Goal: Task Accomplishment & Management: Use online tool/utility

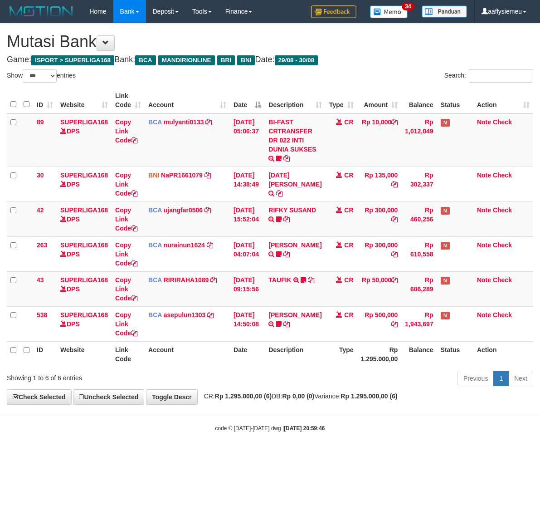
select select "***"
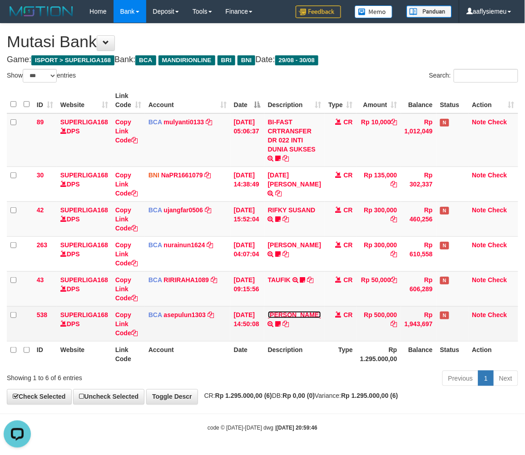
click at [274, 319] on link "LENI MARLINA" at bounding box center [294, 314] width 53 height 7
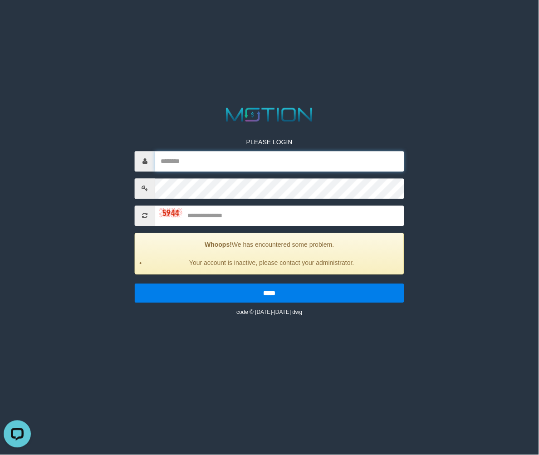
type input "**********"
click at [97, 23] on html "**********" at bounding box center [269, 11] width 539 height 23
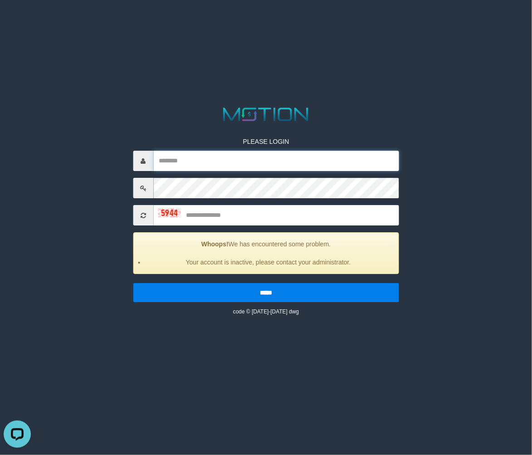
type input "**********"
click at [224, 214] on input "text" at bounding box center [276, 216] width 246 height 20
type input "****"
click at [133, 284] on input "*****" at bounding box center [266, 293] width 266 height 19
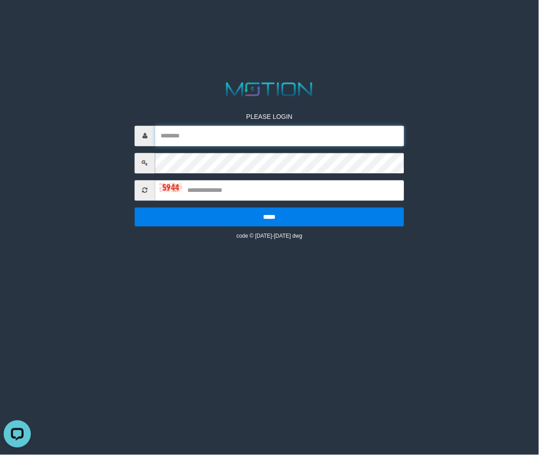
type input "**********"
click at [215, 189] on input "text" at bounding box center [279, 190] width 249 height 20
click at [167, 23] on html "**********" at bounding box center [269, 11] width 539 height 23
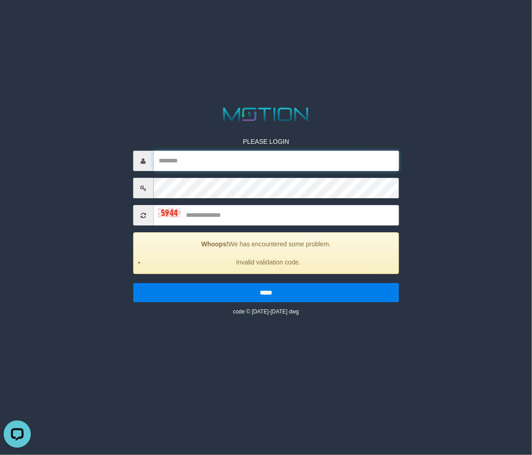
type input "**********"
click at [319, 23] on html "**********" at bounding box center [266, 11] width 532 height 23
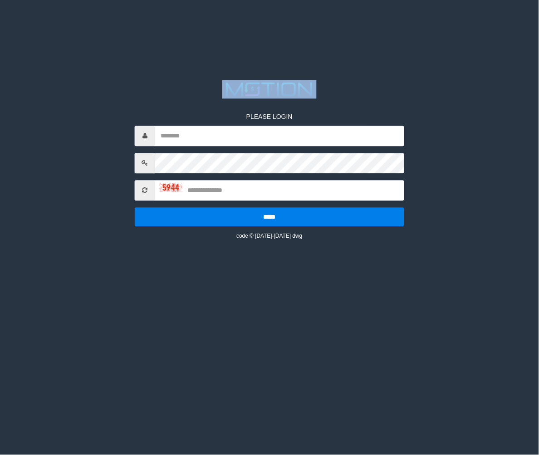
type input "**********"
click at [216, 181] on input "text" at bounding box center [279, 190] width 249 height 20
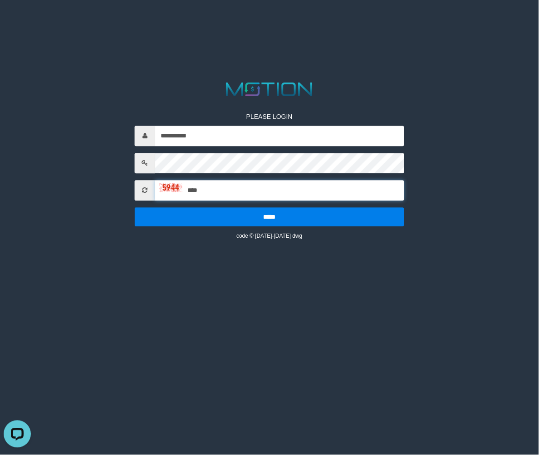
type input "****"
click at [135, 207] on input "*****" at bounding box center [270, 216] width 270 height 19
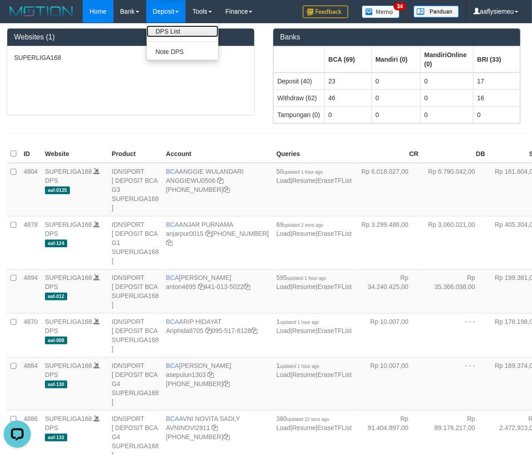
click at [167, 29] on link "DPS List" at bounding box center [183, 31] width 72 height 12
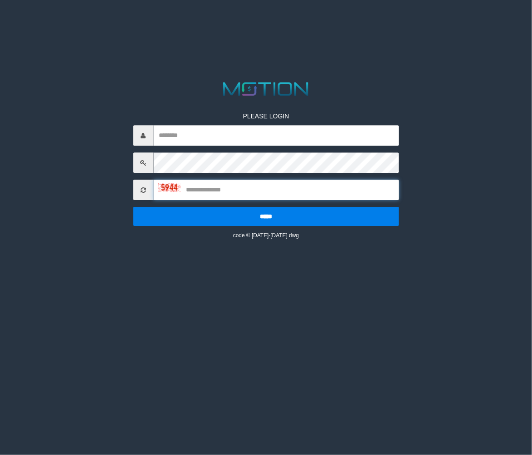
type input "**********"
click at [220, 193] on input "text" at bounding box center [276, 190] width 246 height 20
type input "****"
click at [133, 207] on input "*****" at bounding box center [266, 216] width 266 height 19
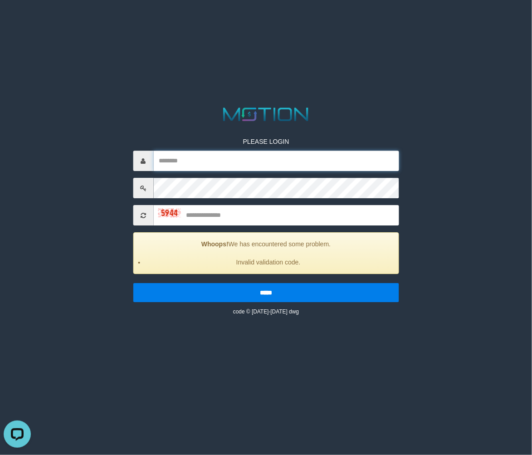
type input "**********"
click at [117, 23] on html "**********" at bounding box center [266, 11] width 532 height 23
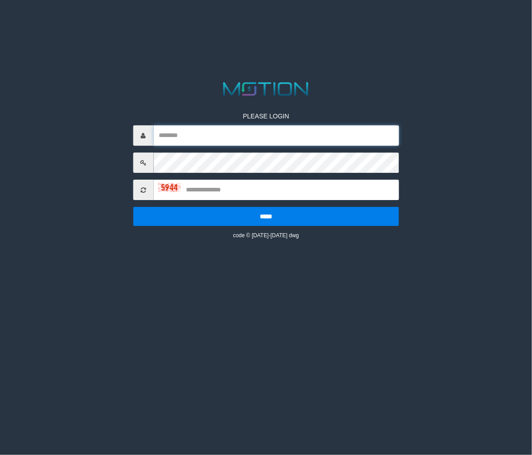
type input "**********"
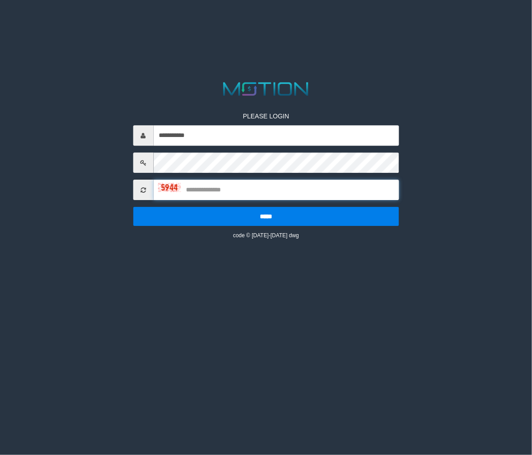
click at [206, 188] on input "text" at bounding box center [276, 190] width 246 height 20
type input "****"
click at [133, 207] on input "*****" at bounding box center [266, 216] width 266 height 19
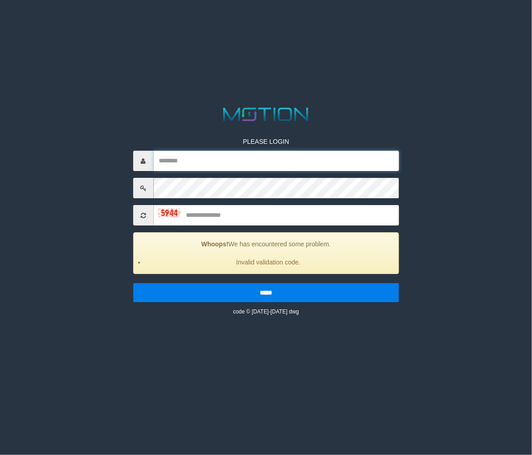
type input "**********"
click at [106, 23] on html "**********" at bounding box center [266, 11] width 532 height 23
drag, startPoint x: 106, startPoint y: 71, endPoint x: 525, endPoint y: 82, distance: 419.4
click at [110, 23] on html "**********" at bounding box center [266, 11] width 532 height 23
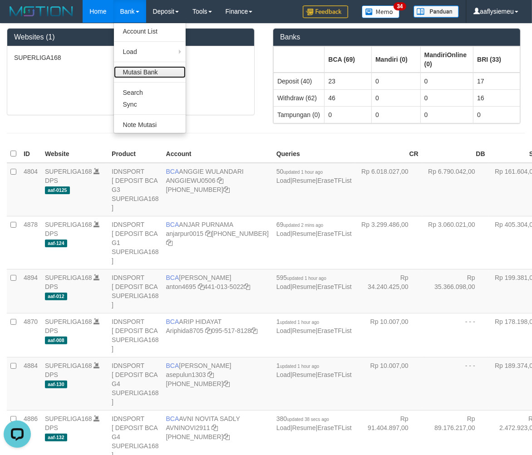
click at [139, 66] on link "Mutasi Bank" at bounding box center [150, 72] width 72 height 12
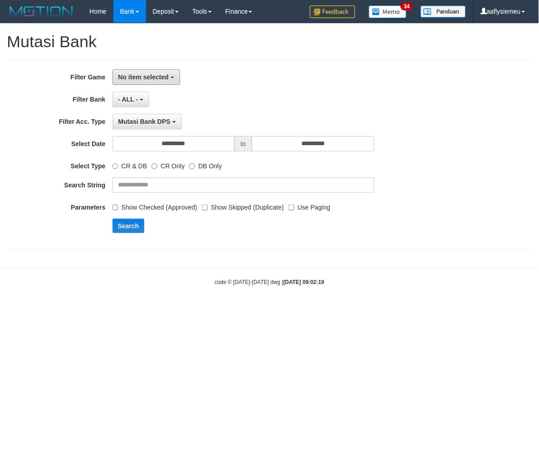
drag, startPoint x: 143, startPoint y: 76, endPoint x: 158, endPoint y: 117, distance: 43.9
click at [143, 75] on span "No item selected" at bounding box center [143, 77] width 50 height 7
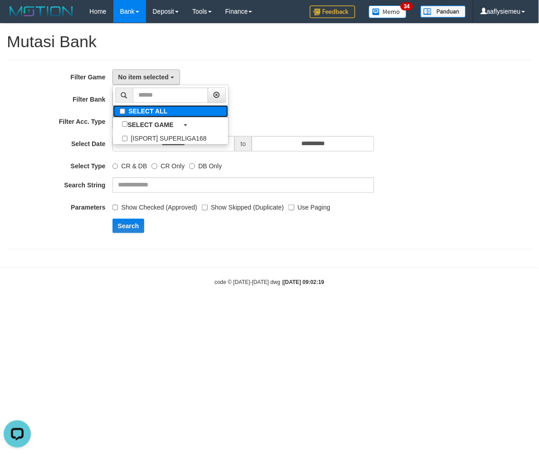
click at [158, 115] on label "SELECT ALL" at bounding box center [170, 111] width 115 height 12
select select "***"
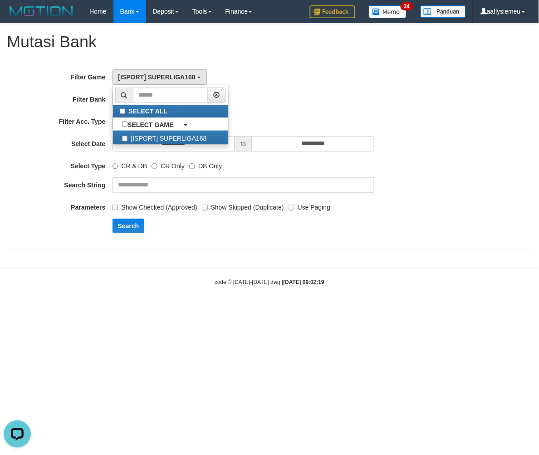
scroll to position [8, 0]
click at [396, 94] on div "**********" at bounding box center [224, 99] width 449 height 15
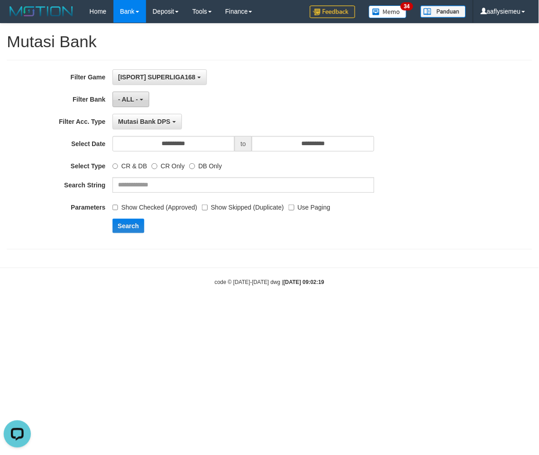
click at [139, 101] on button "- ALL -" at bounding box center [131, 99] width 37 height 15
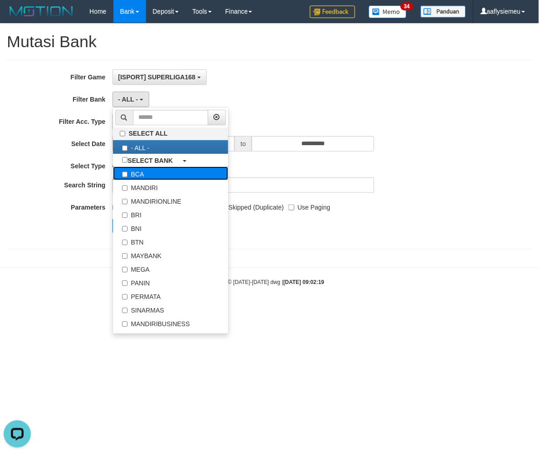
click at [164, 174] on label "BCA" at bounding box center [170, 174] width 115 height 14
select select "***"
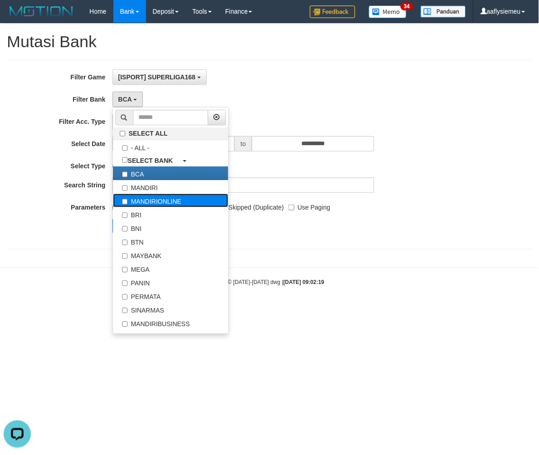
click at [161, 203] on label "MANDIRIONLINE" at bounding box center [170, 201] width 115 height 14
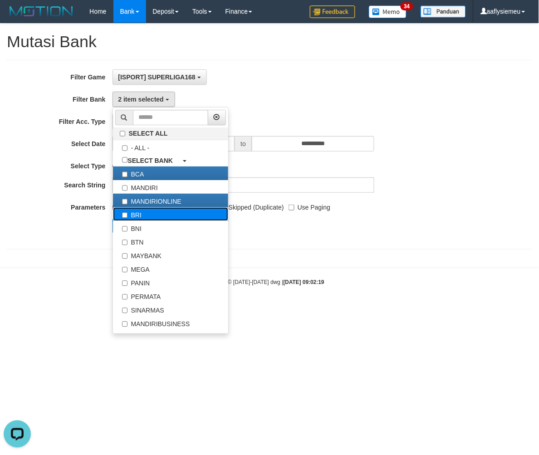
click at [159, 217] on label "BRI" at bounding box center [170, 214] width 115 height 14
click at [159, 226] on label "BNI" at bounding box center [170, 228] width 115 height 14
click at [391, 266] on body "Toggle navigation Home Bank Account List Load By Website Group [ISPORT] SUPERLI…" at bounding box center [269, 154] width 539 height 309
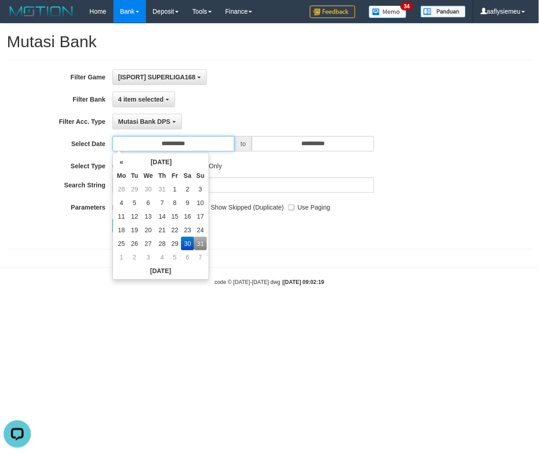
click at [217, 136] on input "**********" at bounding box center [174, 143] width 123 height 15
click at [282, 306] on body "Toggle navigation Home Bank Account List Load By Website Group [ISPORT] SUPERLI…" at bounding box center [269, 154] width 539 height 309
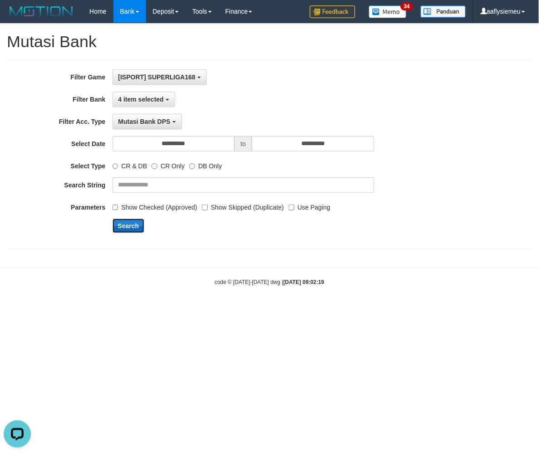
click at [121, 220] on button "Search" at bounding box center [129, 226] width 32 height 15
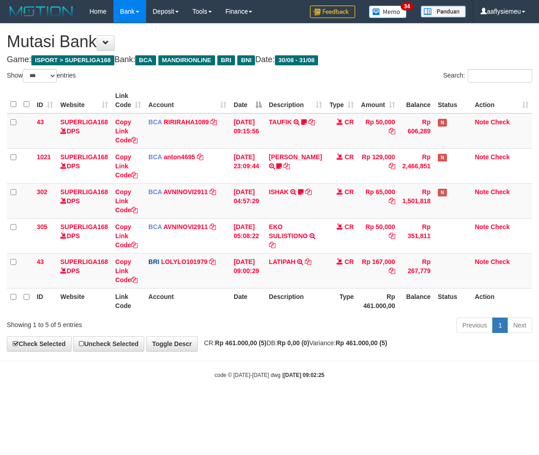
select select "***"
click at [433, 337] on div "**********" at bounding box center [269, 188] width 539 height 328
click at [422, 337] on div "**********" at bounding box center [269, 188] width 539 height 328
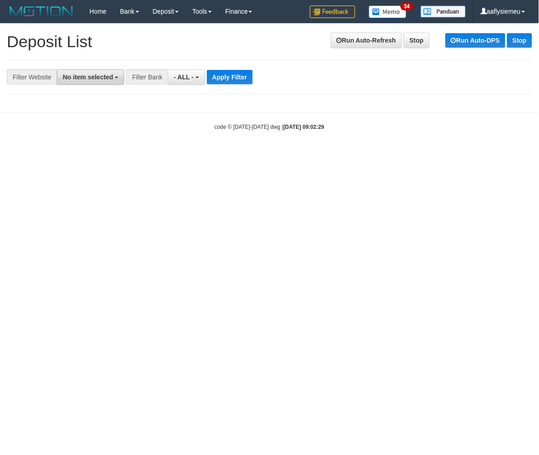
click at [92, 78] on span "No item selected" at bounding box center [88, 77] width 50 height 7
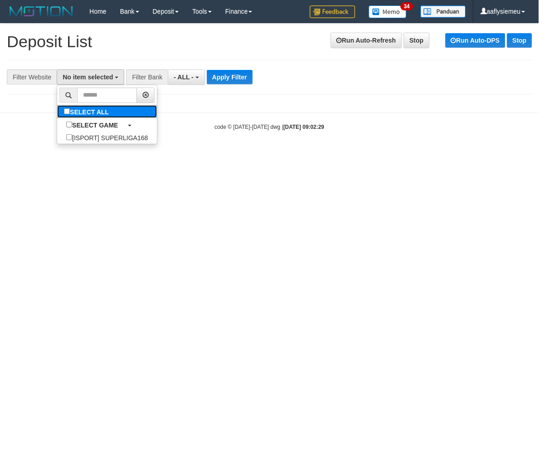
click at [105, 115] on label "SELECT ALL" at bounding box center [87, 111] width 61 height 13
select select "***"
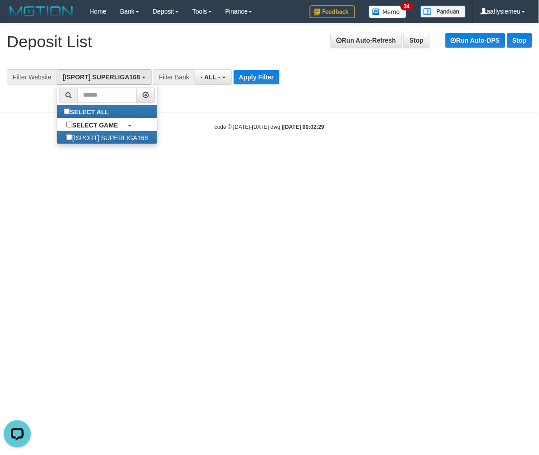
click at [118, 154] on html "Toggle navigation Home Bank Account List Load By Website Group [ISPORT] SUPERLI…" at bounding box center [269, 77] width 539 height 154
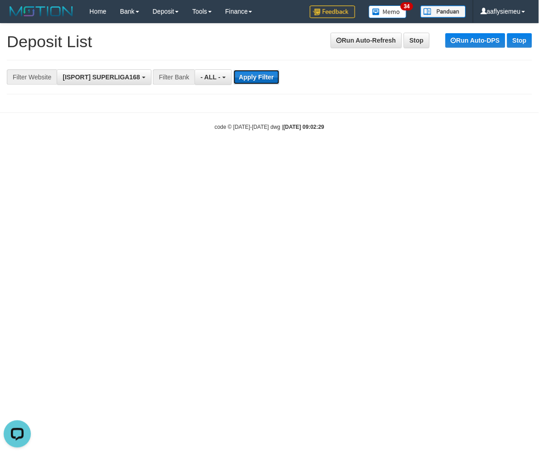
click at [255, 73] on button "Apply Filter" at bounding box center [257, 77] width 46 height 15
click at [168, 154] on html "Toggle navigation Home Bank Account List Load By Website Group [ISPORT] SUPERLI…" at bounding box center [269, 77] width 539 height 154
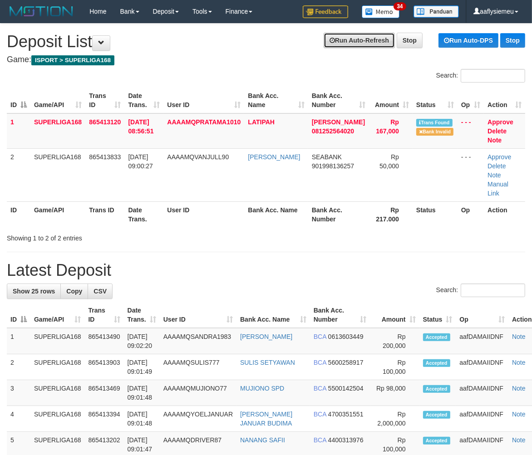
click at [332, 44] on link "Run Auto-Refresh" at bounding box center [359, 40] width 71 height 15
click at [181, 201] on th "User ID" at bounding box center [203, 214] width 81 height 26
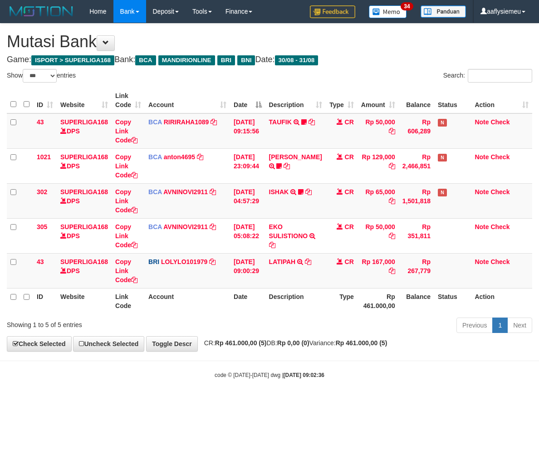
select select "***"
click at [328, 265] on td "CR" at bounding box center [342, 270] width 32 height 35
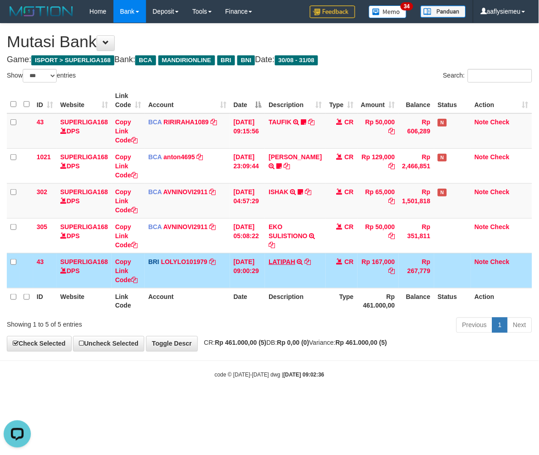
drag, startPoint x: 328, startPoint y: 263, endPoint x: 296, endPoint y: 261, distance: 32.3
click at [328, 262] on td "CR" at bounding box center [342, 270] width 32 height 35
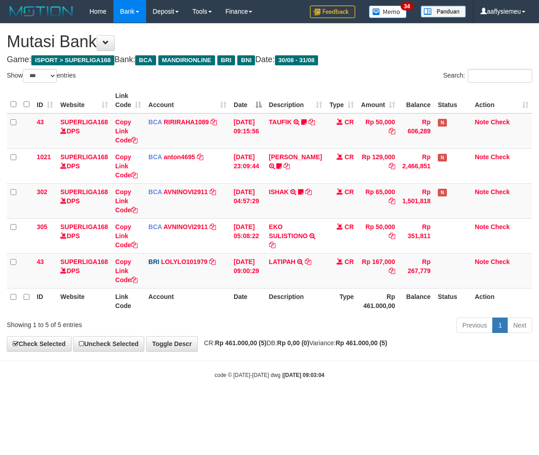
select select "***"
click at [275, 348] on div "**********" at bounding box center [269, 188] width 539 height 328
click at [295, 286] on td "LATIPAH TRANSFER NBMB LATIPAH TO LOLY" at bounding box center [295, 270] width 60 height 35
click at [466, 298] on th "Status" at bounding box center [452, 301] width 37 height 26
click at [386, 305] on th "Rp 461.000,00" at bounding box center [378, 301] width 41 height 26
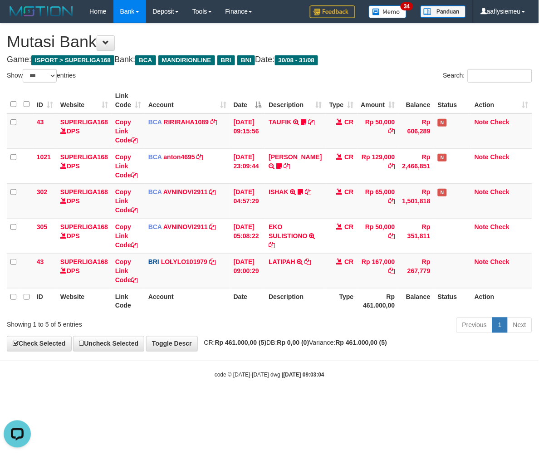
click at [368, 319] on div "Previous 1 Next" at bounding box center [381, 327] width 301 height 20
drag, startPoint x: 365, startPoint y: 314, endPoint x: 255, endPoint y: 322, distance: 110.5
click at [365, 314] on div "Show ** ** ** *** entries Search: ID Website Link Code Account Date Description…" at bounding box center [269, 202] width 525 height 267
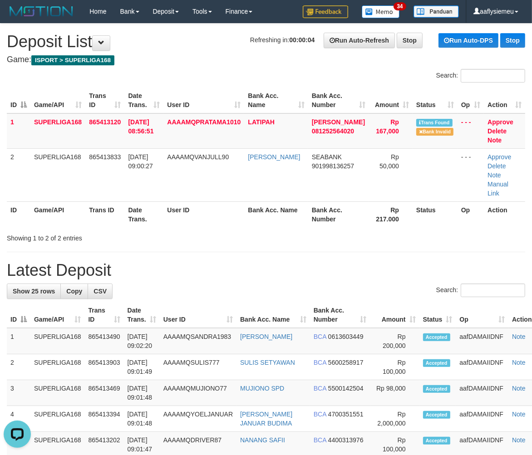
click at [163, 206] on th "Date Trans." at bounding box center [143, 214] width 39 height 26
drag, startPoint x: 107, startPoint y: 213, endPoint x: 54, endPoint y: 228, distance: 55.2
click at [106, 214] on th "Trans ID" at bounding box center [104, 214] width 39 height 26
click at [83, 212] on th "Game/API" at bounding box center [57, 214] width 55 height 26
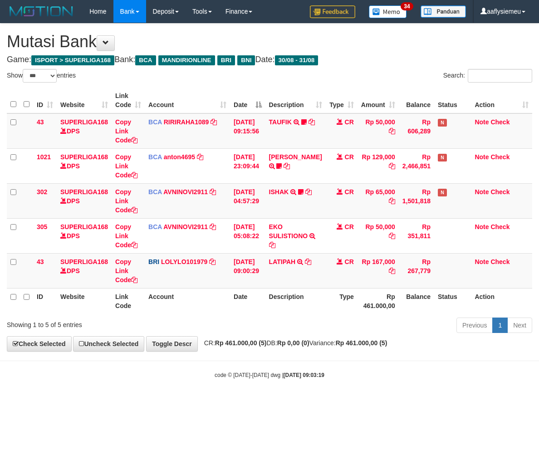
select select "***"
click at [363, 350] on div "**********" at bounding box center [269, 188] width 539 height 328
click at [363, 351] on div "**********" at bounding box center [269, 188] width 539 height 328
click at [364, 353] on body "Toggle navigation Home Bank Account List Load By Website Group [ISPORT] SUPERLI…" at bounding box center [269, 201] width 539 height 402
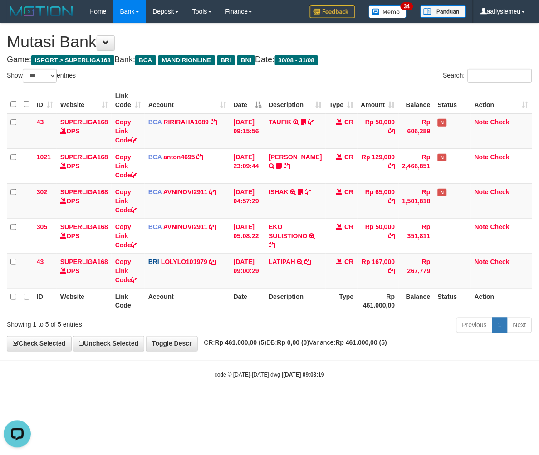
click at [364, 353] on body "Toggle navigation Home Bank Account List Load By Website Group [ISPORT] SUPERLI…" at bounding box center [269, 201] width 539 height 402
click at [364, 354] on body "Toggle navigation Home Bank Account List Load By Website Group [ISPORT] SUPERLI…" at bounding box center [269, 201] width 539 height 402
click at [291, 291] on th "Description" at bounding box center [295, 301] width 60 height 26
drag, startPoint x: 292, startPoint y: 291, endPoint x: 284, endPoint y: 273, distance: 19.5
click at [291, 289] on th "Description" at bounding box center [295, 301] width 60 height 26
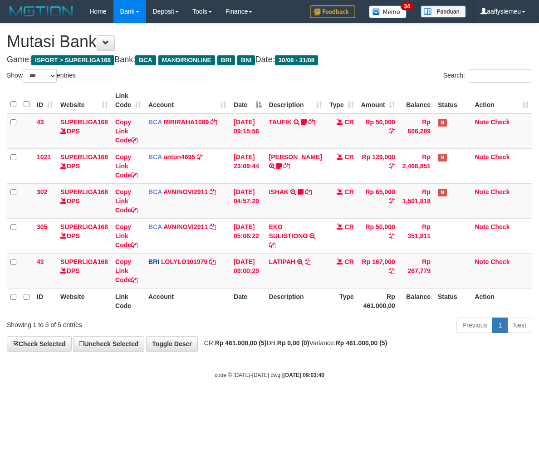
select select "***"
drag, startPoint x: 416, startPoint y: 323, endPoint x: 537, endPoint y: 299, distance: 123.3
click at [414, 323] on div "Previous 1 Next" at bounding box center [381, 327] width 301 height 20
click at [484, 314] on div "ID Website Link Code Account Date Description Type Amount Balance Status Action…" at bounding box center [269, 201] width 539 height 232
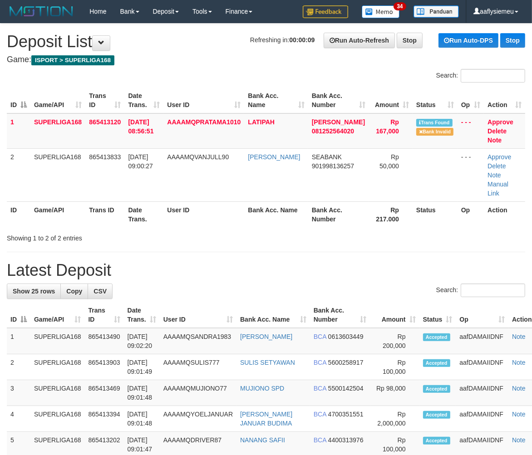
click at [163, 206] on th "Date Trans." at bounding box center [143, 214] width 39 height 26
drag, startPoint x: 83, startPoint y: 206, endPoint x: 58, endPoint y: 222, distance: 30.3
click at [83, 207] on th "Game/API" at bounding box center [57, 214] width 55 height 26
click at [114, 215] on th "Trans ID" at bounding box center [104, 214] width 39 height 26
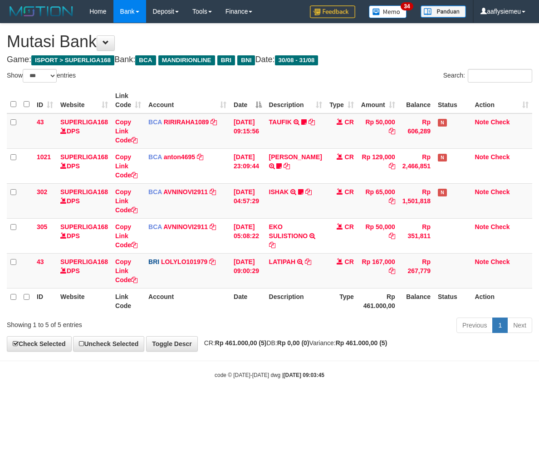
select select "***"
click at [396, 317] on div "Previous 1 Next" at bounding box center [381, 327] width 301 height 20
drag, startPoint x: 0, startPoint y: 0, endPoint x: 395, endPoint y: 316, distance: 505.9
click at [395, 317] on div "Previous 1 Next" at bounding box center [381, 327] width 301 height 20
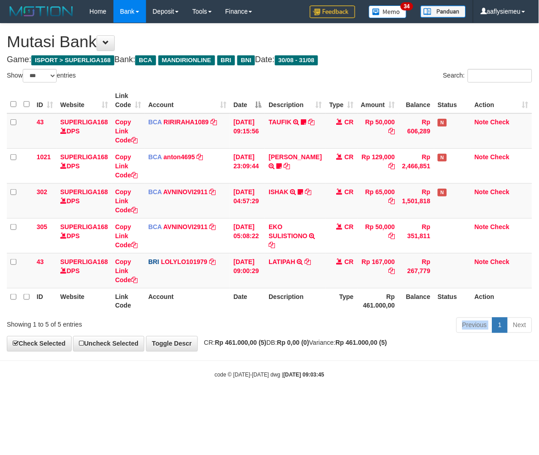
click at [395, 317] on div "Previous 1 Next" at bounding box center [381, 327] width 301 height 20
click at [425, 306] on th "Balance" at bounding box center [416, 301] width 35 height 26
click at [425, 307] on th "Balance" at bounding box center [416, 301] width 35 height 26
click at [424, 308] on th "Balance" at bounding box center [416, 301] width 35 height 26
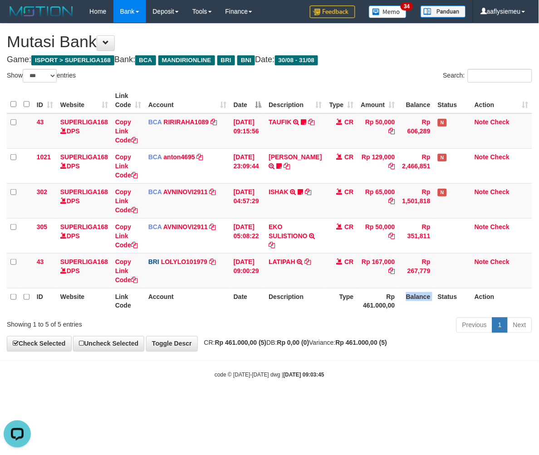
click at [424, 308] on th "Balance" at bounding box center [416, 301] width 35 height 26
click at [423, 295] on th "Balance" at bounding box center [416, 301] width 35 height 26
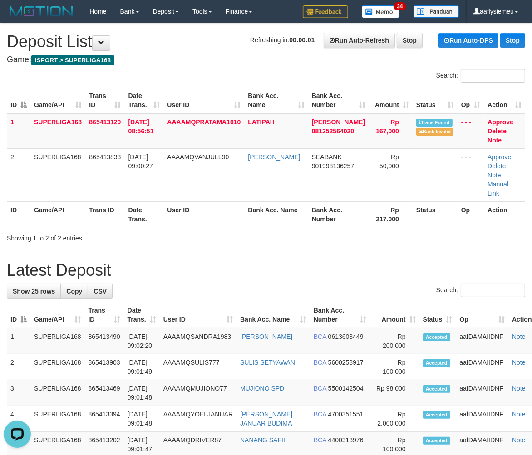
click at [96, 203] on th "Trans ID" at bounding box center [104, 214] width 39 height 26
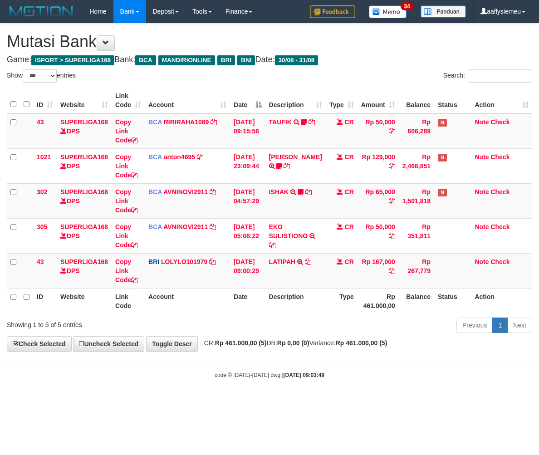
select select "***"
click at [310, 266] on td "LATIPAH TRANSFER NBMB LATIPAH TO LOLY" at bounding box center [295, 270] width 60 height 35
select select "***"
click at [288, 300] on th "Description" at bounding box center [295, 301] width 60 height 26
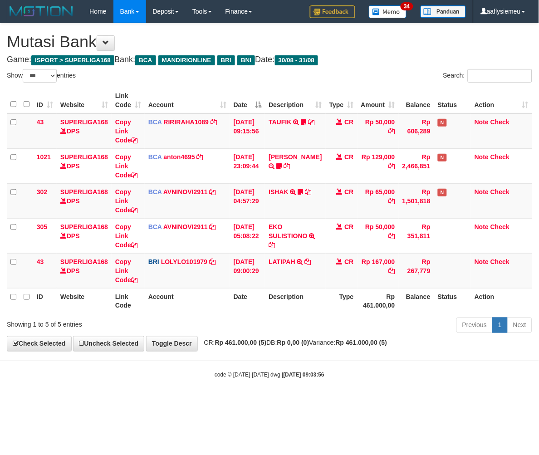
click at [446, 288] on th "Status" at bounding box center [452, 301] width 37 height 26
select select "***"
click at [287, 299] on th "Description" at bounding box center [295, 301] width 60 height 26
drag, startPoint x: 286, startPoint y: 295, endPoint x: 299, endPoint y: 292, distance: 13.5
click at [289, 294] on th "Description" at bounding box center [295, 301] width 60 height 26
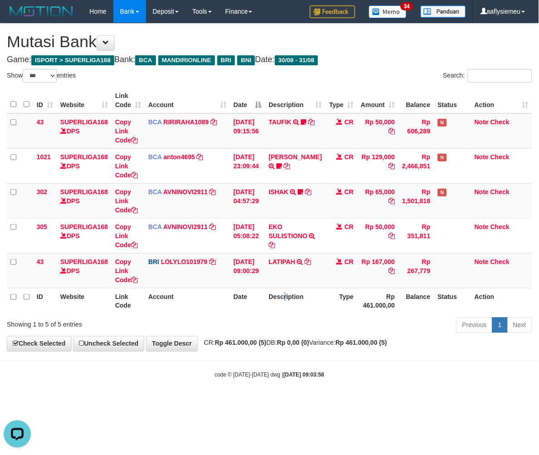
click at [446, 294] on th "Status" at bounding box center [452, 301] width 37 height 26
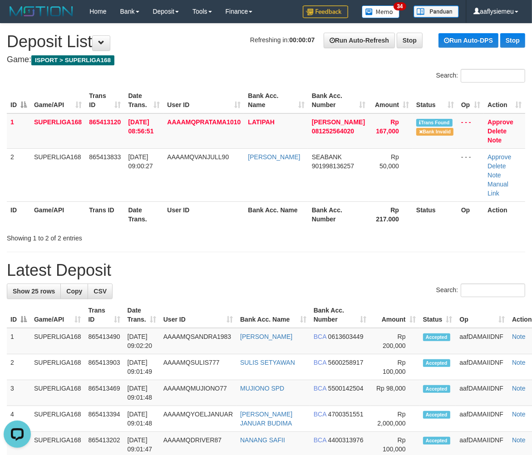
drag, startPoint x: 103, startPoint y: 199, endPoint x: 98, endPoint y: 202, distance: 6.3
click at [103, 201] on th "Trans ID" at bounding box center [104, 214] width 39 height 26
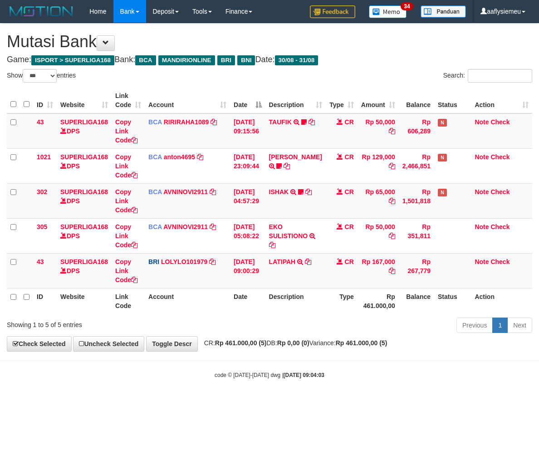
select select "***"
click at [282, 255] on td "LATIPAH TRANSFER NBMB LATIPAH TO LOLY" at bounding box center [295, 270] width 60 height 35
click at [282, 254] on td "LATIPAH TRANSFER NBMB LATIPAH TO LOLY" at bounding box center [295, 270] width 60 height 35
select select "***"
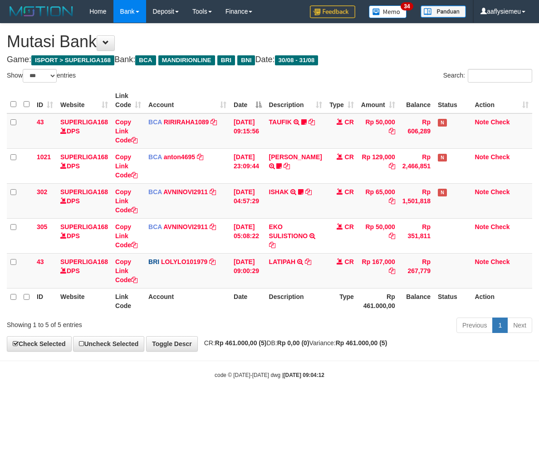
click at [250, 270] on td "[DATE] 09:00:29" at bounding box center [247, 270] width 35 height 35
select select "***"
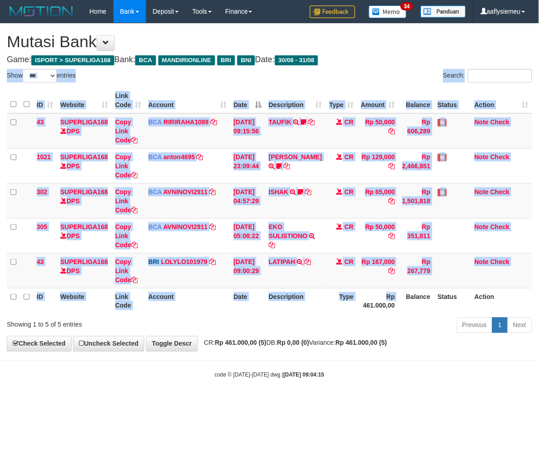
click at [296, 311] on th "Description" at bounding box center [295, 301] width 60 height 26
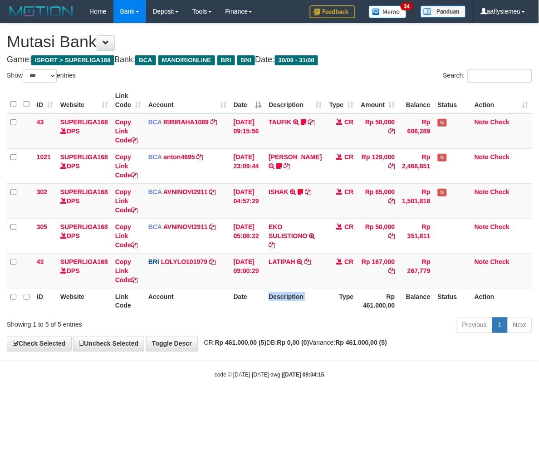
click at [296, 311] on th "Description" at bounding box center [295, 301] width 60 height 26
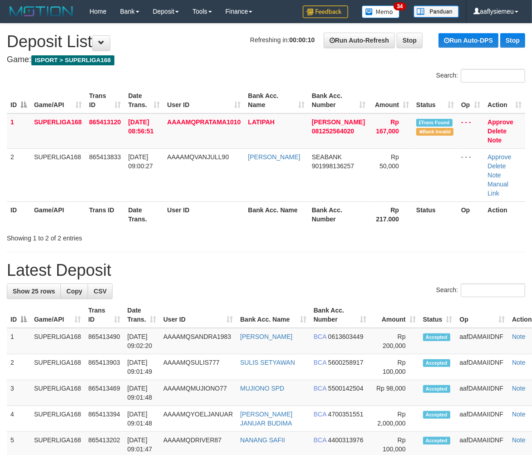
click at [120, 213] on th "Trans ID" at bounding box center [104, 214] width 39 height 26
drag, startPoint x: 104, startPoint y: 219, endPoint x: 6, endPoint y: 268, distance: 110.0
click at [101, 224] on div "Search: ID Game/API Trans ID Date Trans. User ID Bank Acc. Name Bank Acc. Numbe…" at bounding box center [266, 156] width 518 height 174
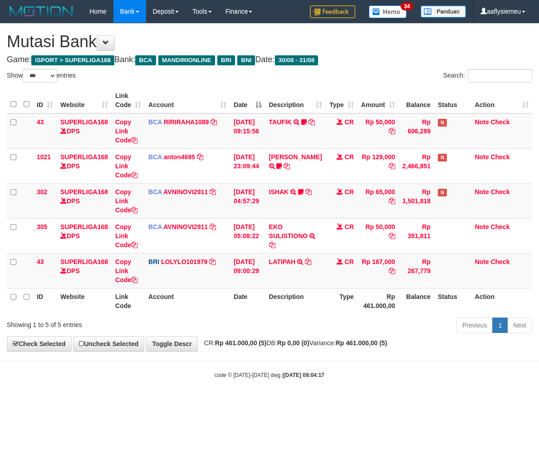
select select "***"
click at [225, 360] on body "Toggle navigation Home Bank Account List Load By Website Group [ISPORT] SUPERLI…" at bounding box center [269, 201] width 539 height 402
click at [226, 359] on body "Toggle navigation Home Bank Account List Load By Website Group [ISPORT] SUPERLI…" at bounding box center [269, 201] width 539 height 402
click at [226, 358] on body "Toggle navigation Home Bank Account List Load By Website Group [ISPORT] SUPERLI…" at bounding box center [269, 201] width 539 height 402
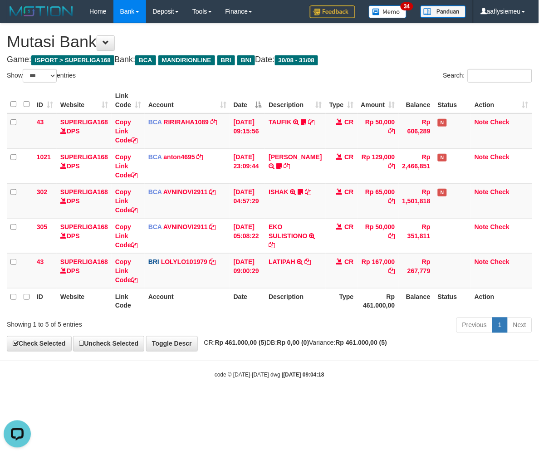
click at [226, 357] on body "Toggle navigation Home Bank Account List Load By Website Group [ISPORT] SUPERLI…" at bounding box center [269, 201] width 539 height 402
click at [226, 356] on body "Toggle navigation Home Bank Account List Load By Website Group [ISPORT] SUPERLI…" at bounding box center [269, 201] width 539 height 402
click at [226, 355] on body "Toggle navigation Home Bank Account List Load By Website Group [ISPORT] SUPERLI…" at bounding box center [269, 201] width 539 height 402
select select "***"
click at [337, 350] on div "**********" at bounding box center [269, 188] width 539 height 328
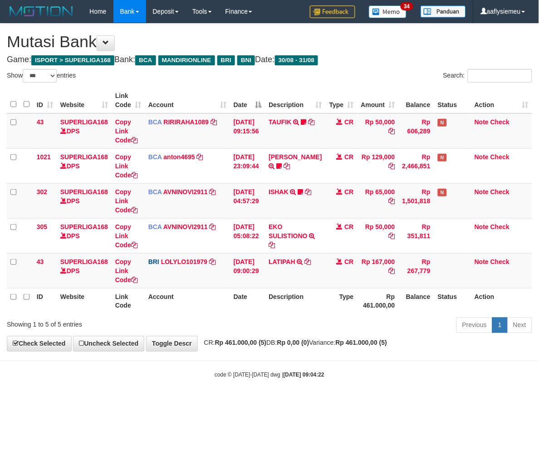
click at [350, 343] on span "CR: Rp 461.000,00 (5) DB: Rp 0,00 (0) Variance: Rp 461.000,00 (5)" at bounding box center [294, 342] width 188 height 7
select select "***"
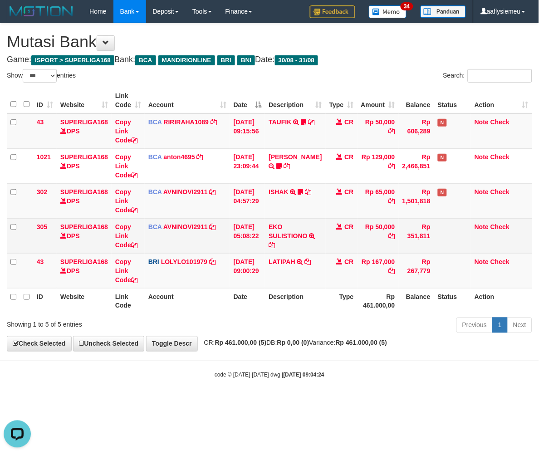
click at [358, 247] on td "Rp 50,000" at bounding box center [378, 235] width 41 height 35
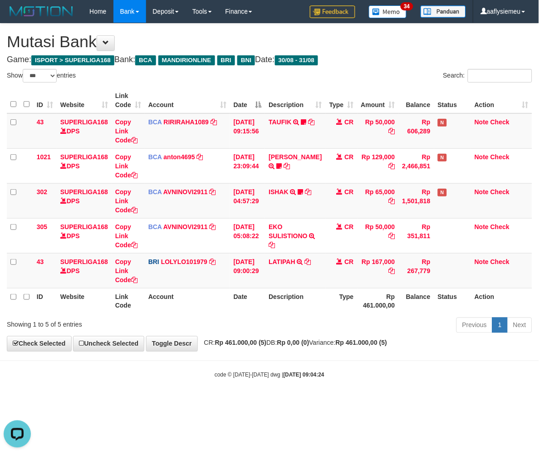
click at [382, 312] on th "Rp 461.000,00" at bounding box center [378, 301] width 41 height 26
click at [381, 314] on div "ID Website Link Code Account Date Description Type Amount Balance Status Action…" at bounding box center [269, 201] width 539 height 232
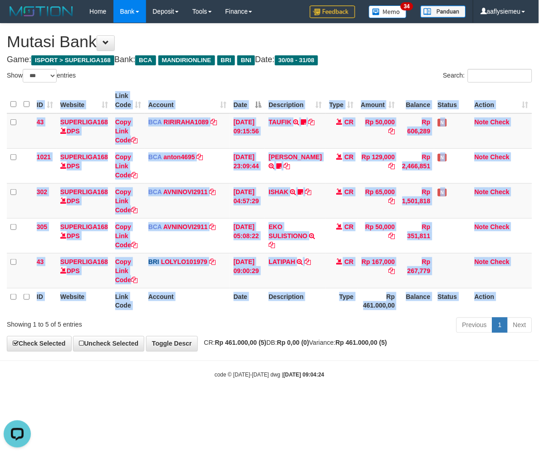
click at [381, 314] on div "ID Website Link Code Account Date Description Type Amount Balance Status Action…" at bounding box center [269, 201] width 539 height 232
click at [271, 280] on td "LATIPAH TRANSFER NBMB LATIPAH TO LOLY" at bounding box center [295, 270] width 60 height 35
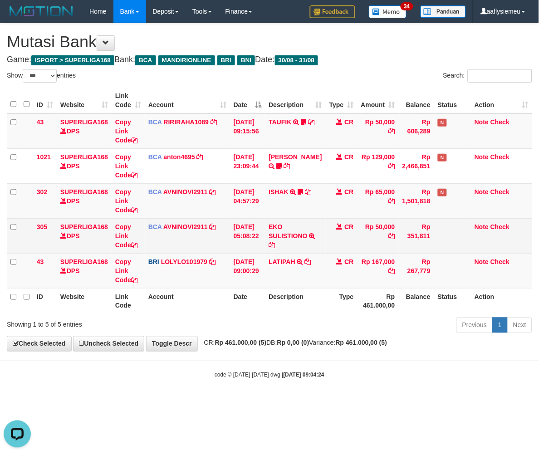
click at [265, 223] on td "[DATE] 05:08:22" at bounding box center [247, 235] width 35 height 35
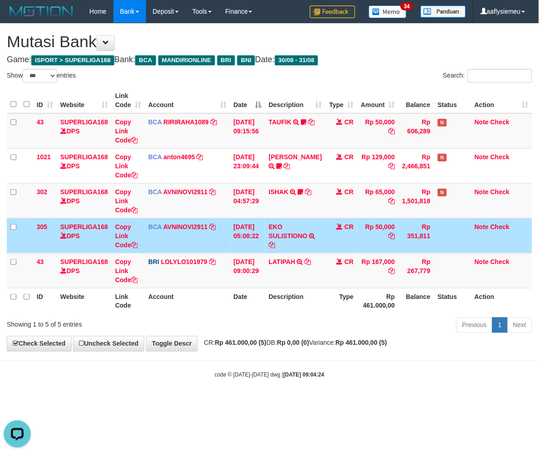
click at [265, 224] on td "[DATE] 05:08:22" at bounding box center [247, 235] width 35 height 35
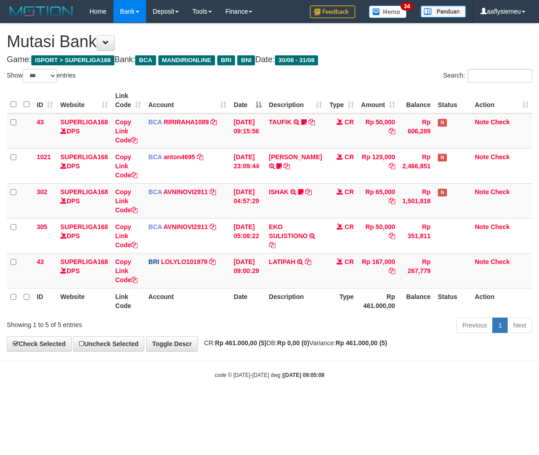
select select "***"
drag, startPoint x: 317, startPoint y: 305, endPoint x: 230, endPoint y: 332, distance: 91.0
click at [317, 307] on th "Description" at bounding box center [295, 301] width 60 height 26
click at [258, 277] on td "31/08/2025 09:00:29" at bounding box center [247, 270] width 35 height 35
select select "***"
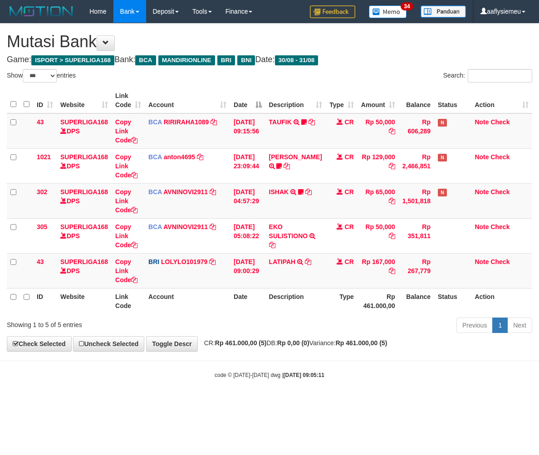
select select "***"
click at [302, 356] on body "Toggle navigation Home Bank Account List Load By Website Group [ISPORT] SUPERLI…" at bounding box center [269, 201] width 539 height 402
drag, startPoint x: 302, startPoint y: 356, endPoint x: 143, endPoint y: 376, distance: 160.0
click at [304, 356] on body "Toggle navigation Home Bank Account List Load By Website Group [ISPORT] SUPERLI…" at bounding box center [269, 201] width 539 height 402
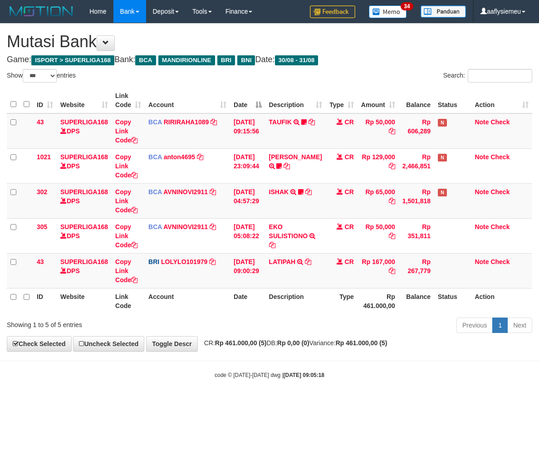
select select "***"
click at [309, 338] on div "**********" at bounding box center [269, 188] width 539 height 328
select select "***"
drag, startPoint x: 271, startPoint y: 329, endPoint x: 269, endPoint y: 325, distance: 4.7
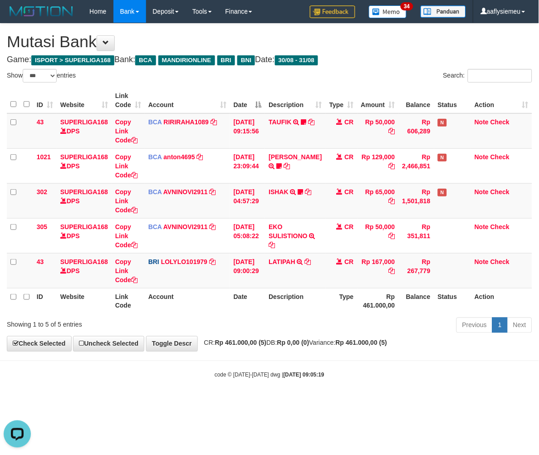
click at [271, 328] on div "Previous 1 Next" at bounding box center [381, 327] width 301 height 20
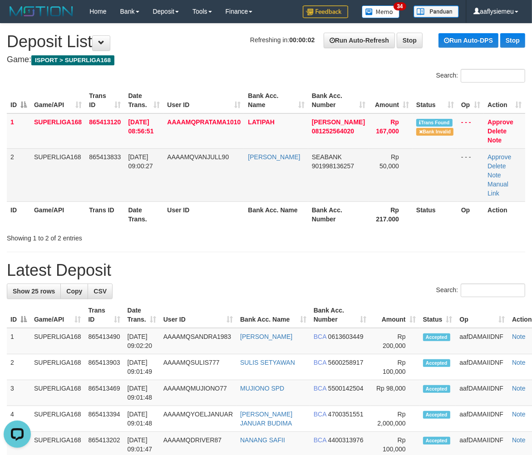
click at [127, 160] on tr "2 SUPERLIGA168 865413833 31/08/2025 09:00:27 AAAAMQVANJULL90 IRFAN LATIF SEABAN…" at bounding box center [266, 174] width 518 height 53
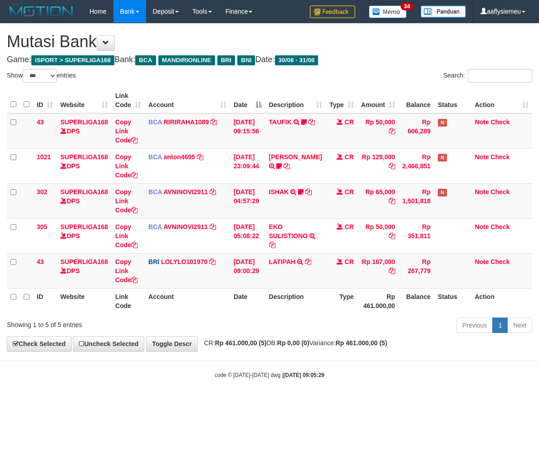
select select "***"
click at [403, 359] on body "Toggle navigation Home Bank Account List Load By Website Group [ISPORT] SUPERLI…" at bounding box center [269, 201] width 539 height 402
drag, startPoint x: 368, startPoint y: 352, endPoint x: 215, endPoint y: 370, distance: 154.4
click at [368, 351] on div "**********" at bounding box center [269, 188] width 539 height 328
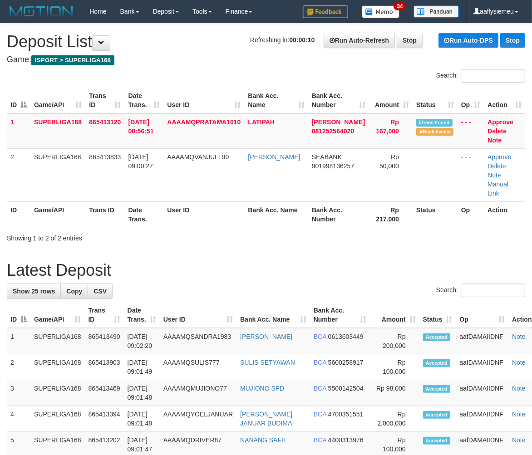
click at [152, 201] on th "Date Trans." at bounding box center [143, 214] width 39 height 26
drag, startPoint x: 52, startPoint y: 246, endPoint x: 43, endPoint y: 257, distance: 14.5
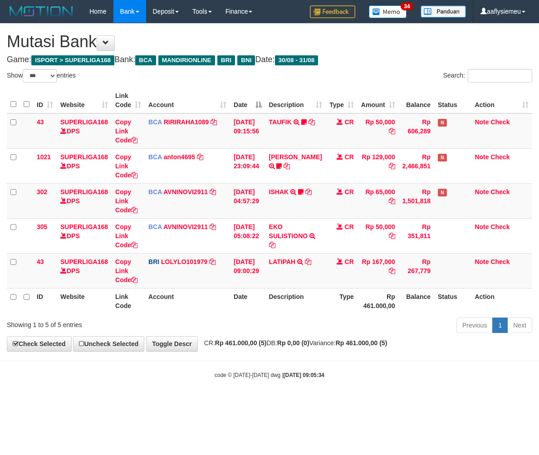
select select "***"
click at [278, 346] on div "**********" at bounding box center [269, 188] width 539 height 328
click at [430, 317] on div "Previous 1 Next" at bounding box center [381, 327] width 301 height 20
drag, startPoint x: 265, startPoint y: 334, endPoint x: 247, endPoint y: 338, distance: 19.0
click at [265, 333] on div "Previous 1 Next" at bounding box center [381, 327] width 301 height 20
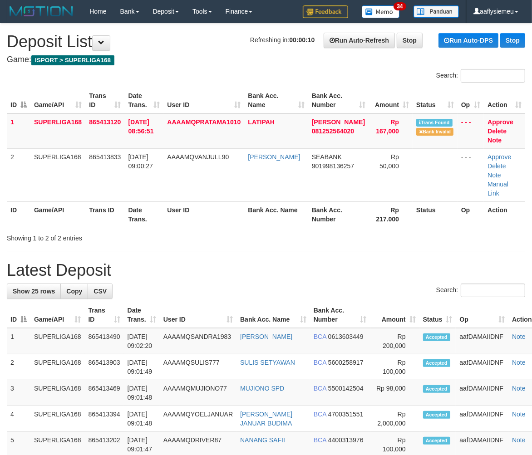
drag, startPoint x: 70, startPoint y: 225, endPoint x: 22, endPoint y: 246, distance: 52.4
click at [65, 230] on div "Showing 1 to 2 of 2 entries" at bounding box center [111, 236] width 208 height 13
drag, startPoint x: 77, startPoint y: 236, endPoint x: 7, endPoint y: 253, distance: 72.2
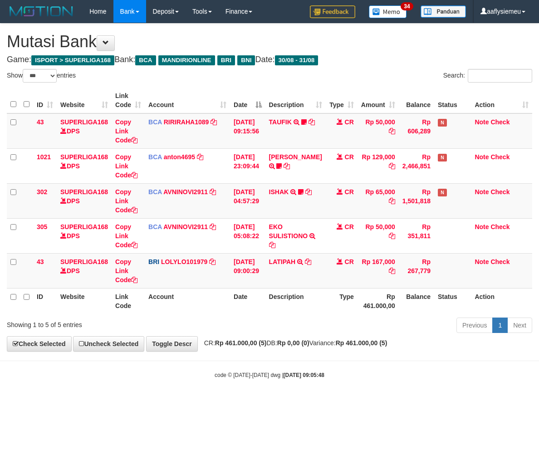
select select "***"
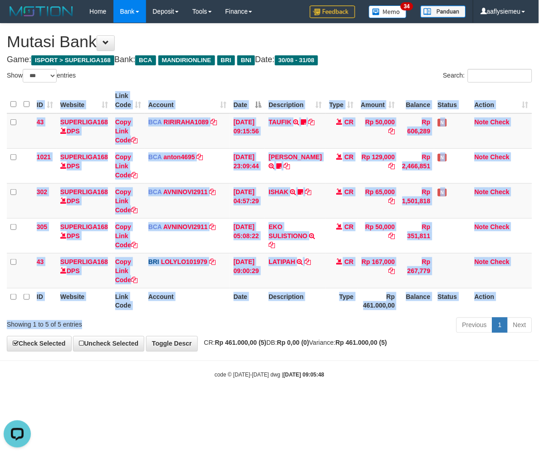
click at [214, 319] on div "Show ** ** ** *** entries Search: ID Website Link Code Account Date Description…" at bounding box center [269, 202] width 525 height 267
click at [502, 304] on th "Action" at bounding box center [501, 301] width 61 height 26
click at [335, 307] on th "Type" at bounding box center [342, 301] width 32 height 26
click at [333, 305] on th "Type" at bounding box center [342, 301] width 32 height 26
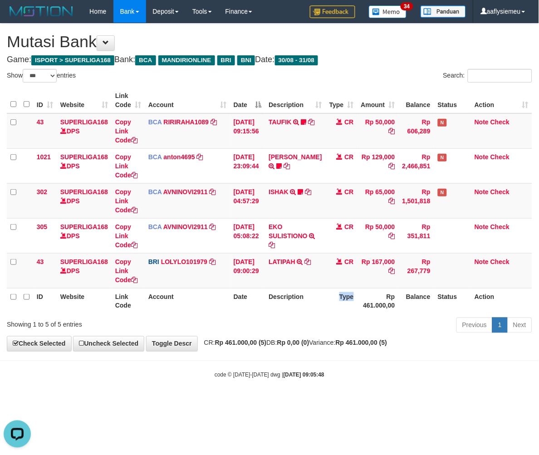
click at [330, 305] on th "Type" at bounding box center [342, 301] width 32 height 26
click at [329, 304] on th "Type" at bounding box center [342, 301] width 32 height 26
click at [326, 299] on th "Type" at bounding box center [342, 301] width 32 height 26
click at [320, 296] on th "Description" at bounding box center [295, 301] width 60 height 26
click at [309, 302] on th "Description" at bounding box center [295, 301] width 60 height 26
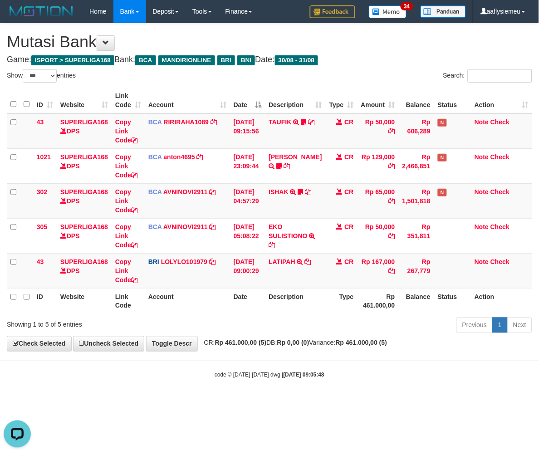
click at [310, 302] on th "Description" at bounding box center [295, 301] width 60 height 26
click at [310, 301] on th "Description" at bounding box center [295, 301] width 60 height 26
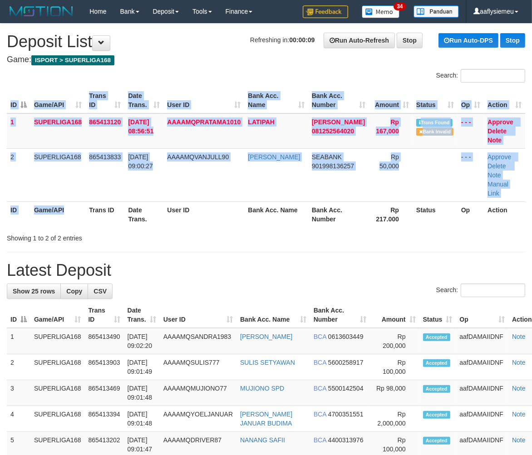
drag, startPoint x: 66, startPoint y: 214, endPoint x: 67, endPoint y: 223, distance: 9.6
click at [67, 222] on div "Search: ID Game/API Trans ID Date Trans. User ID Bank Acc. Name Bank Acc. Numbe…" at bounding box center [266, 156] width 518 height 174
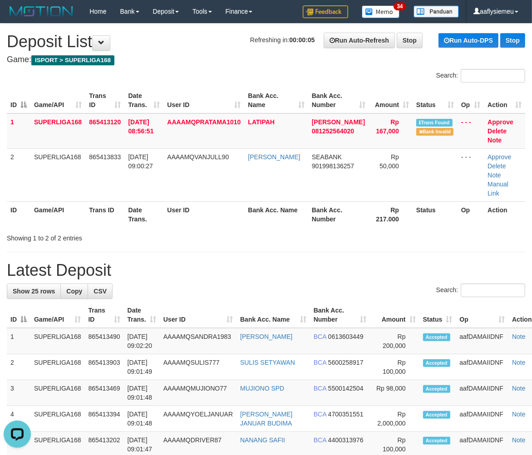
drag, startPoint x: 118, startPoint y: 181, endPoint x: 3, endPoint y: 222, distance: 122.7
click at [111, 187] on td "865413833" at bounding box center [104, 174] width 39 height 53
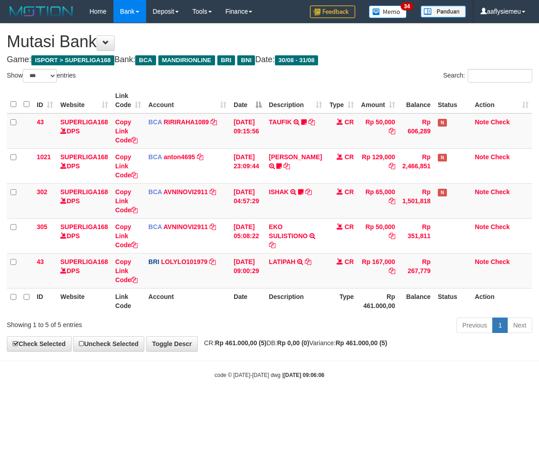
select select "***"
click at [320, 305] on th "Description" at bounding box center [295, 301] width 60 height 26
click at [319, 305] on th "Description" at bounding box center [295, 301] width 60 height 26
select select "***"
click at [271, 377] on small "code © [DATE]-[DATE] dwg | [DATE] 09:06:11" at bounding box center [270, 375] width 110 height 6
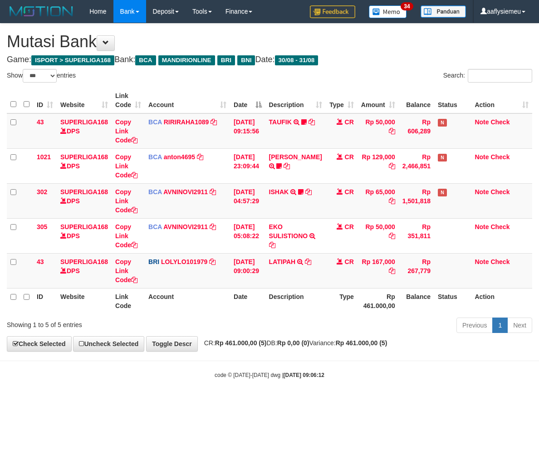
select select "***"
drag, startPoint x: 362, startPoint y: 294, endPoint x: 399, endPoint y: 294, distance: 37.2
click at [371, 295] on th "Rp 461.000,00" at bounding box center [378, 301] width 41 height 26
click at [293, 309] on th "Description" at bounding box center [295, 301] width 60 height 26
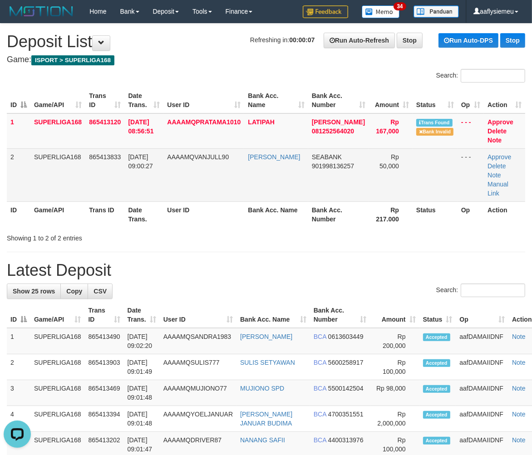
click at [163, 164] on td "[DATE] 09:00:27" at bounding box center [143, 174] width 39 height 53
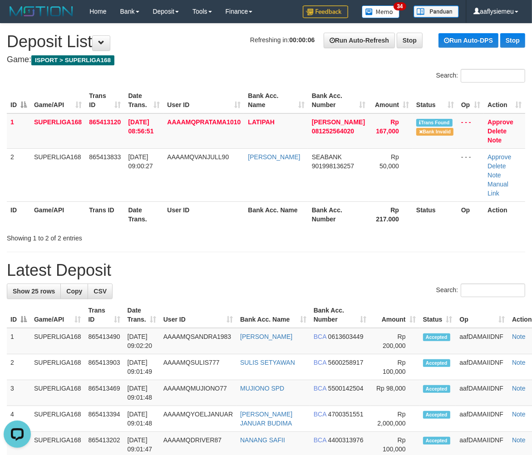
drag, startPoint x: 110, startPoint y: 186, endPoint x: 59, endPoint y: 218, distance: 60.3
click at [97, 201] on table "ID Game/API Trans ID Date Trans. User ID Bank Acc. Name Bank Acc. Number Amount…" at bounding box center [266, 158] width 518 height 140
drag, startPoint x: 123, startPoint y: 192, endPoint x: 7, endPoint y: 236, distance: 123.5
click at [117, 201] on th "Trans ID" at bounding box center [104, 214] width 39 height 26
drag, startPoint x: 121, startPoint y: 197, endPoint x: 105, endPoint y: 207, distance: 18.5
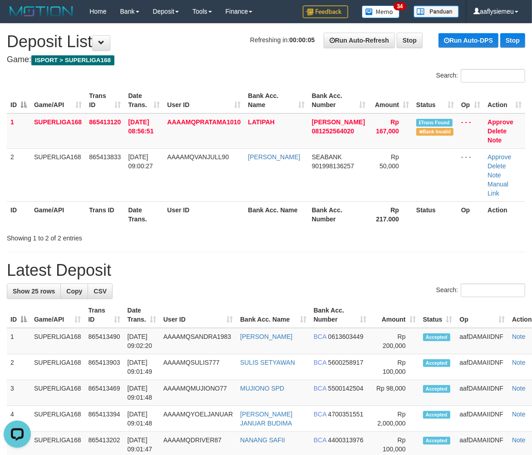
click at [108, 206] on th "Trans ID" at bounding box center [104, 214] width 39 height 26
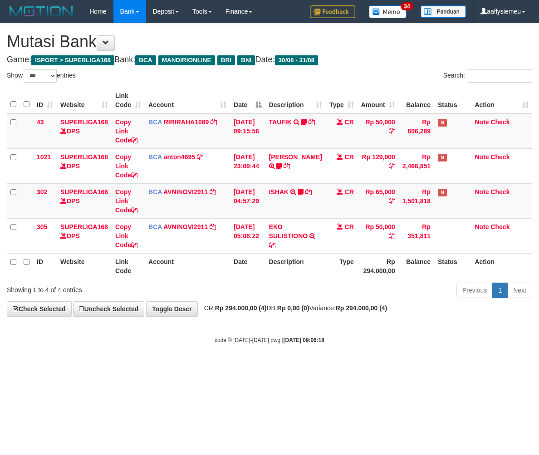
select select "***"
click at [350, 309] on span "CR: Rp 294.000,00 (4) DB: Rp 0,00 (0) Variance: Rp 294.000,00 (4)" at bounding box center [294, 307] width 188 height 7
select select "***"
drag, startPoint x: 0, startPoint y: 0, endPoint x: 357, endPoint y: 312, distance: 474.0
click at [386, 308] on strong "Rp 294.000,00 (4)" at bounding box center [362, 307] width 52 height 7
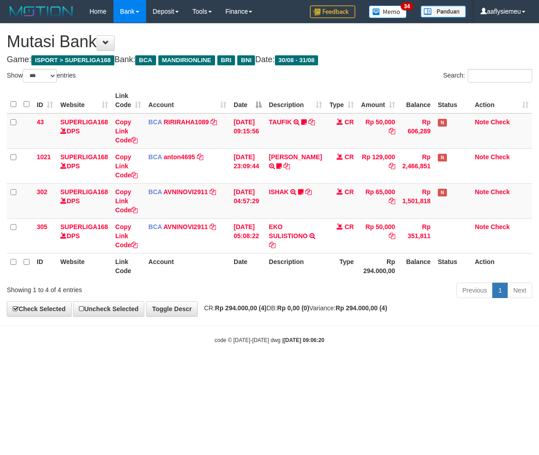
select select "***"
click at [218, 328] on body "Toggle navigation Home Bank Account List Load By Website Group [ISPORT] SUPERLI…" at bounding box center [269, 183] width 539 height 367
drag, startPoint x: 296, startPoint y: 335, endPoint x: 263, endPoint y: 342, distance: 33.9
click at [294, 335] on body "Toggle navigation Home Bank Account List Load By Website Group [ISPORT] SUPERLI…" at bounding box center [269, 183] width 539 height 367
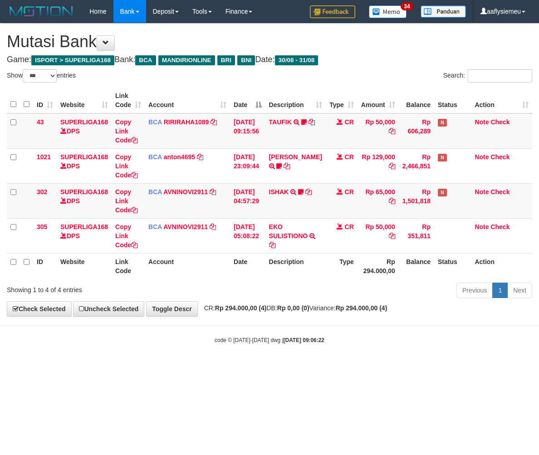
select select "***"
click at [329, 277] on th "Type" at bounding box center [342, 266] width 32 height 26
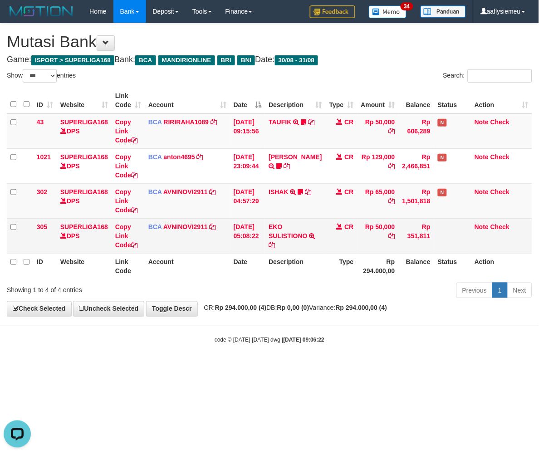
click at [379, 245] on td "Rp 50,000" at bounding box center [378, 235] width 41 height 35
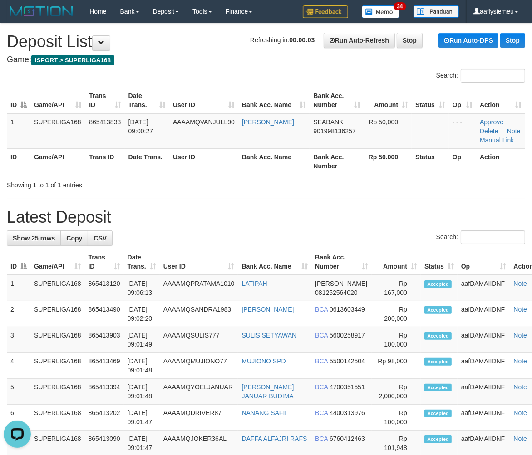
drag, startPoint x: 132, startPoint y: 152, endPoint x: 51, endPoint y: 191, distance: 90.3
click at [132, 152] on th "Date Trans." at bounding box center [147, 161] width 44 height 26
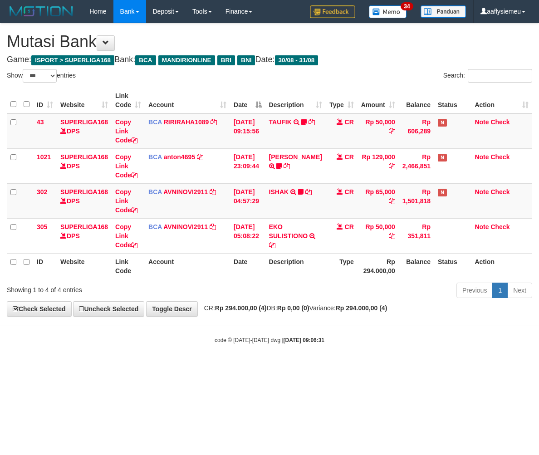
select select "***"
click at [262, 279] on div "ID Website Link Code Account Date Description Type Amount Balance Status Action…" at bounding box center [269, 183] width 539 height 197
click at [263, 279] on div "ID Website Link Code Account Date Description Type Amount Balance Status Action…" at bounding box center [269, 183] width 539 height 197
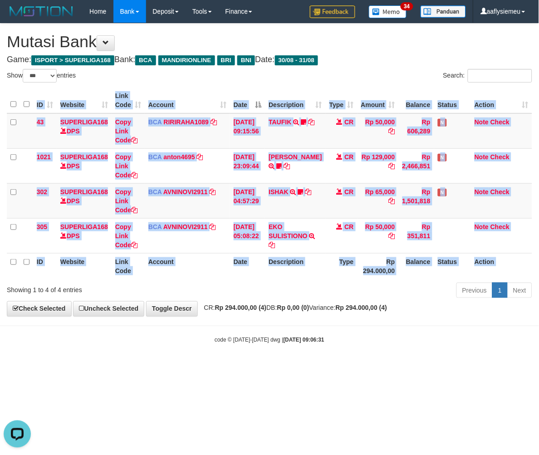
click at [263, 279] on div "ID Website Link Code Account Date Description Type Amount Balance Status Action…" at bounding box center [269, 183] width 539 height 197
click at [264, 280] on div "Show ** ** ** *** entries Search: ID Website Link Code Account Date Description…" at bounding box center [269, 185] width 525 height 232
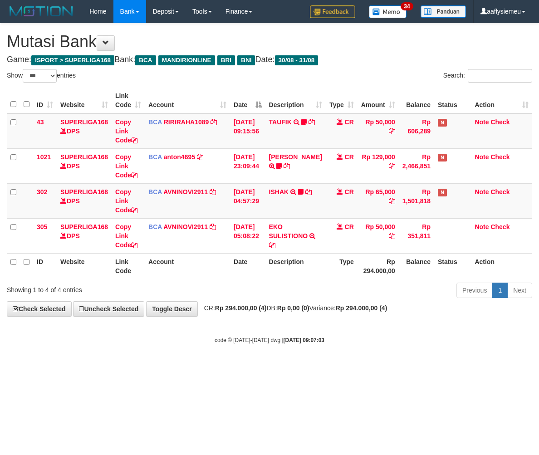
select select "***"
click at [272, 334] on body "Toggle navigation Home Bank Account List Load By Website Group [ISPORT] SUPERLI…" at bounding box center [269, 183] width 539 height 367
click at [309, 308] on strong "Rp 0,00 (0)" at bounding box center [293, 307] width 32 height 7
click at [309, 309] on strong "Rp 0,00 (0)" at bounding box center [293, 307] width 32 height 7
drag, startPoint x: 317, startPoint y: 309, endPoint x: 298, endPoint y: 312, distance: 19.3
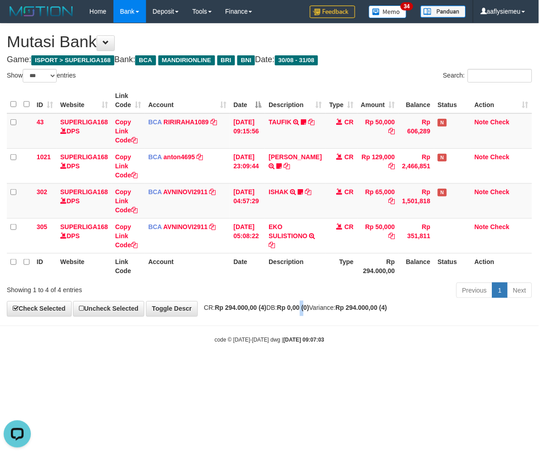
click at [309, 310] on strong "Rp 0,00 (0)" at bounding box center [293, 307] width 32 height 7
select select "***"
click at [282, 307] on span "CR: Rp 294.000,00 (4) DB: Rp 0,00 (0) Variance: Rp 294.000,00 (4)" at bounding box center [294, 307] width 188 height 7
click at [304, 299] on div "Previous 1 Next" at bounding box center [381, 292] width 301 height 20
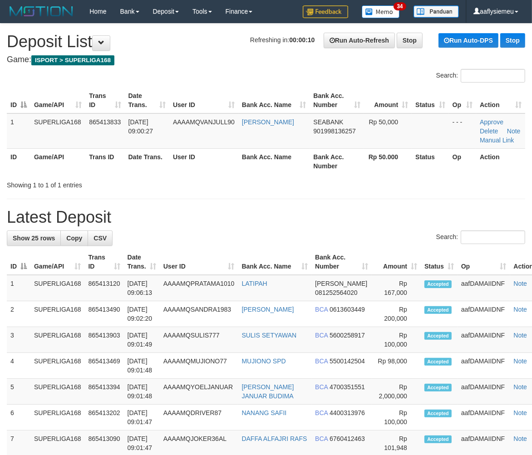
drag, startPoint x: 124, startPoint y: 194, endPoint x: 0, endPoint y: 235, distance: 130.6
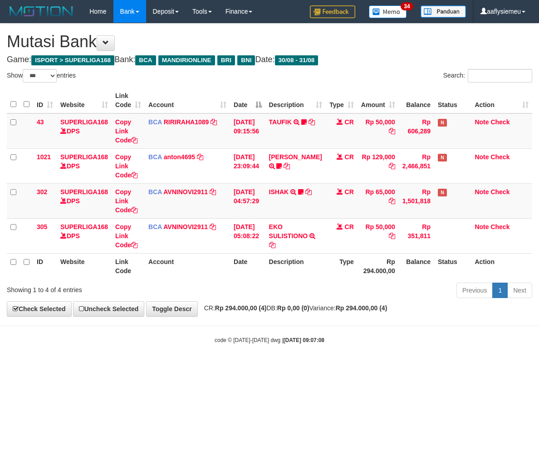
select select "***"
drag, startPoint x: 294, startPoint y: 355, endPoint x: 277, endPoint y: 358, distance: 16.6
click at [294, 355] on body "Toggle navigation Home Bank Account List Load By Website Group [ISPORT] SUPERLI…" at bounding box center [269, 183] width 539 height 367
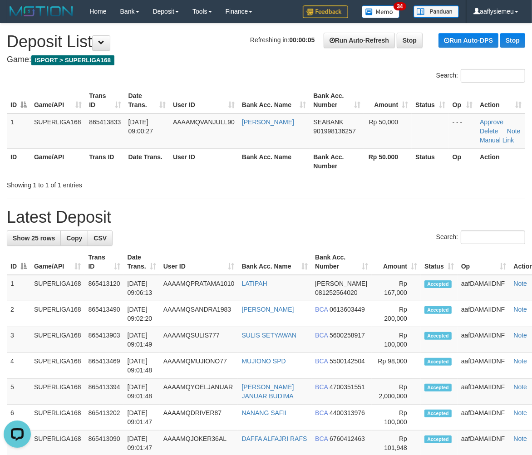
click at [191, 173] on th "User ID" at bounding box center [203, 161] width 69 height 26
click at [496, 139] on link "Manual Link" at bounding box center [497, 140] width 34 height 7
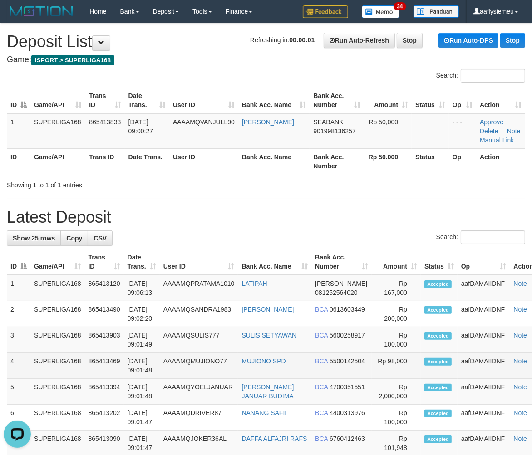
click at [143, 371] on td "31/08/2025 09:01:48" at bounding box center [142, 366] width 36 height 26
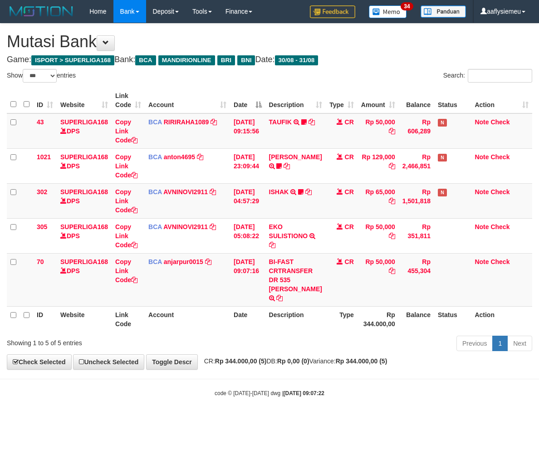
select select "***"
click at [296, 276] on td "BI-FAST CRTRANSFER DR 535 IRFAN LATIF" at bounding box center [295, 279] width 60 height 53
copy td "IRFAN"
click at [124, 279] on link "Copy Link Code" at bounding box center [126, 270] width 22 height 25
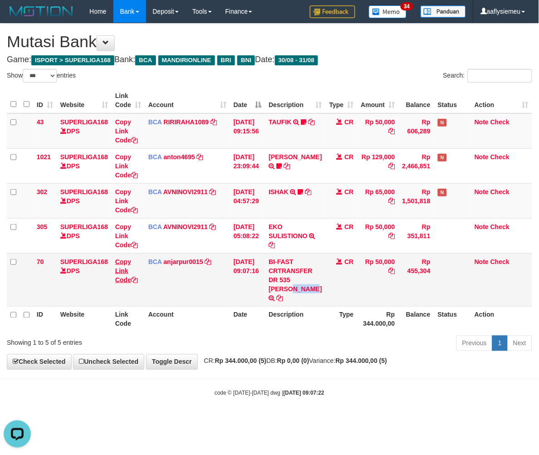
copy td "IRFAN"
click at [407, 388] on div "code © 2012-2018 dwg | 2025/08/31 09:07:22" at bounding box center [269, 392] width 539 height 9
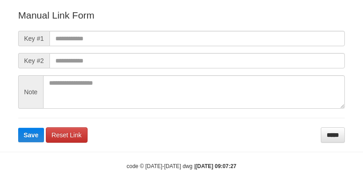
scroll to position [110, 0]
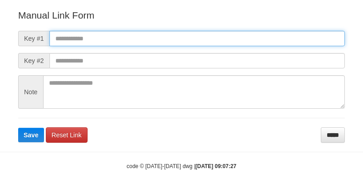
click at [133, 32] on input "text" at bounding box center [196, 38] width 295 height 15
paste input "**********"
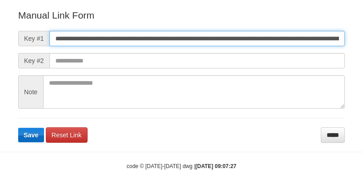
scroll to position [0, 523]
type input "**********"
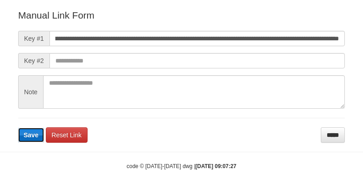
click at [29, 136] on span "Save" at bounding box center [31, 135] width 15 height 7
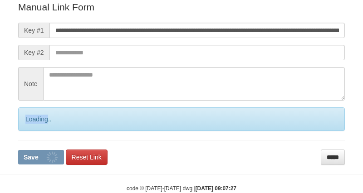
click at [29, 131] on div "Loading.." at bounding box center [181, 120] width 327 height 24
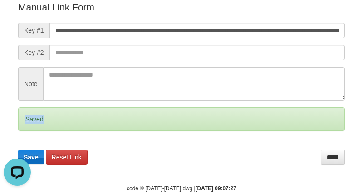
click at [29, 131] on div "Saved" at bounding box center [181, 120] width 327 height 24
drag, startPoint x: 28, startPoint y: 137, endPoint x: 84, endPoint y: 193, distance: 79.2
click at [28, 131] on div "Saved" at bounding box center [181, 120] width 327 height 24
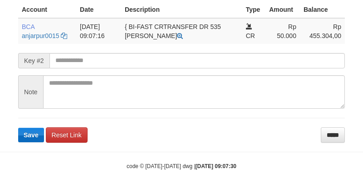
scroll to position [236, 0]
click at [30, 129] on button "Save" at bounding box center [31, 135] width 26 height 15
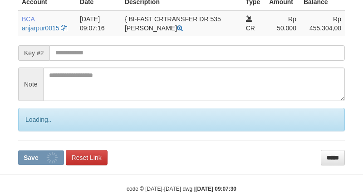
click at [30, 130] on div "Loading.." at bounding box center [181, 120] width 327 height 24
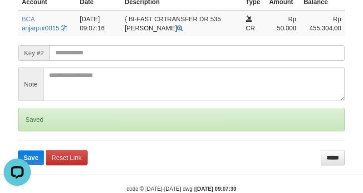
click at [34, 131] on div "Saved" at bounding box center [181, 120] width 327 height 24
click at [34, 132] on div "Saved" at bounding box center [181, 120] width 327 height 24
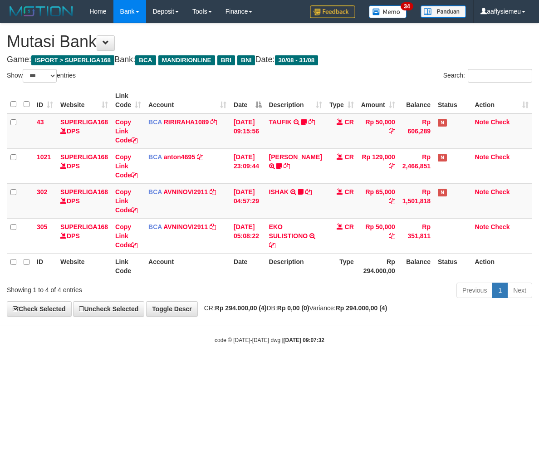
select select "***"
click at [445, 344] on div "code © 2012-2018 dwg | 2025/08/31 09:07:32" at bounding box center [269, 339] width 539 height 9
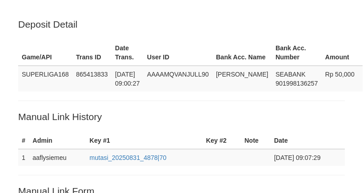
scroll to position [236, 0]
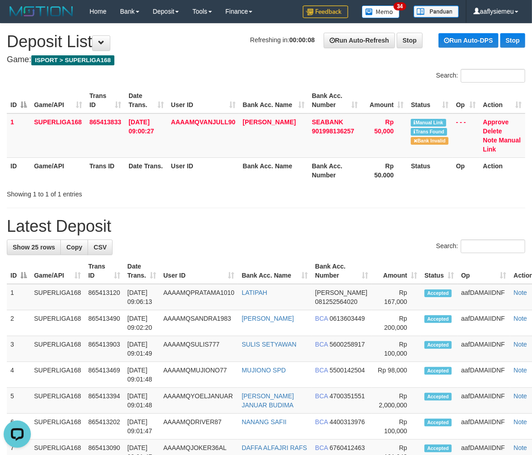
drag, startPoint x: 146, startPoint y: 207, endPoint x: 2, endPoint y: 275, distance: 159.3
click at [141, 217] on h1 "Latest Deposit" at bounding box center [266, 226] width 518 height 18
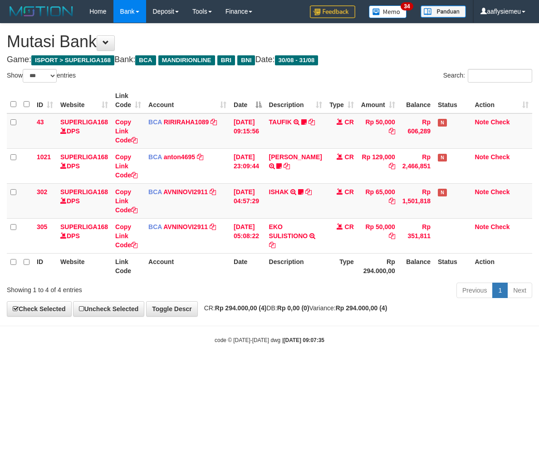
select select "***"
drag, startPoint x: 401, startPoint y: 339, endPoint x: 354, endPoint y: 351, distance: 48.1
click at [400, 339] on div "code © 2012-2018 dwg | 2025/08/31 09:07:35" at bounding box center [269, 339] width 539 height 9
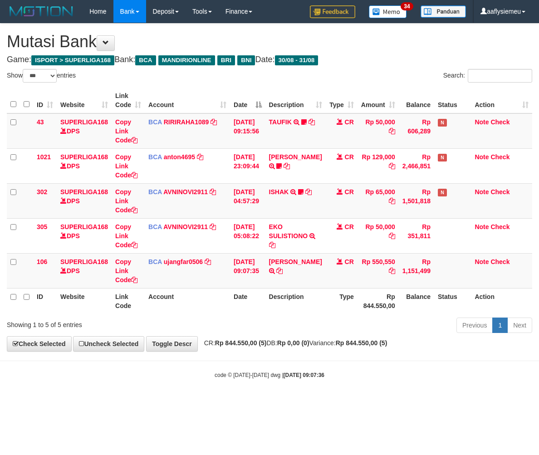
select select "***"
click at [283, 269] on icon at bounding box center [279, 271] width 6 height 6
click at [336, 382] on body "Toggle navigation Home Bank Account List Load By Website Group [ISPORT] SUPERLI…" at bounding box center [269, 201] width 539 height 402
click at [334, 382] on body "Toggle navigation Home Bank Account List Load By Website Group [ISPORT] SUPERLI…" at bounding box center [269, 201] width 539 height 402
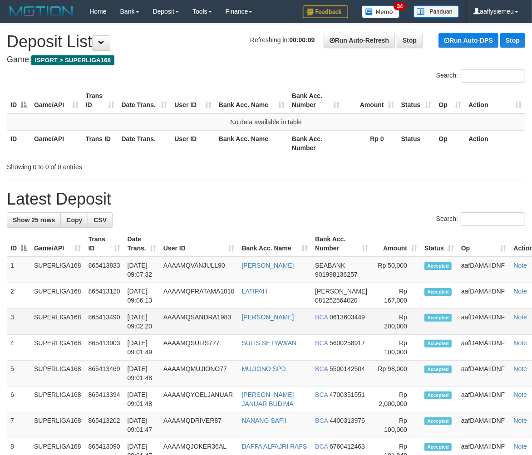
click at [115, 319] on td "865413490" at bounding box center [104, 322] width 39 height 26
drag, startPoint x: 115, startPoint y: 319, endPoint x: 3, endPoint y: 328, distance: 112.9
click at [113, 319] on td "865413490" at bounding box center [104, 322] width 39 height 26
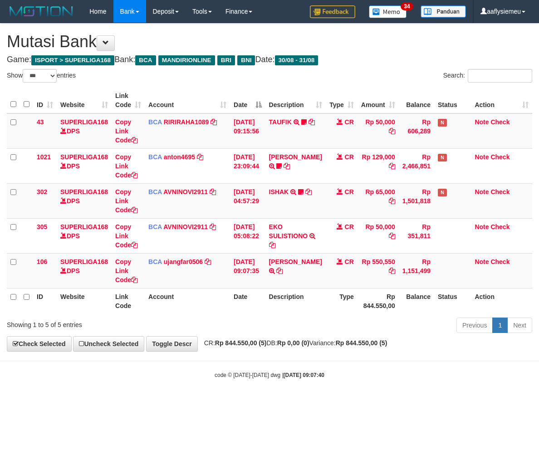
select select "***"
click at [310, 305] on th "Description" at bounding box center [295, 301] width 60 height 26
drag, startPoint x: 241, startPoint y: 343, endPoint x: 305, endPoint y: 337, distance: 63.8
click at [242, 343] on strong "Rp 844.550,00 (5)" at bounding box center [241, 342] width 52 height 7
drag, startPoint x: 284, startPoint y: 359, endPoint x: 334, endPoint y: 360, distance: 49.9
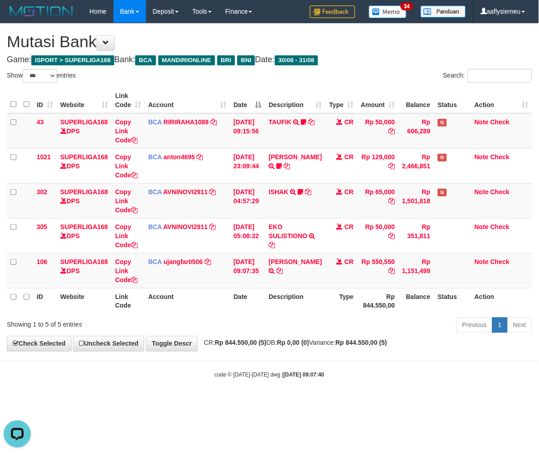
click at [284, 359] on body "Toggle navigation Home Bank Account List Load By Website Group [ISPORT] SUPERLI…" at bounding box center [269, 201] width 539 height 402
click at [284, 373] on strong "[DATE] 09:07:40" at bounding box center [304, 375] width 41 height 6
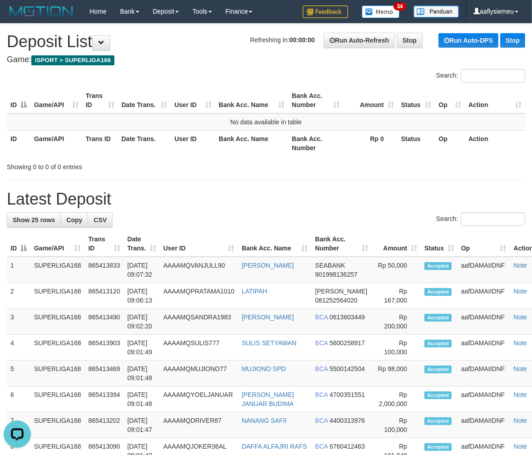
drag, startPoint x: 61, startPoint y: 326, endPoint x: 1, endPoint y: 334, distance: 60.4
click at [59, 327] on td "SUPERLIGA168" at bounding box center [57, 322] width 54 height 26
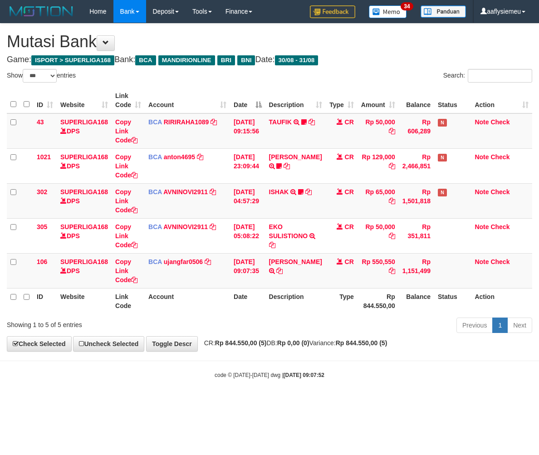
select select "***"
click at [262, 291] on th "Date" at bounding box center [247, 301] width 35 height 26
select select "***"
click at [359, 307] on th "Rp 844.550,00" at bounding box center [378, 301] width 41 height 26
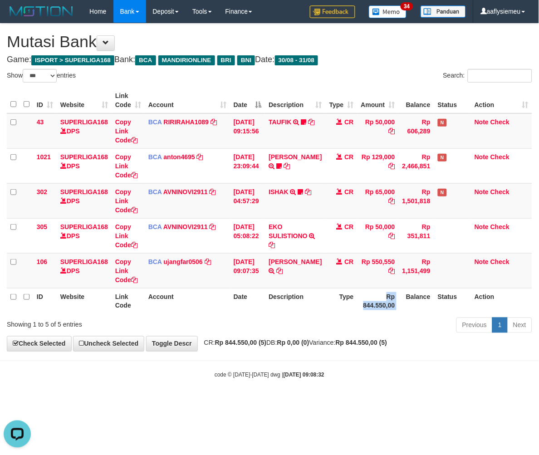
click at [359, 307] on th "Rp 844.550,00" at bounding box center [378, 301] width 41 height 26
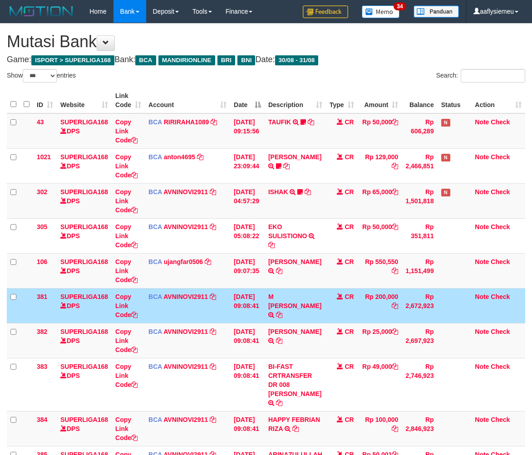
select select "***"
click at [354, 309] on td "CR" at bounding box center [342, 305] width 32 height 35
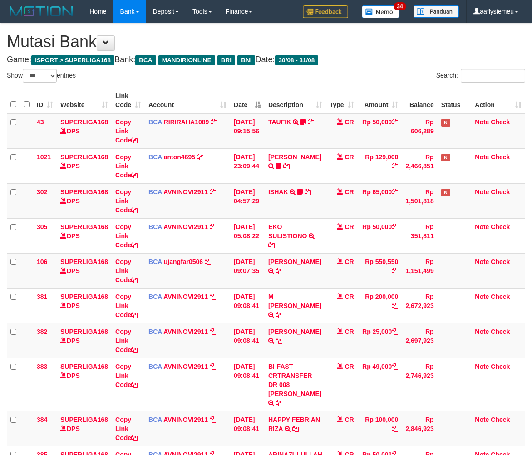
select select "***"
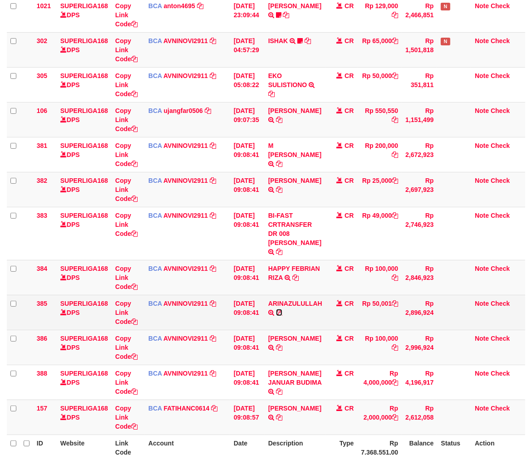
drag, startPoint x: 285, startPoint y: 305, endPoint x: 284, endPoint y: 300, distance: 5.5
click at [282, 309] on icon at bounding box center [279, 312] width 6 height 6
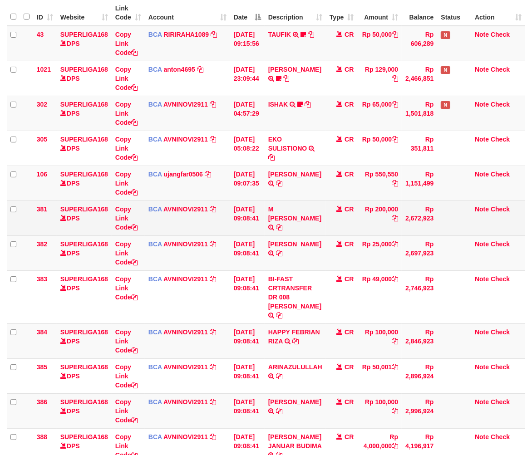
scroll to position [84, 0]
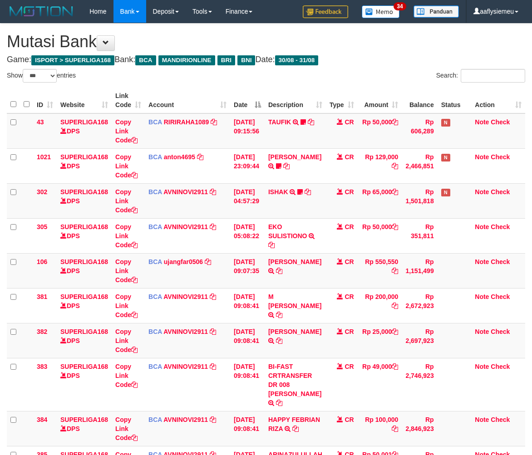
select select "***"
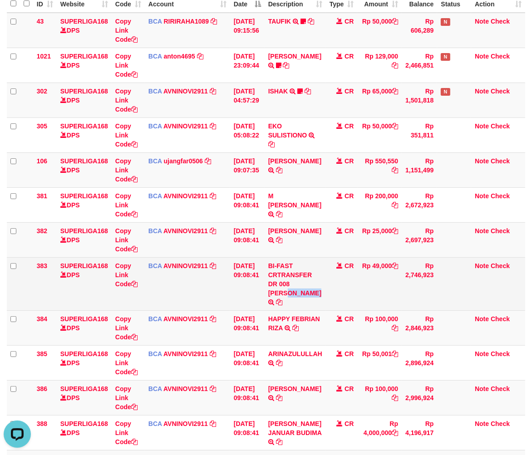
copy td "BAHRUN RIFANGI"
drag, startPoint x: 294, startPoint y: 282, endPoint x: 302, endPoint y: 292, distance: 13.0
click at [302, 292] on td "BI-FAST CRTRANSFER DR 008 BAHRUN RIFANGI" at bounding box center [295, 283] width 61 height 53
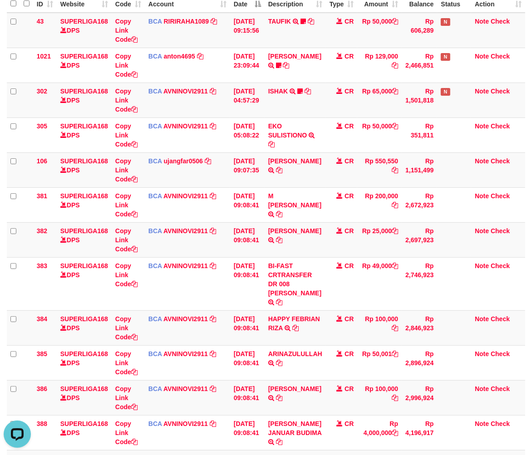
drag, startPoint x: 454, startPoint y: 341, endPoint x: 537, endPoint y: 335, distance: 83.3
click at [464, 347] on td at bounding box center [454, 362] width 34 height 35
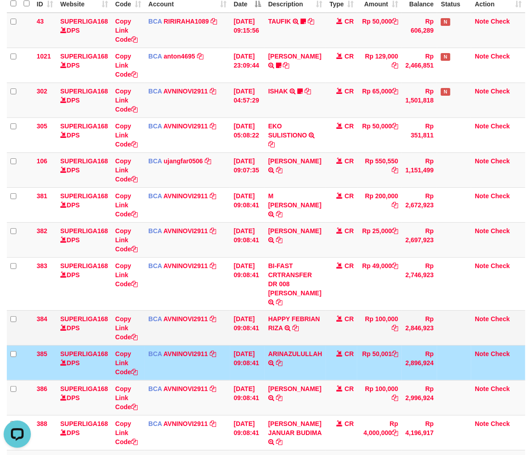
drag, startPoint x: 395, startPoint y: 383, endPoint x: 351, endPoint y: 305, distance: 90.0
click at [392, 380] on td "Rp 100,000" at bounding box center [379, 397] width 44 height 35
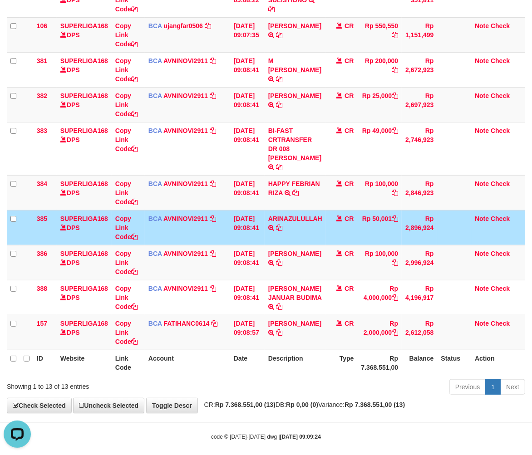
click at [331, 373] on div "Show ** ** ** *** entries Search: ID Website Link Code Account Date Description…" at bounding box center [266, 115] width 518 height 565
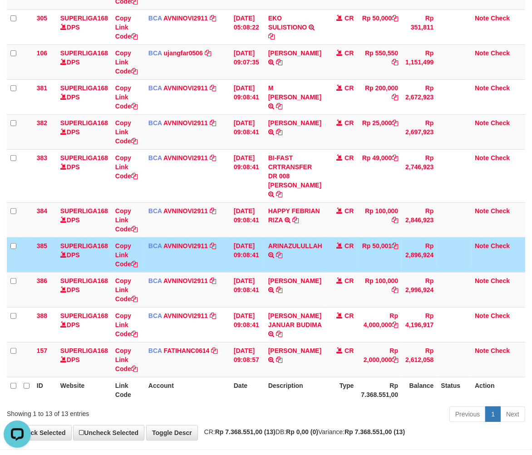
scroll to position [185, 0]
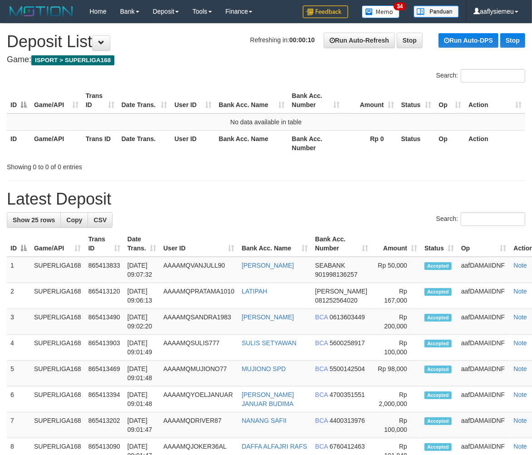
click at [106, 181] on hr at bounding box center [266, 181] width 518 height 0
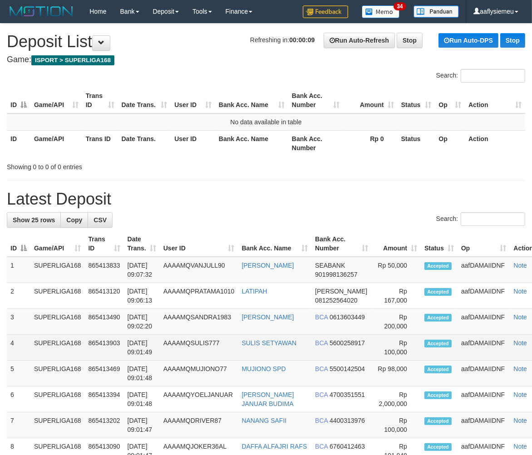
drag, startPoint x: 109, startPoint y: 293, endPoint x: 6, endPoint y: 346, distance: 115.7
click at [98, 306] on td "865413120" at bounding box center [104, 296] width 39 height 26
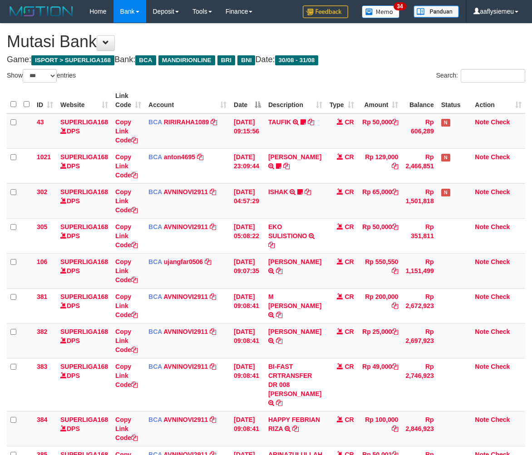
select select "***"
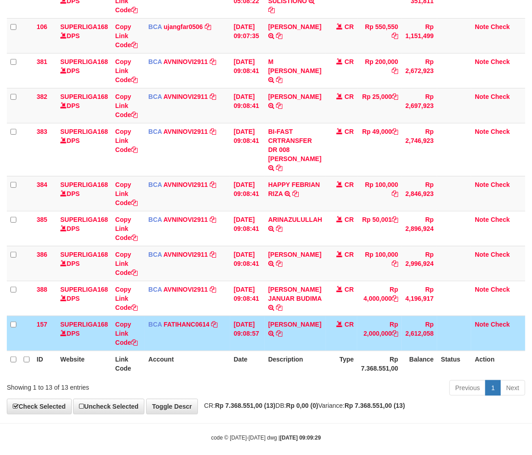
scroll to position [236, 0]
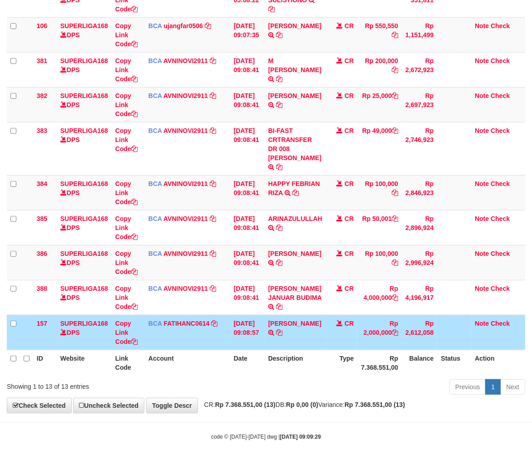
click at [373, 356] on th "Rp 7.368.551,00" at bounding box center [379, 363] width 44 height 26
drag, startPoint x: 384, startPoint y: 356, endPoint x: 147, endPoint y: 362, distance: 237.4
click at [384, 356] on th "Rp 7.368.551,00" at bounding box center [379, 363] width 44 height 26
click at [284, 378] on div "Previous 1 Next" at bounding box center [376, 388] width 297 height 20
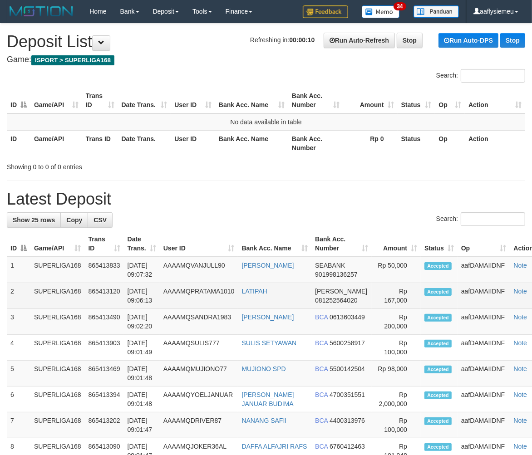
click at [26, 300] on td "2" at bounding box center [19, 296] width 24 height 26
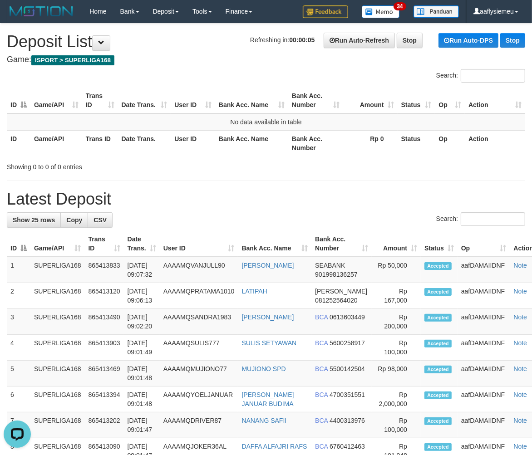
drag, startPoint x: 183, startPoint y: 151, endPoint x: 141, endPoint y: 181, distance: 52.0
click at [183, 151] on th "User ID" at bounding box center [193, 143] width 44 height 26
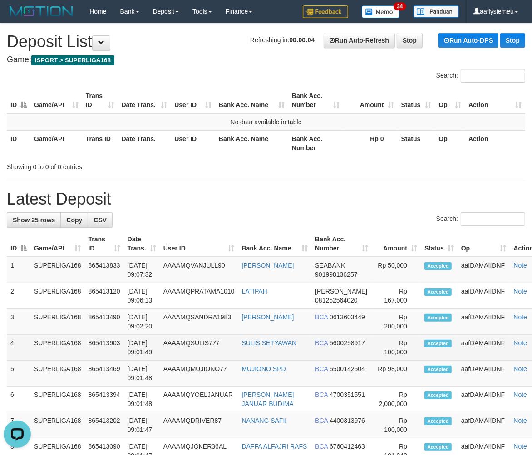
click at [26, 349] on td "4" at bounding box center [19, 348] width 24 height 26
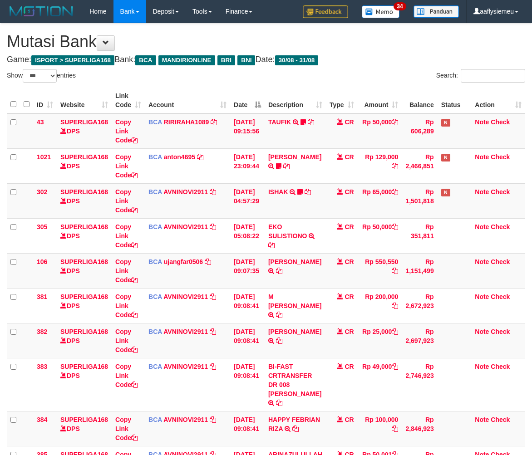
select select "***"
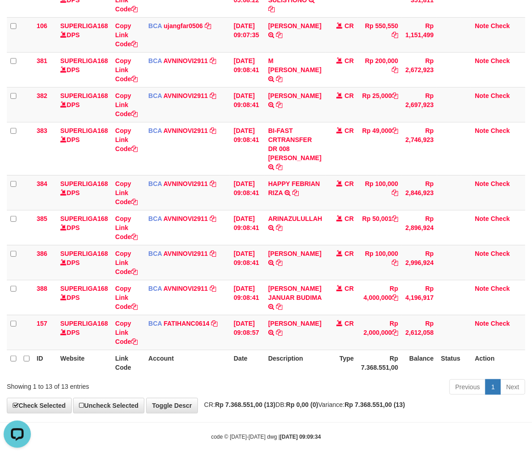
click at [272, 378] on div "Previous 1 Next" at bounding box center [376, 388] width 297 height 20
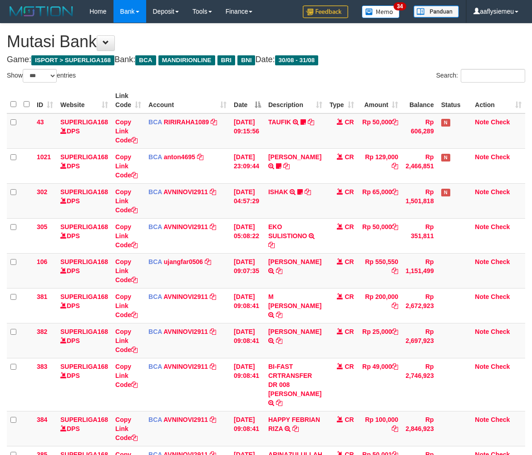
select select "***"
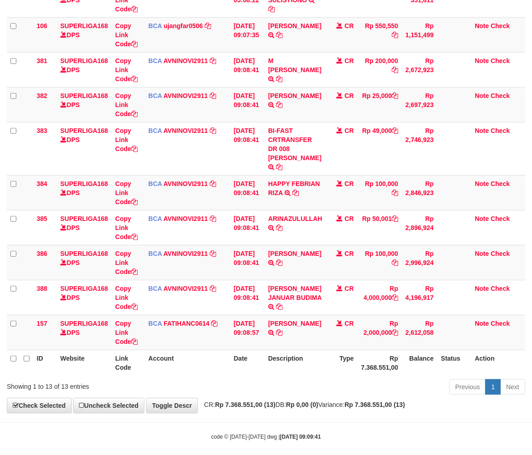
click at [236, 350] on th "Date" at bounding box center [247, 363] width 34 height 26
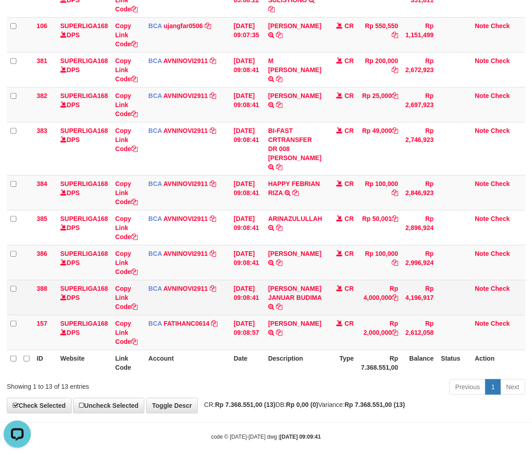
click at [207, 304] on td "BCA AVNINOVI2911 DPS AVNI NOVITA SADLY mutasi_20250831_4886 | 388 mutasi_202508…" at bounding box center [187, 297] width 85 height 35
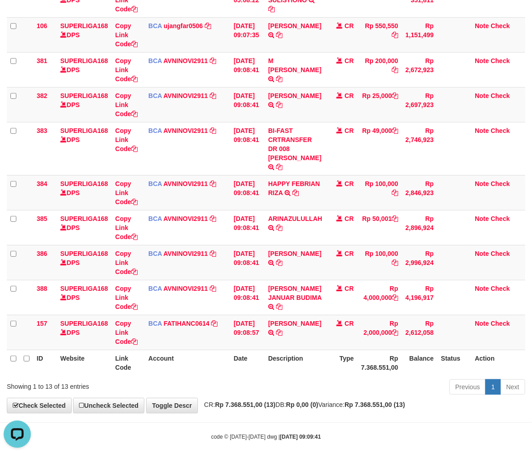
drag, startPoint x: 480, startPoint y: 355, endPoint x: 537, endPoint y: 324, distance: 65.0
click at [493, 351] on th "Action" at bounding box center [498, 363] width 54 height 26
click at [423, 321] on td "Rp 2,612,058" at bounding box center [419, 332] width 35 height 35
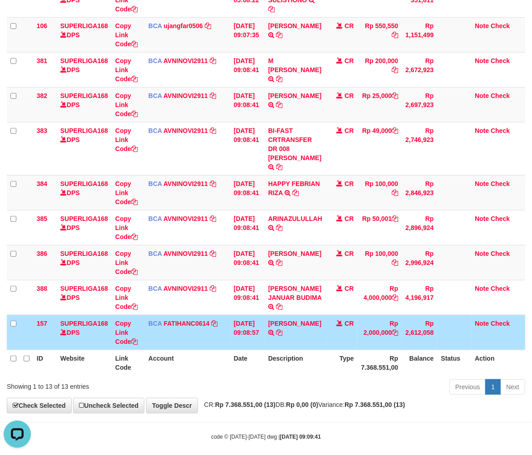
click at [422, 318] on td "Rp 2,612,058" at bounding box center [419, 332] width 35 height 35
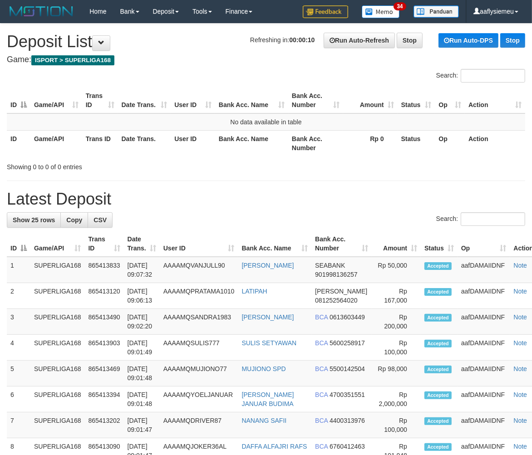
drag, startPoint x: 103, startPoint y: 307, endPoint x: 3, endPoint y: 334, distance: 103.8
click at [102, 309] on td "865413120" at bounding box center [104, 296] width 39 height 26
click at [227, 164] on div "Showing 0 to 0 of 0 entries" at bounding box center [266, 165] width 532 height 13
drag, startPoint x: 118, startPoint y: 376, endPoint x: 2, endPoint y: 391, distance: 117.6
click at [114, 378] on td "865413469" at bounding box center [104, 374] width 39 height 26
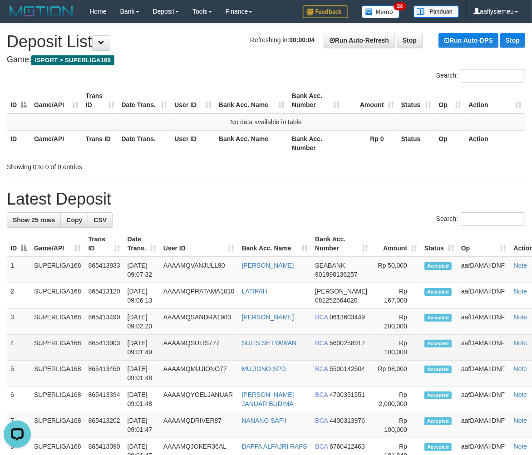
click at [51, 350] on td "SUPERLIGA168" at bounding box center [57, 348] width 54 height 26
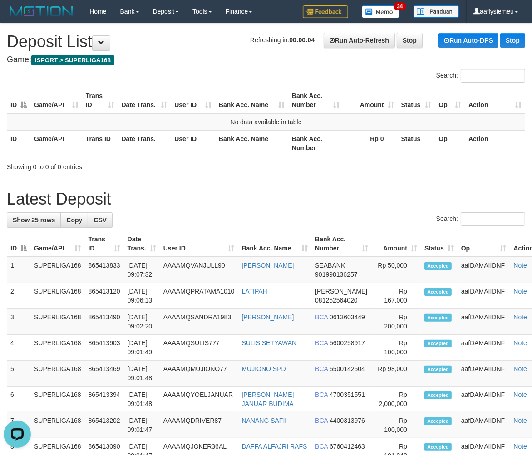
click at [182, 142] on th "User ID" at bounding box center [193, 143] width 44 height 26
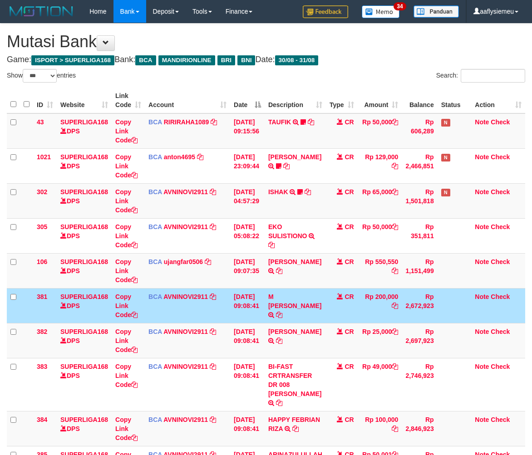
select select "***"
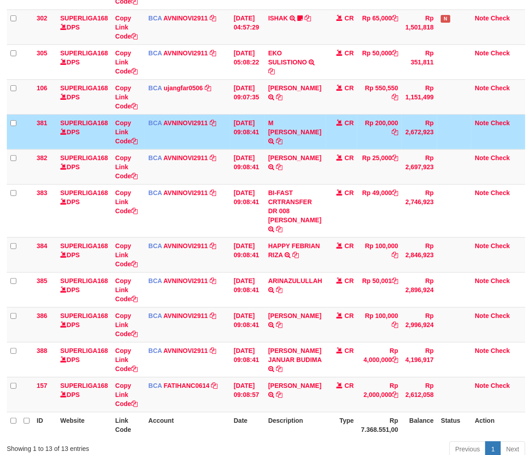
scroll to position [236, 0]
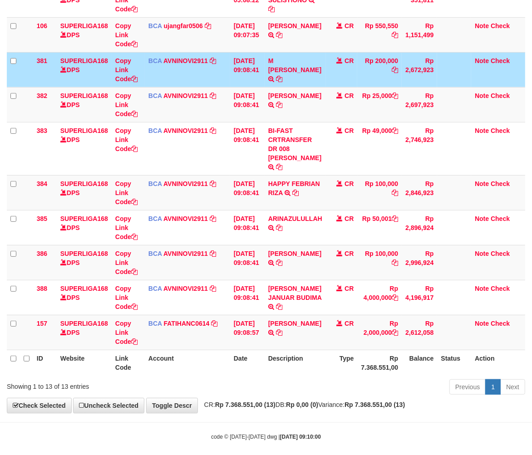
drag, startPoint x: 406, startPoint y: 402, endPoint x: 416, endPoint y: 397, distance: 11.6
click at [408, 401] on div "**********" at bounding box center [266, 100] width 532 height 625
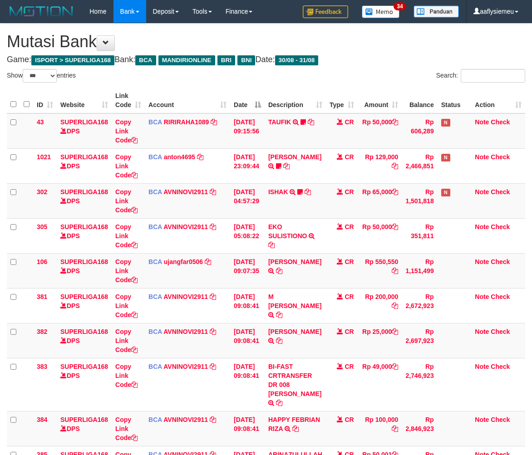
select select "***"
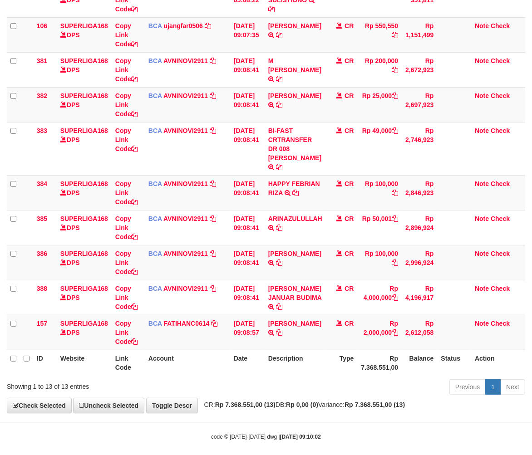
click at [412, 366] on div "Show ** ** ** *** entries Search: ID Website Link Code Account Date Description…" at bounding box center [266, 115] width 518 height 565
click at [416, 320] on td "Rp 2,612,058" at bounding box center [419, 332] width 35 height 35
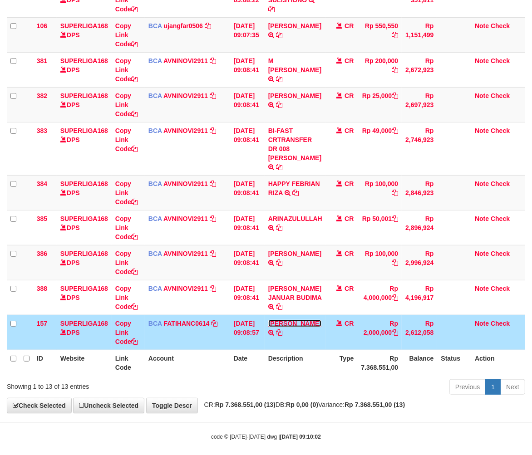
click at [291, 320] on link "[PERSON_NAME]" at bounding box center [294, 323] width 53 height 7
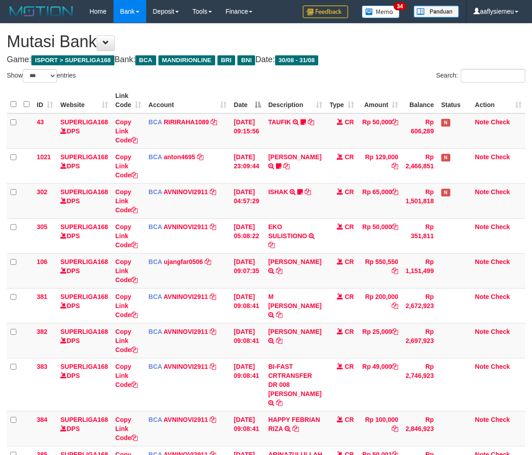
select select "***"
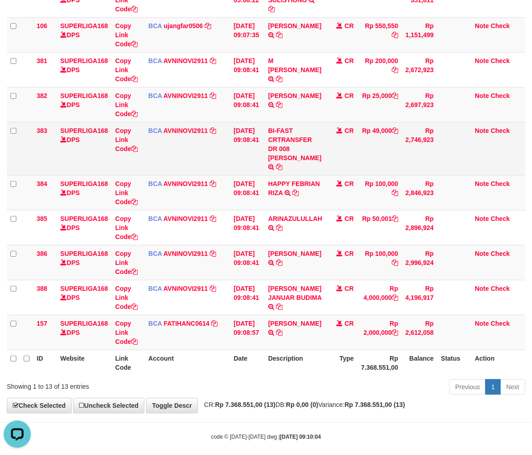
click at [207, 150] on td "BCA AVNINOVI2911 DPS AVNI NOVITA SADLY mutasi_20250831_4886 | 383 mutasi_202508…" at bounding box center [187, 148] width 85 height 53
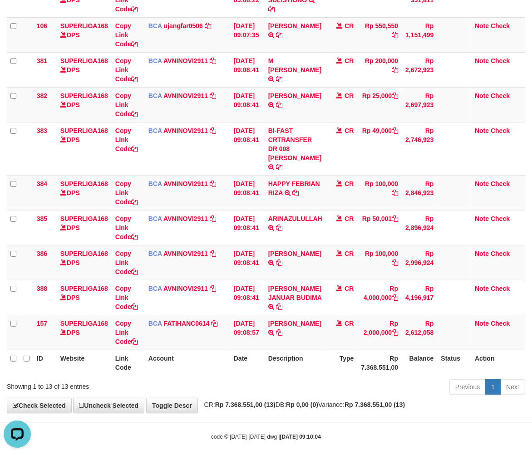
click at [220, 362] on th "Account" at bounding box center [187, 363] width 85 height 26
click at [305, 339] on td "LIE KIM KI TRSF E-BANKING CR 3108/FTSCY/WS95031 2000000.00LIE KIM KI" at bounding box center [295, 332] width 61 height 35
click at [332, 315] on td "CR" at bounding box center [342, 332] width 32 height 35
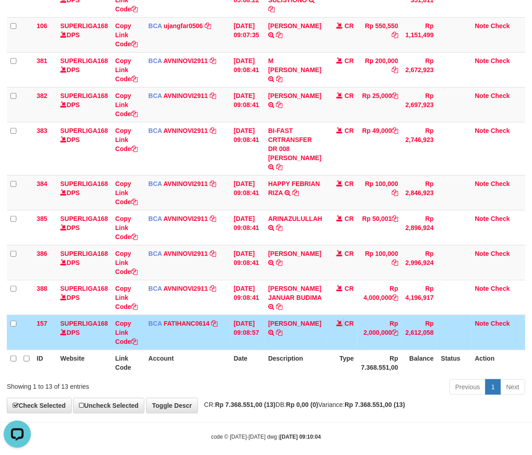
click at [332, 315] on td "CR" at bounding box center [342, 332] width 32 height 35
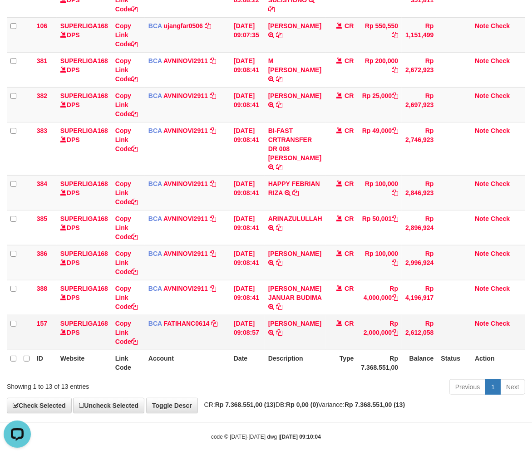
click at [217, 319] on td "BCA FATIHANC0614 DPS FATIHAN CHORIS FABIAN BOBAN mutasi_20250831_4869 | 157 mut…" at bounding box center [187, 332] width 85 height 35
click at [216, 319] on td "BCA FATIHANC0614 DPS FATIHAN CHORIS FABIAN BOBAN mutasi_20250831_4869 | 157 mut…" at bounding box center [187, 332] width 85 height 35
click at [216, 318] on td "BCA FATIHANC0614 DPS FATIHAN CHORIS FABIAN BOBAN mutasi_20250831_4869 | 157 mut…" at bounding box center [187, 332] width 85 height 35
click at [216, 320] on icon at bounding box center [214, 323] width 6 height 6
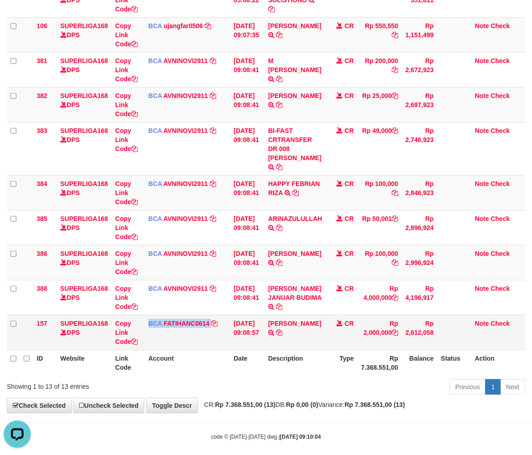
copy tr "BCA FATIHANC0614 DPS FATIHAN CHORIS FABIAN BOBAN mutasi_20250831_4869 | 157 mut…"
click at [216, 320] on icon at bounding box center [214, 323] width 6 height 6
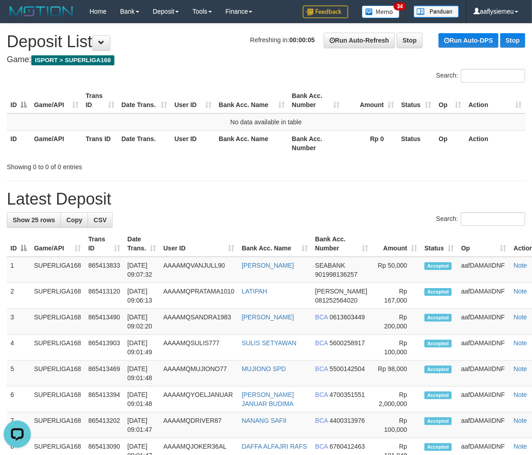
drag, startPoint x: 166, startPoint y: 177, endPoint x: 1, endPoint y: 259, distance: 183.8
click at [134, 201] on h1 "Latest Deposit" at bounding box center [266, 199] width 518 height 18
click at [172, 168] on div "Showing 0 to 0 of 0 entries" at bounding box center [111, 165] width 208 height 13
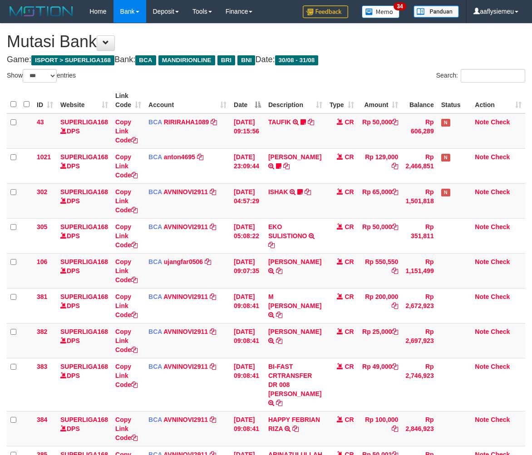
select select "***"
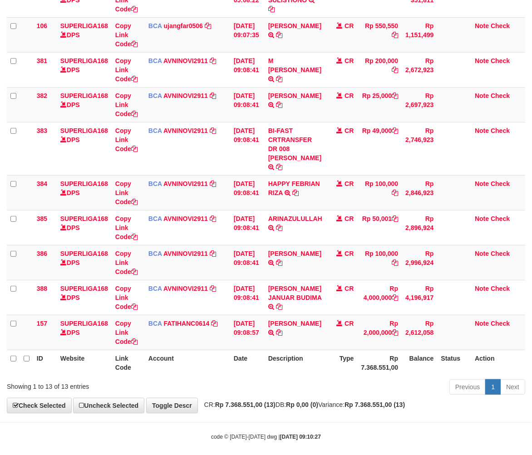
click at [192, 360] on th "Account" at bounding box center [187, 363] width 85 height 26
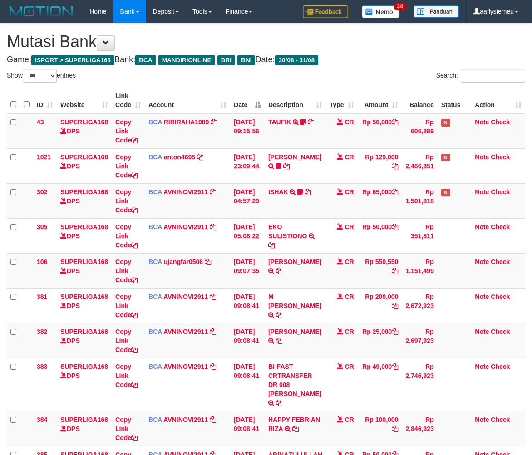
select select "***"
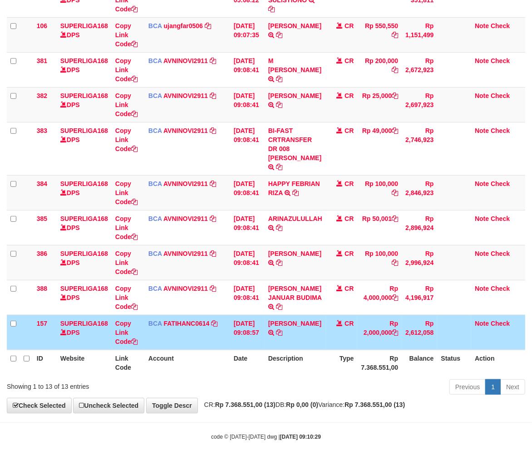
click at [341, 320] on td "CR" at bounding box center [342, 332] width 32 height 35
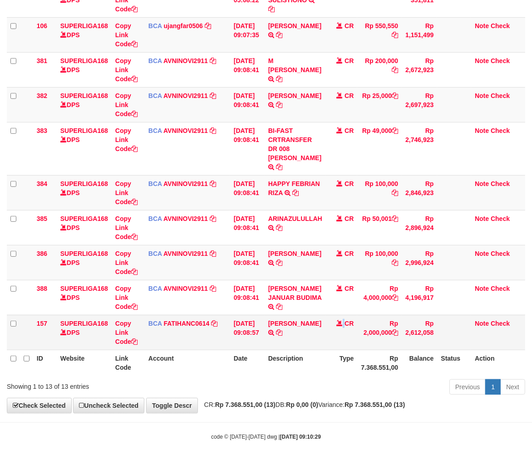
click at [340, 320] on td "CR" at bounding box center [342, 332] width 32 height 35
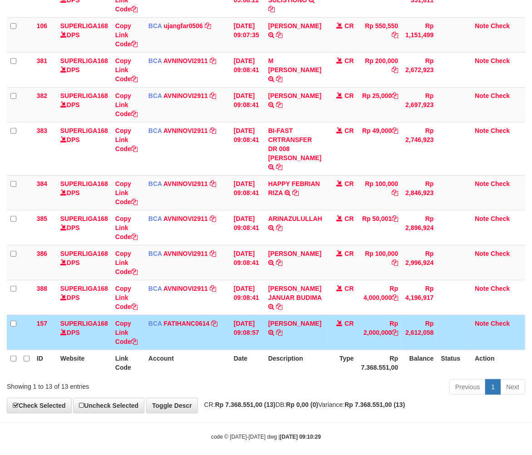
click at [338, 319] on td "CR" at bounding box center [342, 332] width 32 height 35
click at [336, 315] on td "CR" at bounding box center [342, 332] width 32 height 35
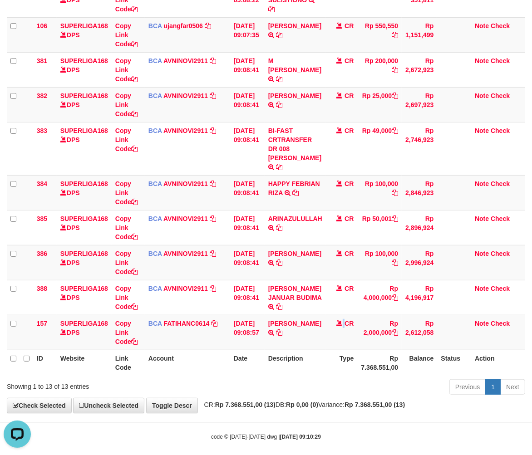
scroll to position [0, 0]
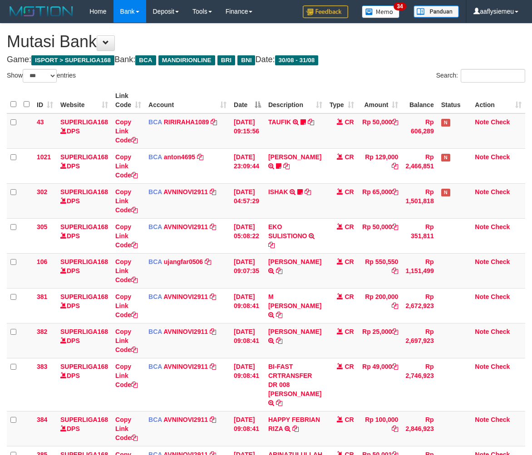
select select "***"
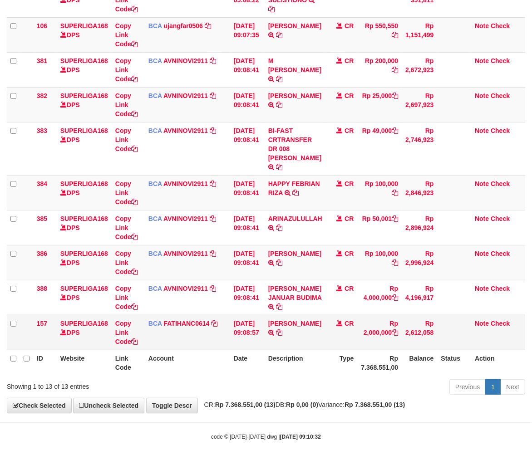
drag, startPoint x: 0, startPoint y: 0, endPoint x: 223, endPoint y: 309, distance: 380.8
click at [224, 315] on td "BCA FATIHANC0614 DPS FATIHAN CHORIS FABIAN BOBAN mutasi_20250831_4869 | 157 mut…" at bounding box center [187, 332] width 85 height 35
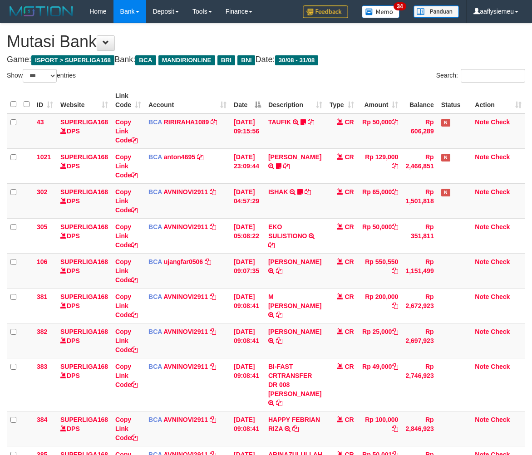
select select "***"
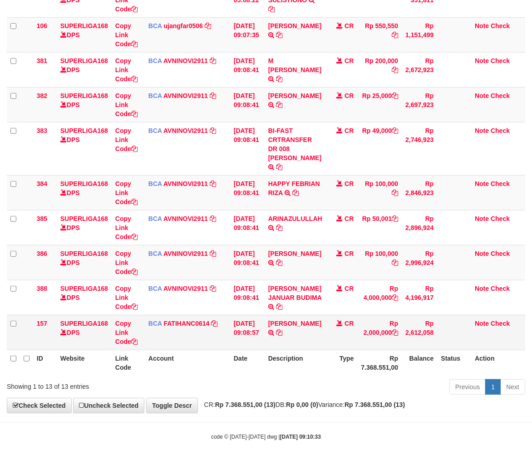
drag, startPoint x: 315, startPoint y: 332, endPoint x: 346, endPoint y: 325, distance: 31.9
click at [317, 330] on td "LIE KIM KI TRSF E-BANKING CR 3108/FTSCY/WS95031 2000000.00LIE KIM KI" at bounding box center [295, 332] width 61 height 35
click at [319, 378] on div "Previous 1 Next" at bounding box center [376, 388] width 297 height 20
click at [318, 378] on div "Previous 1 Next" at bounding box center [376, 388] width 297 height 20
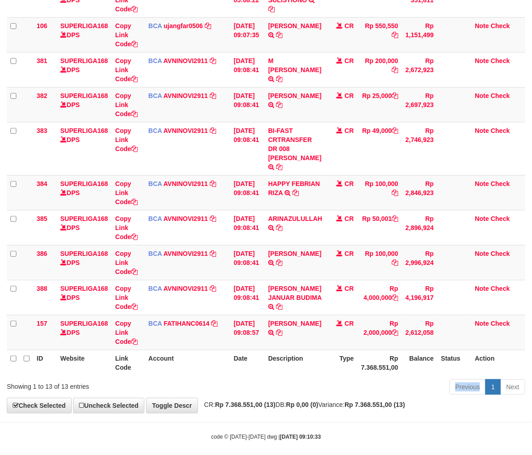
drag, startPoint x: 318, startPoint y: 376, endPoint x: 314, endPoint y: 371, distance: 6.4
click at [317, 378] on div "Previous 1 Next" at bounding box center [376, 388] width 297 height 20
click at [314, 378] on div "Previous 1 Next" at bounding box center [376, 388] width 297 height 20
click at [176, 359] on th "Account" at bounding box center [187, 363] width 85 height 26
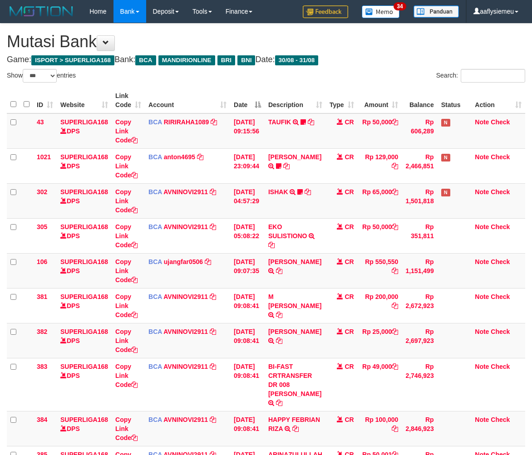
select select "***"
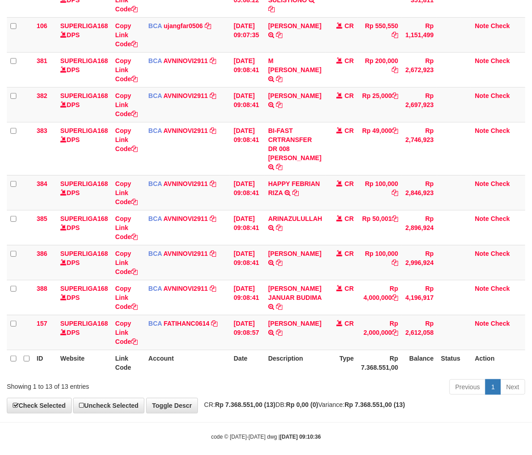
click at [264, 367] on div "ID Website Link Code Account Date Description Type Amount Balance Status Action…" at bounding box center [266, 113] width 532 height 529
click at [204, 378] on div "Showing 1 to 13 of 13 entries" at bounding box center [111, 384] width 208 height 13
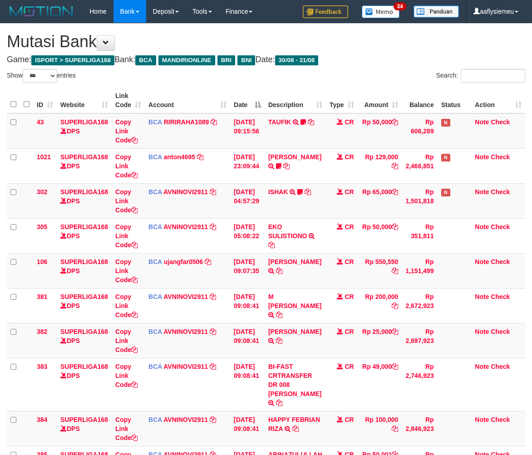
select select "***"
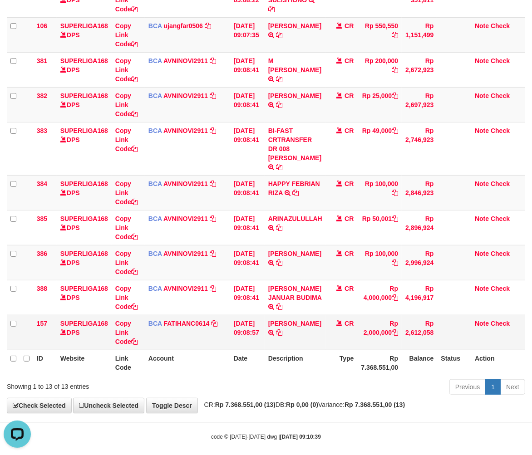
drag, startPoint x: 296, startPoint y: 364, endPoint x: 489, endPoint y: 328, distance: 196.1
click at [296, 364] on th "Description" at bounding box center [295, 363] width 61 height 26
click at [312, 337] on td "LIE KIM KI TRSF E-BANKING CR 3108/FTSCY/WS95031 2000000.00LIE KIM KI" at bounding box center [295, 332] width 61 height 35
click at [197, 320] on link "FATIHANC0614" at bounding box center [187, 323] width 46 height 7
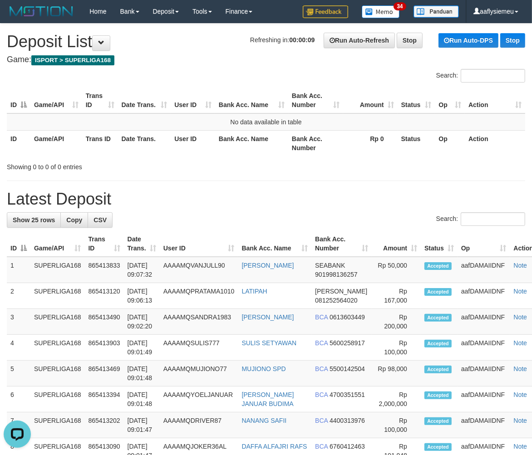
drag, startPoint x: 10, startPoint y: 340, endPoint x: 0, endPoint y: 343, distance: 10.3
click at [10, 335] on td "3" at bounding box center [19, 322] width 24 height 26
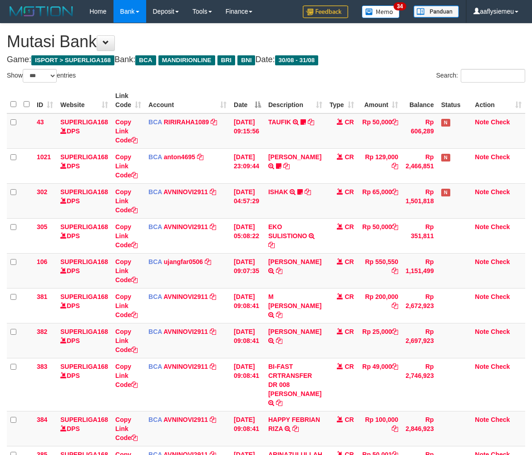
select select "***"
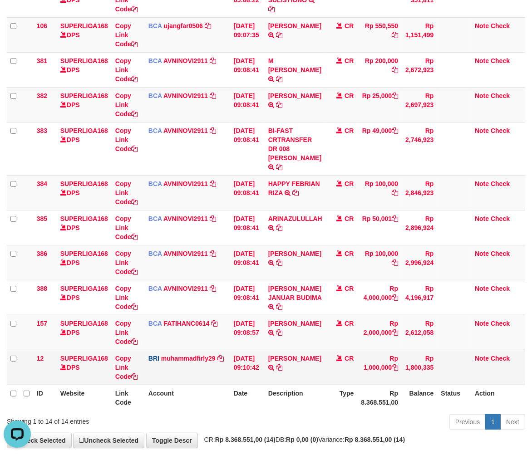
drag, startPoint x: 246, startPoint y: 364, endPoint x: 262, endPoint y: 354, distance: 18.4
click at [249, 361] on td "31/08/2025 09:10:42" at bounding box center [247, 367] width 34 height 35
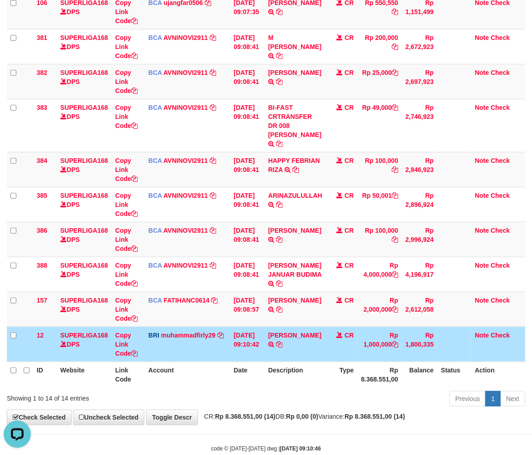
scroll to position [270, 0]
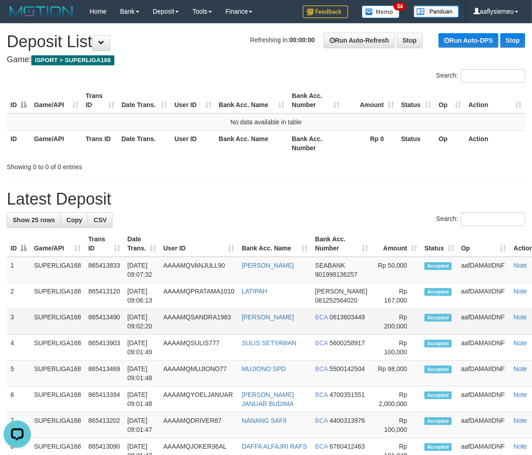
click at [125, 335] on td "[DATE] 09:02:20" at bounding box center [142, 322] width 36 height 26
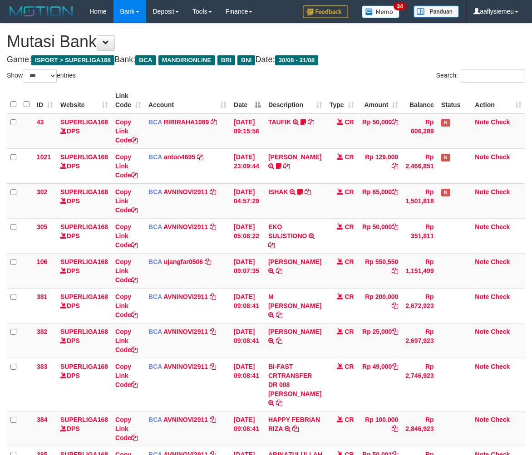
select select "***"
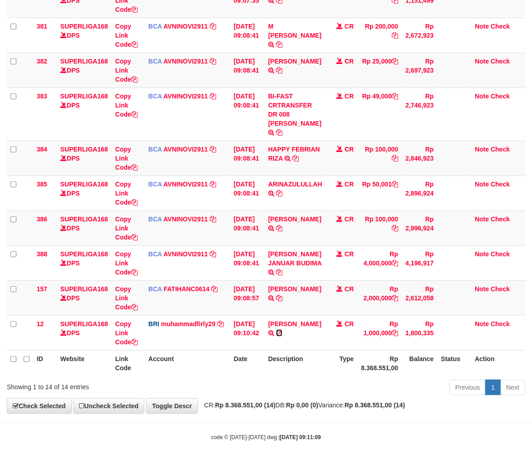
drag, startPoint x: 0, startPoint y: 0, endPoint x: 310, endPoint y: 324, distance: 449.0
click at [282, 330] on icon at bounding box center [279, 333] width 6 height 6
drag, startPoint x: 348, startPoint y: 354, endPoint x: 536, endPoint y: 307, distance: 194.2
click at [358, 351] on th "Type" at bounding box center [342, 363] width 32 height 26
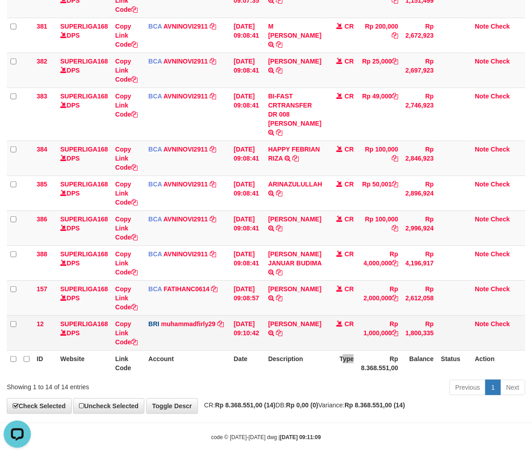
scroll to position [0, 0]
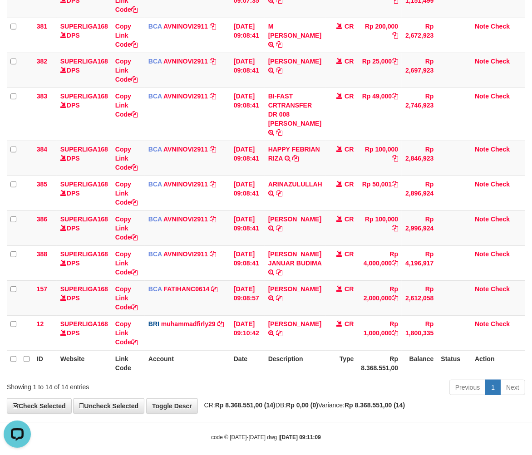
drag, startPoint x: 425, startPoint y: 311, endPoint x: 536, endPoint y: 289, distance: 113.2
click at [426, 315] on td "Rp 1,800,335" at bounding box center [419, 332] width 35 height 35
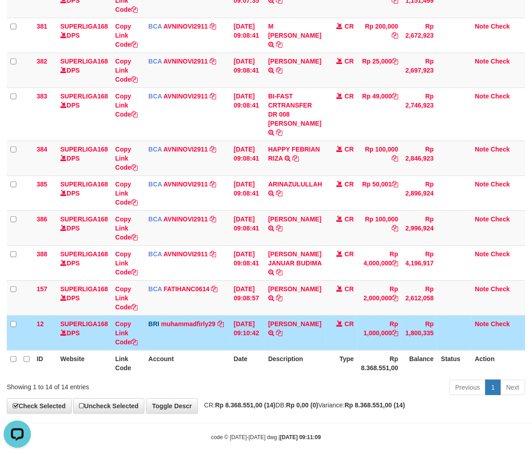
click at [242, 379] on div "Previous 1 Next" at bounding box center [376, 389] width 297 height 20
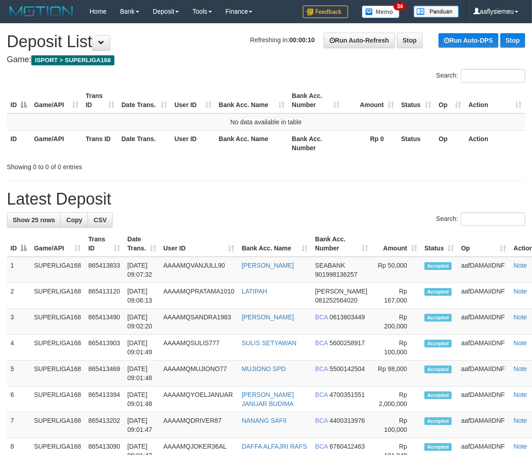
click at [181, 169] on div "Showing 0 to 0 of 0 entries" at bounding box center [111, 165] width 208 height 13
drag, startPoint x: 181, startPoint y: 169, endPoint x: 5, endPoint y: 259, distance: 198.3
click at [181, 169] on div "Showing 0 to 0 of 0 entries" at bounding box center [111, 165] width 208 height 13
click at [248, 128] on td "No data available in table" at bounding box center [266, 121] width 518 height 17
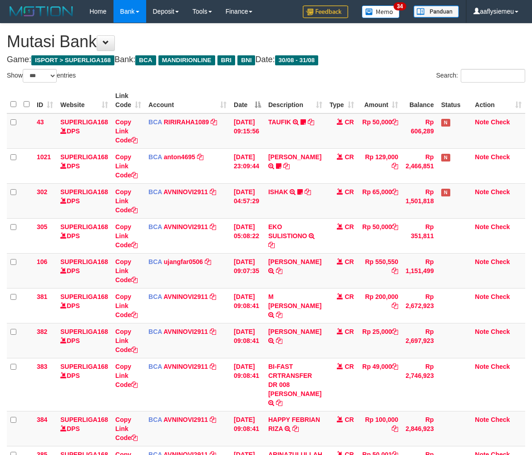
select select "***"
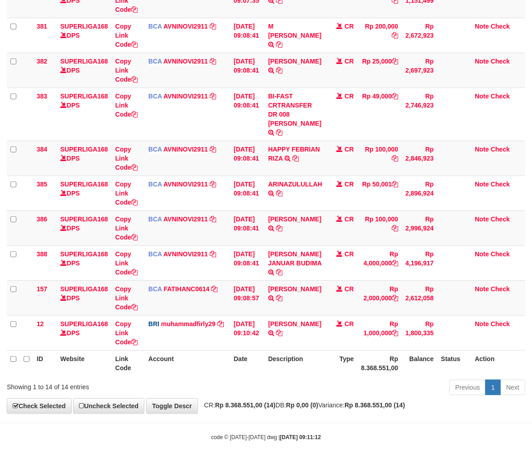
click at [187, 350] on th "Account" at bounding box center [187, 363] width 85 height 26
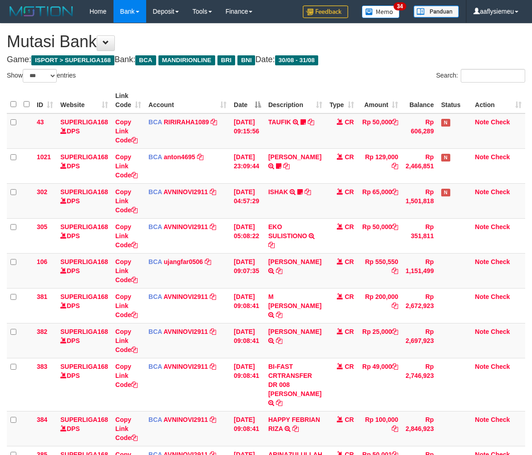
select select "***"
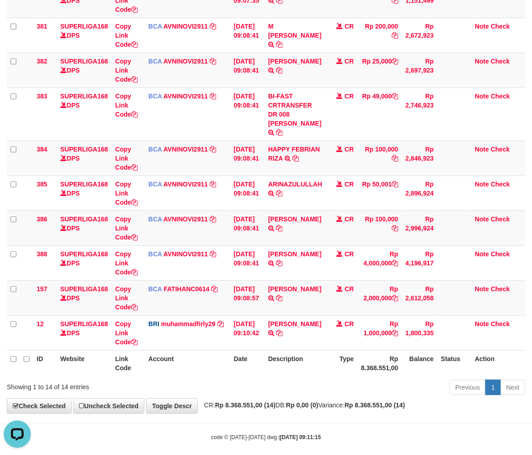
click at [278, 353] on th "Description" at bounding box center [295, 363] width 61 height 26
click at [216, 364] on th "Account" at bounding box center [187, 363] width 85 height 26
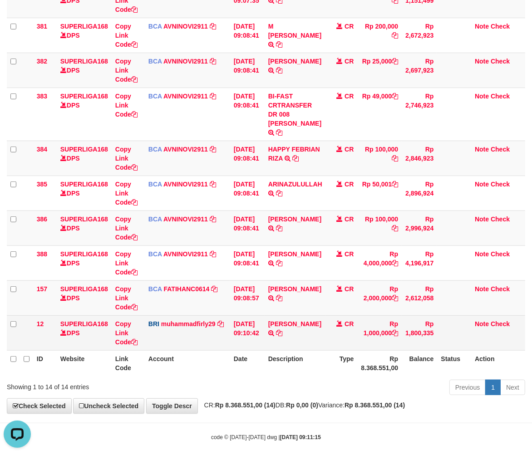
click at [260, 319] on td "[DATE] 09:10:42" at bounding box center [247, 332] width 34 height 35
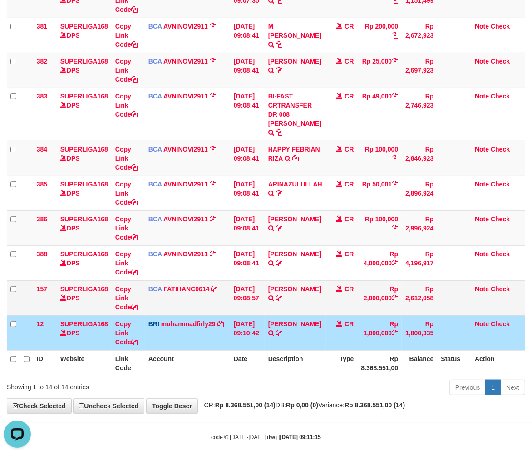
click at [269, 285] on td "LIE KIM KI TRSF E-BANKING CR 3108/FTSCY/WS95031 2000000.00LIE KIM KI" at bounding box center [295, 297] width 61 height 35
drag, startPoint x: 371, startPoint y: 319, endPoint x: 532, endPoint y: 270, distance: 168.1
click at [371, 319] on td "Rp 1,000,000" at bounding box center [379, 332] width 44 height 35
click at [325, 302] on td "LIE KIM KI TRSF E-BANKING CR 3108/FTSCY/WS95031 2000000.00LIE KIM KI" at bounding box center [295, 297] width 61 height 35
click at [277, 315] on td "MUHAMMAD NASIQ TRANSFER NBMB MUHAMMAD NASIQ TO MUHAMMAD FIRLY" at bounding box center [295, 332] width 61 height 35
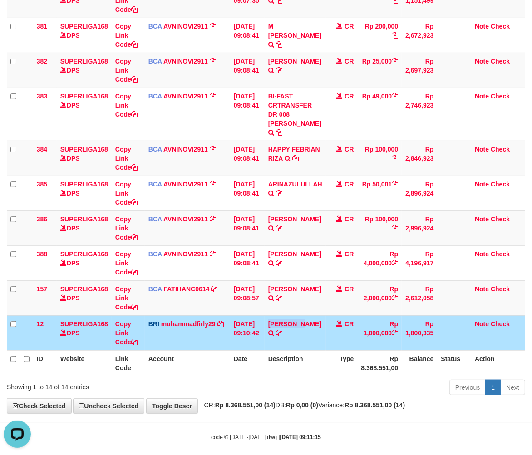
click at [277, 315] on td "MUHAMMAD NASIQ TRANSFER NBMB MUHAMMAD NASIQ TO MUHAMMAD FIRLY" at bounding box center [295, 332] width 61 height 35
click at [276, 315] on td "MUHAMMAD NASIQ TRANSFER NBMB MUHAMMAD NASIQ TO MUHAMMAD FIRLY" at bounding box center [295, 332] width 61 height 35
click at [275, 304] on td "LIE KIM KI TRSF E-BANKING CR 3108/FTSCY/WS95031 2000000.00LIE KIM KI" at bounding box center [295, 297] width 61 height 35
click at [274, 304] on td "LIE KIM KI TRSF E-BANKING CR 3108/FTSCY/WS95031 2000000.00LIE KIM KI" at bounding box center [295, 297] width 61 height 35
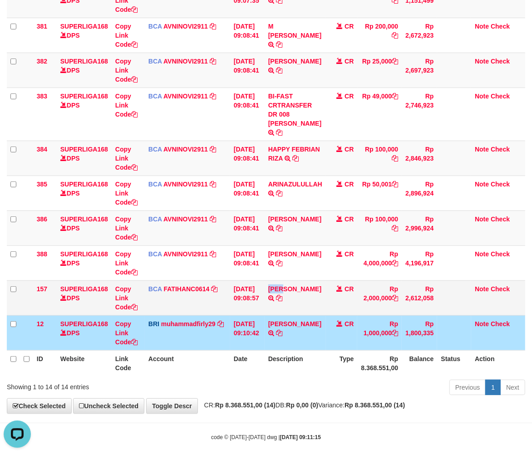
click at [274, 304] on td "LIE KIM KI TRSF E-BANKING CR 3108/FTSCY/WS95031 2000000.00LIE KIM KI" at bounding box center [295, 297] width 61 height 35
drag, startPoint x: 273, startPoint y: 304, endPoint x: 268, endPoint y: 301, distance: 6.3
click at [273, 304] on td "LIE KIM KI TRSF E-BANKING CR 3108/FTSCY/WS95031 2000000.00LIE KIM KI" at bounding box center [295, 297] width 61 height 35
click at [265, 301] on td "31/08/2025 09:08:57" at bounding box center [247, 297] width 34 height 35
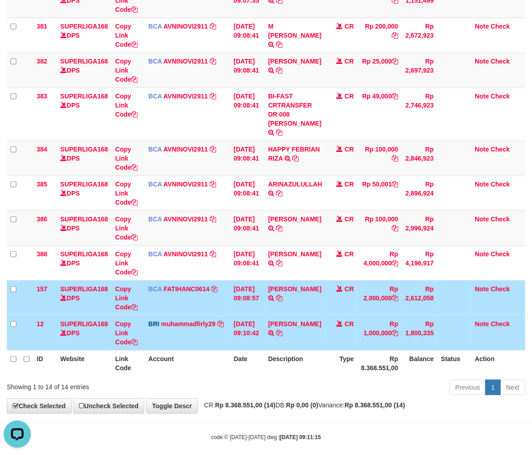
click at [265, 301] on td "31/08/2025 09:08:57" at bounding box center [247, 297] width 34 height 35
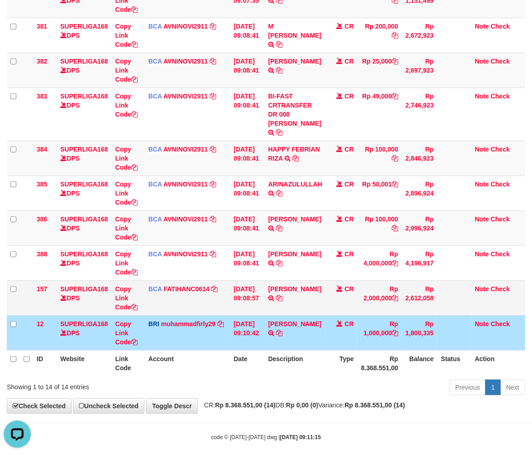
click at [264, 302] on td "31/08/2025 09:08:57" at bounding box center [247, 297] width 34 height 35
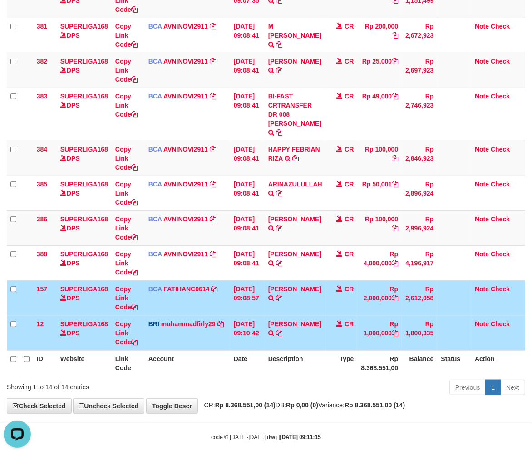
click at [260, 297] on td "31/08/2025 09:08:57" at bounding box center [247, 297] width 34 height 35
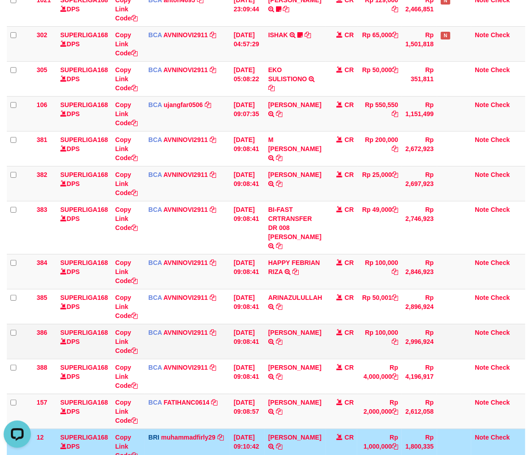
scroll to position [270, 0]
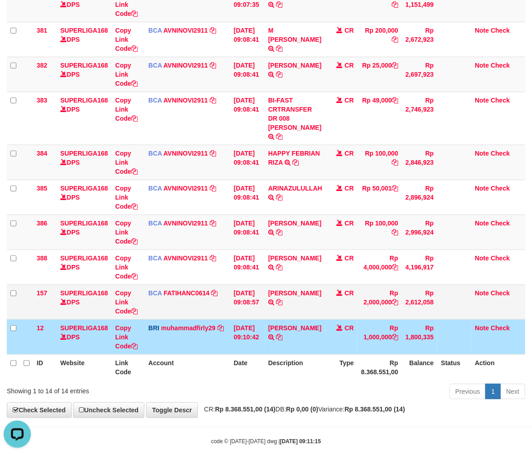
drag, startPoint x: 221, startPoint y: 319, endPoint x: 248, endPoint y: 302, distance: 32.4
click at [221, 319] on tbody "43 SUPERLIGA168 DPS Copy Link Code BCA RIRIRAHA1089 DPS RIRI RAHAYU mutasi_2025…" at bounding box center [266, 101] width 518 height 508
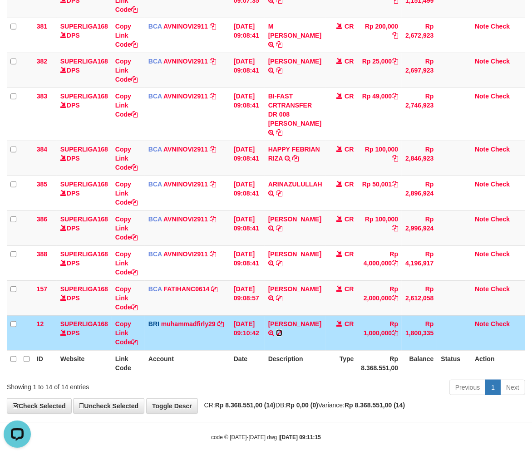
click at [282, 330] on icon at bounding box center [279, 333] width 6 height 6
drag, startPoint x: 306, startPoint y: 323, endPoint x: 504, endPoint y: 335, distance: 198.6
click at [282, 330] on icon at bounding box center [279, 333] width 6 height 6
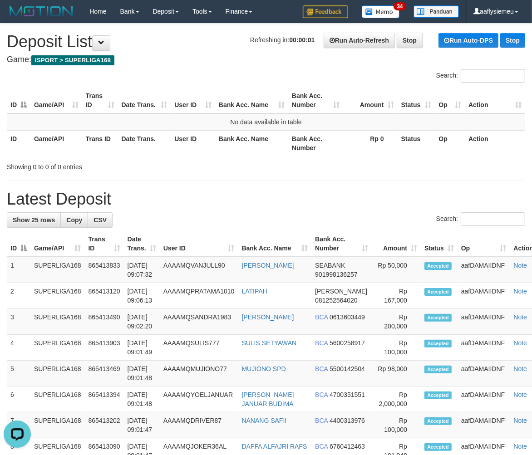
drag, startPoint x: 115, startPoint y: 185, endPoint x: 108, endPoint y: 192, distance: 10.6
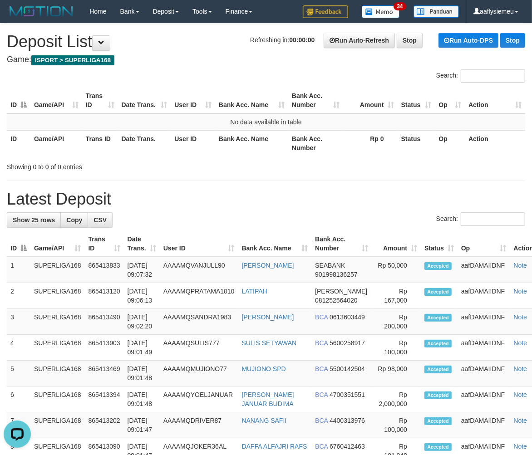
click at [197, 167] on div "Showing 0 to 0 of 0 entries" at bounding box center [111, 165] width 208 height 13
click at [165, 146] on th "Date Trans." at bounding box center [144, 143] width 53 height 26
click at [147, 325] on td "31/08/2025 09:02:20" at bounding box center [142, 322] width 36 height 26
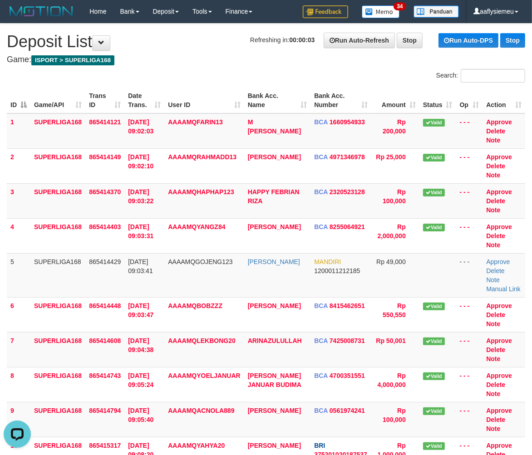
drag, startPoint x: 120, startPoint y: 229, endPoint x: 2, endPoint y: 283, distance: 129.5
click at [120, 229] on span "865414403" at bounding box center [105, 226] width 32 height 7
drag, startPoint x: 180, startPoint y: 215, endPoint x: 1, endPoint y: 302, distance: 198.9
click at [181, 216] on td "AAAAMQHAPHAP123" at bounding box center [203, 200] width 79 height 35
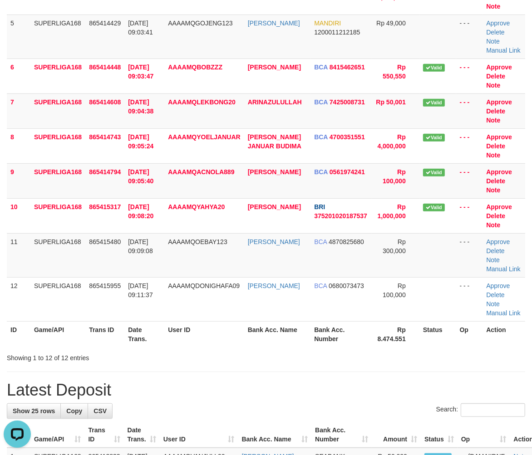
scroll to position [302, 0]
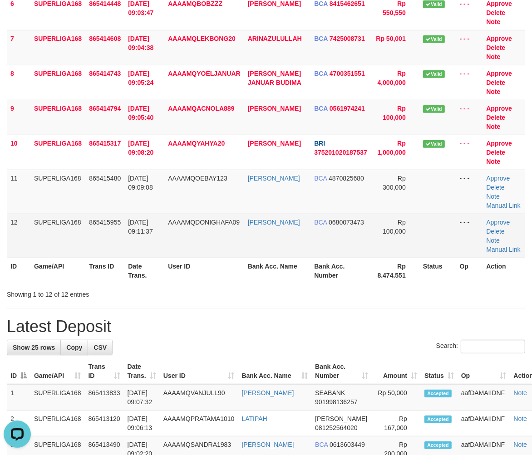
click at [121, 228] on td "865415955" at bounding box center [104, 236] width 39 height 44
click at [35, 240] on td "SUPERLIGA168" at bounding box center [57, 236] width 55 height 44
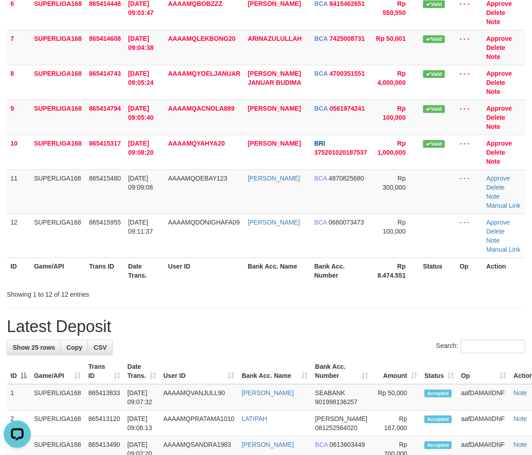
drag, startPoint x: 110, startPoint y: 236, endPoint x: 4, endPoint y: 286, distance: 117.3
click at [107, 246] on td "865415955" at bounding box center [104, 236] width 39 height 44
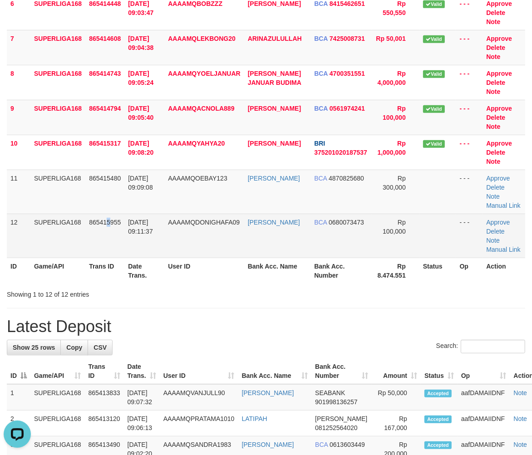
click at [65, 237] on td "SUPERLIGA168" at bounding box center [57, 236] width 55 height 44
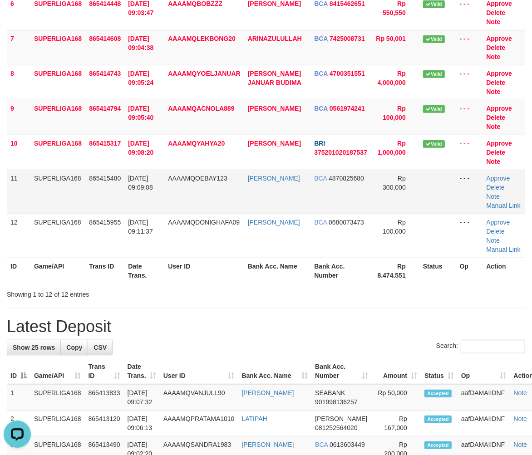
click at [126, 188] on td "31/08/2025 09:09:08" at bounding box center [144, 192] width 40 height 44
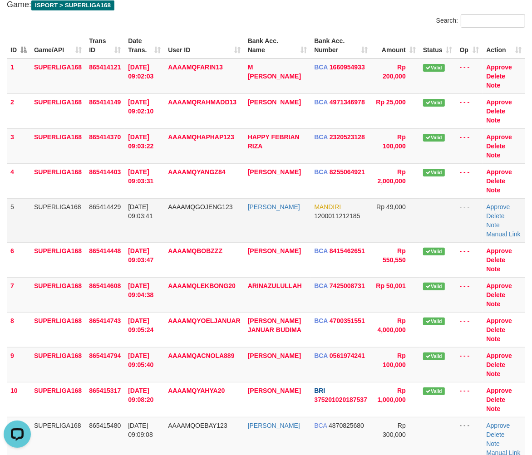
scroll to position [0, 0]
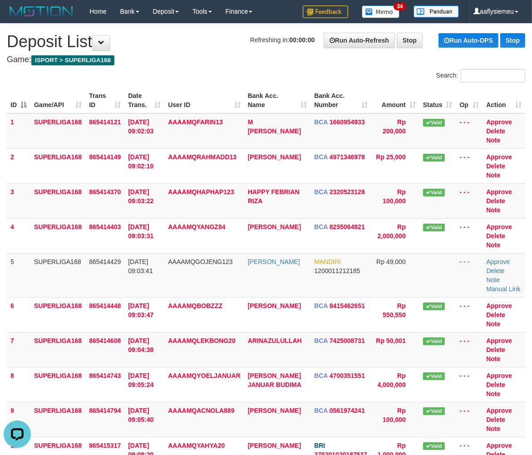
click at [24, 290] on tr "5 SUPERLIGA168 865414429 31/08/2025 09:03:41 AAAAMQGOJENG123 BAHRUN RIFANGI MAN…" at bounding box center [266, 275] width 518 height 44
drag, startPoint x: 88, startPoint y: 265, endPoint x: 1, endPoint y: 284, distance: 89.0
click at [79, 266] on tr "5 SUPERLIGA168 865414429 31/08/2025 09:03:41 AAAAMQGOJENG123 BAHRUN RIFANGI MAN…" at bounding box center [266, 275] width 518 height 44
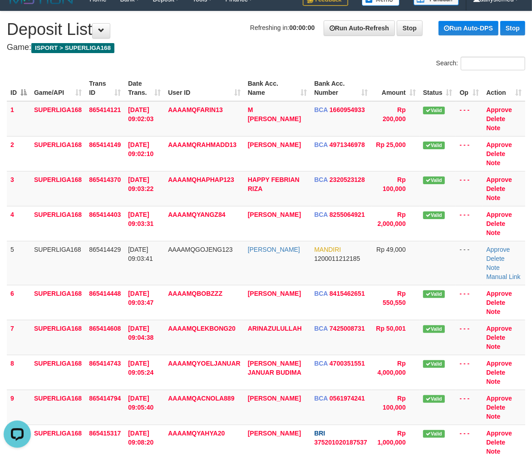
scroll to position [1, 0]
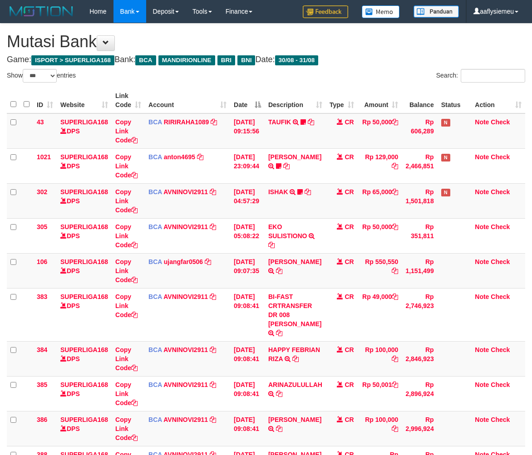
select select "***"
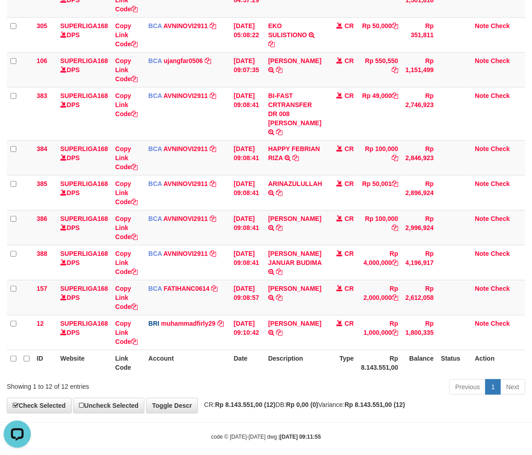
click at [165, 378] on div "Showing 1 to 12 of 12 entries" at bounding box center [111, 384] width 208 height 13
click at [372, 350] on th "Rp 8.143.551,00" at bounding box center [379, 363] width 44 height 26
click at [380, 378] on div "Previous 1 Next" at bounding box center [376, 388] width 297 height 20
click at [374, 364] on th "Rp 8.143.551,00" at bounding box center [379, 363] width 44 height 26
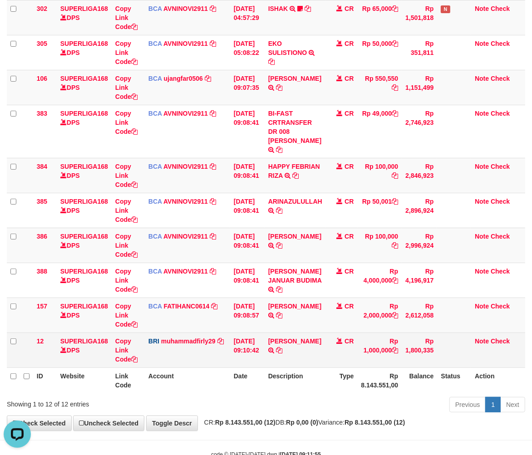
scroll to position [201, 0]
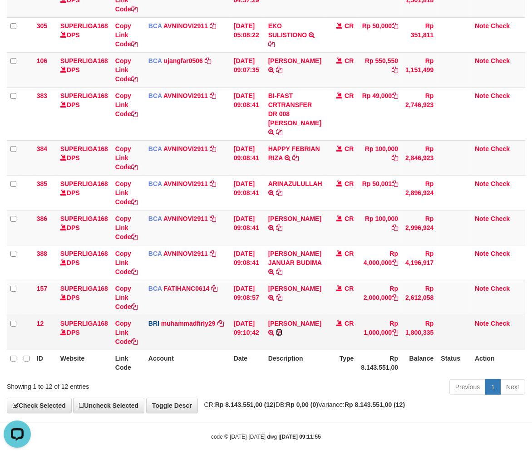
click at [282, 329] on icon at bounding box center [279, 332] width 6 height 6
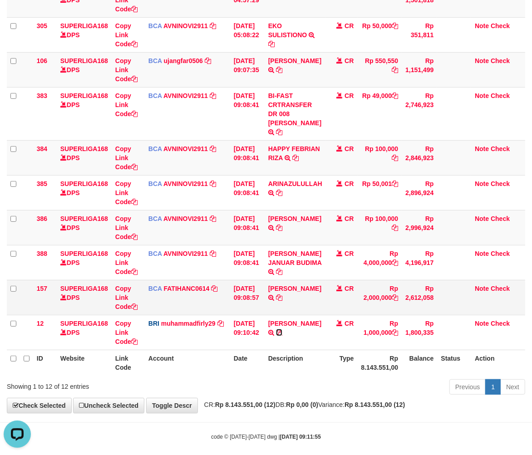
drag, startPoint x: 306, startPoint y: 324, endPoint x: 523, endPoint y: 277, distance: 222.3
click at [310, 324] on td "[PERSON_NAME] TRANSFER NBMB [PERSON_NAME] TO [PERSON_NAME]" at bounding box center [295, 332] width 61 height 35
drag, startPoint x: 260, startPoint y: 404, endPoint x: 282, endPoint y: 391, distance: 26.1
click at [263, 404] on body "Toggle navigation Home Bank Account List Load By Website Group [ISPORT] SUPERLI…" at bounding box center [266, 131] width 532 height 665
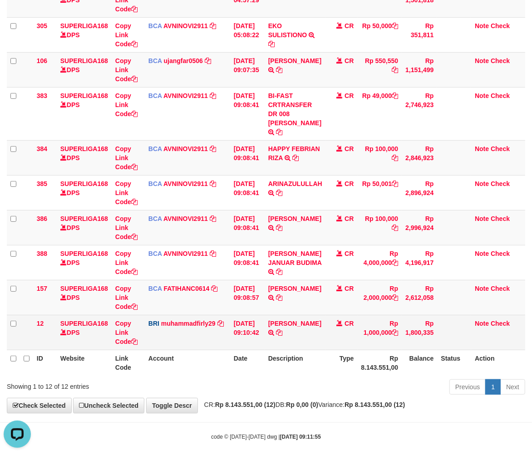
click at [391, 321] on td "Rp 1,000,000" at bounding box center [379, 332] width 44 height 35
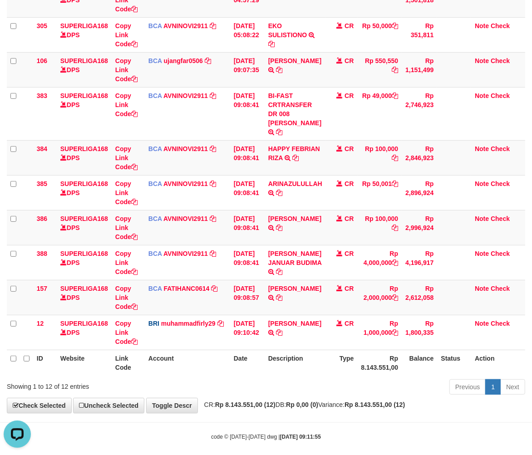
click at [336, 350] on th "Type" at bounding box center [342, 363] width 32 height 26
click at [304, 350] on th "Description" at bounding box center [295, 363] width 61 height 26
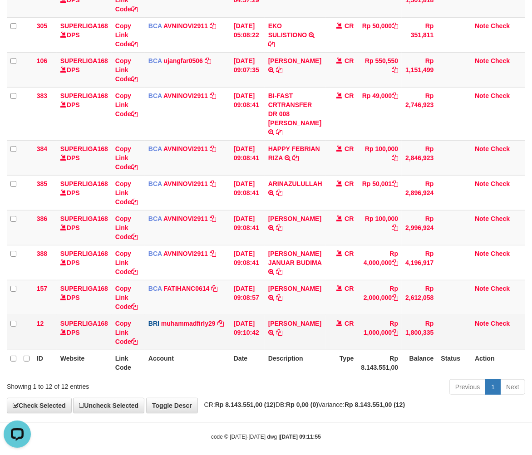
drag, startPoint x: 302, startPoint y: 340, endPoint x: 297, endPoint y: 333, distance: 9.4
click at [302, 339] on table "ID Website Link Code Account Date Description Type Amount Balance Status Action…" at bounding box center [266, 131] width 518 height 489
click at [297, 333] on td "MUHAMMAD NASIQ TRANSFER NBMB MUHAMMAD NASIQ TO MUHAMMAD FIRLY" at bounding box center [295, 332] width 61 height 35
drag, startPoint x: 295, startPoint y: 330, endPoint x: 336, endPoint y: 313, distance: 44.3
click at [296, 329] on td "MUHAMMAD NASIQ TRANSFER NBMB MUHAMMAD NASIQ TO MUHAMMAD FIRLY" at bounding box center [295, 332] width 61 height 35
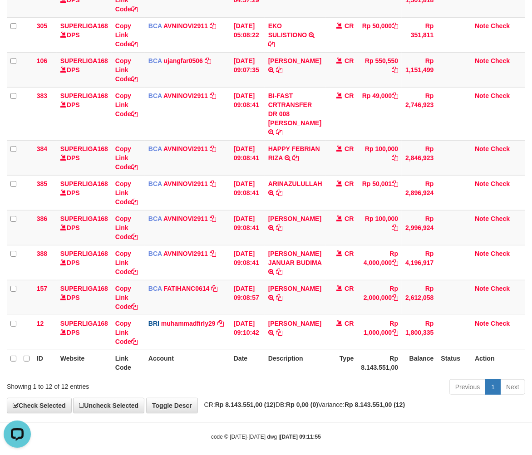
click at [336, 350] on th "Type" at bounding box center [342, 363] width 32 height 26
click at [375, 302] on td "Rp 2,000,000" at bounding box center [379, 297] width 44 height 35
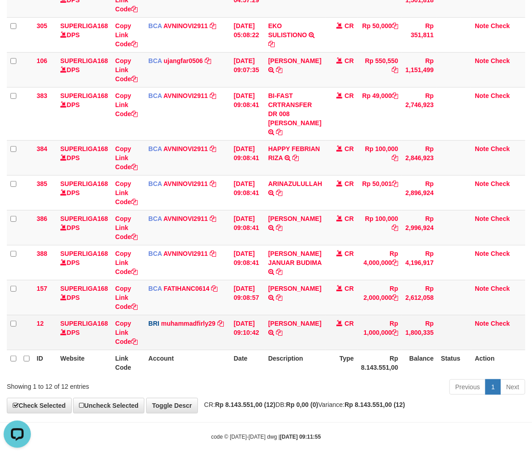
click at [281, 330] on td "MUHAMMAD NASIQ TRANSFER NBMB MUHAMMAD NASIQ TO MUHAMMAD FIRLY" at bounding box center [295, 332] width 61 height 35
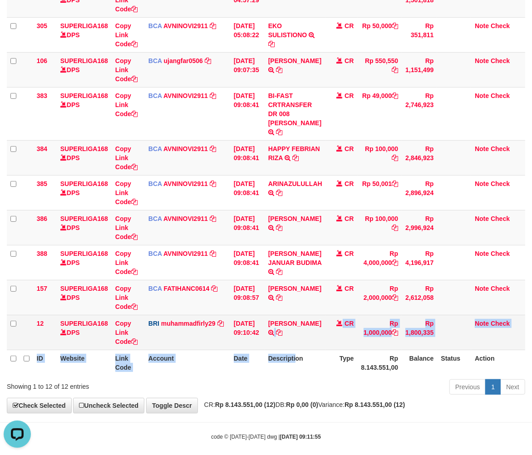
click at [300, 338] on table "ID Website Link Code Account Date Description Type Amount Balance Status Action…" at bounding box center [266, 131] width 518 height 489
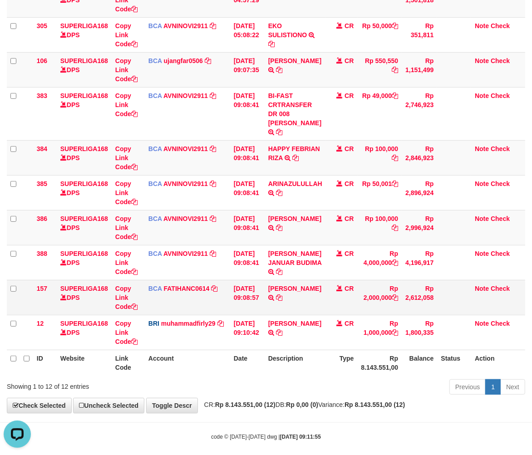
click at [151, 285] on span "BCA" at bounding box center [155, 288] width 14 height 7
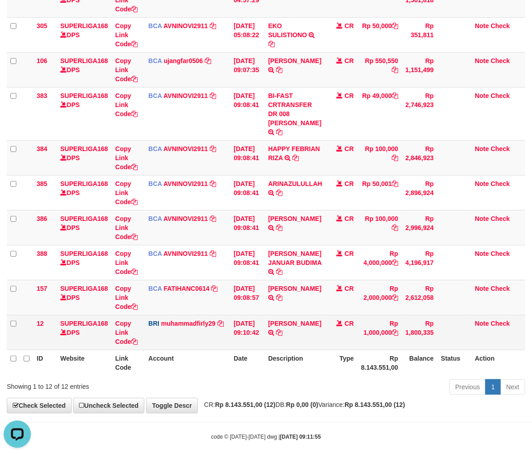
click at [293, 315] on td "MUHAMMAD NASIQ TRANSFER NBMB MUHAMMAD NASIQ TO MUHAMMAD FIRLY" at bounding box center [295, 332] width 61 height 35
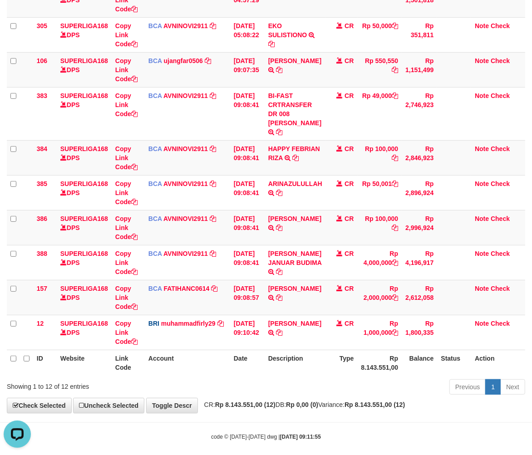
drag, startPoint x: 300, startPoint y: 367, endPoint x: 305, endPoint y: 362, distance: 7.4
click at [301, 365] on div "ID Website Link Code Account Date Description Type Amount Balance Status Action…" at bounding box center [266, 131] width 532 height 495
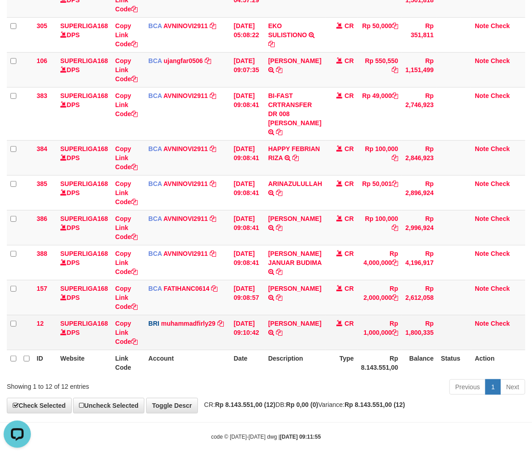
click at [498, 337] on td "Note Check" at bounding box center [498, 332] width 54 height 35
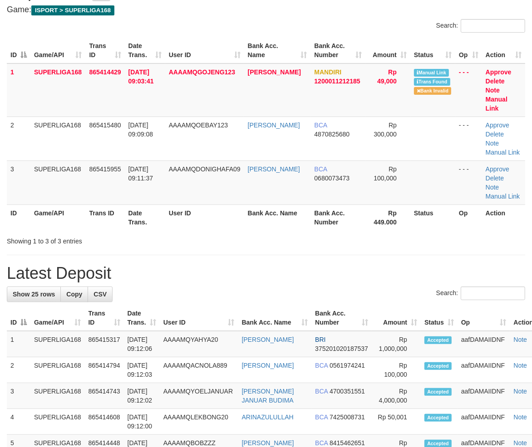
scroll to position [50, 0]
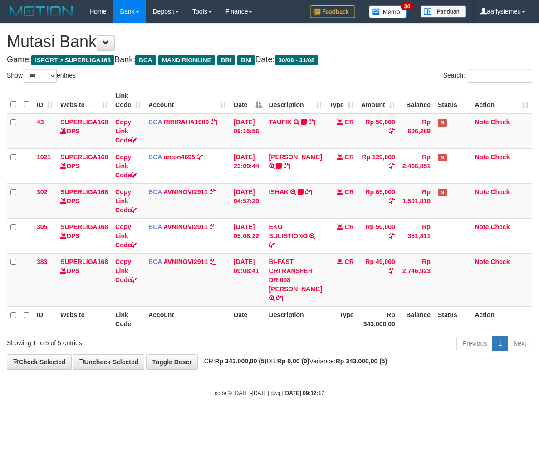
select select "***"
click at [399, 320] on th "Balance" at bounding box center [416, 319] width 35 height 26
click at [363, 349] on div "Previous 1 Next" at bounding box center [381, 345] width 301 height 20
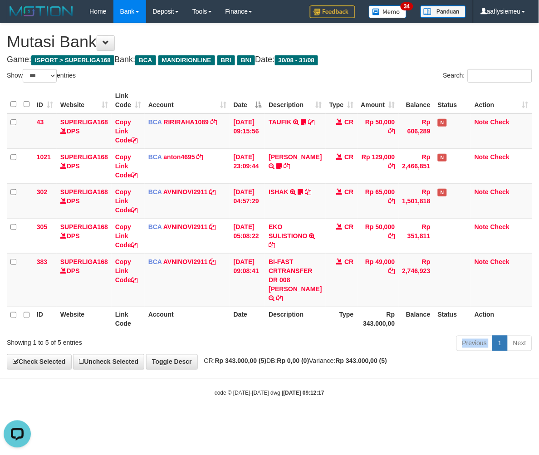
drag, startPoint x: 363, startPoint y: 349, endPoint x: 361, endPoint y: 338, distance: 11.0
click at [362, 342] on div "Previous 1 Next" at bounding box center [381, 345] width 301 height 20
click at [361, 338] on div "Previous 1 Next" at bounding box center [381, 345] width 301 height 20
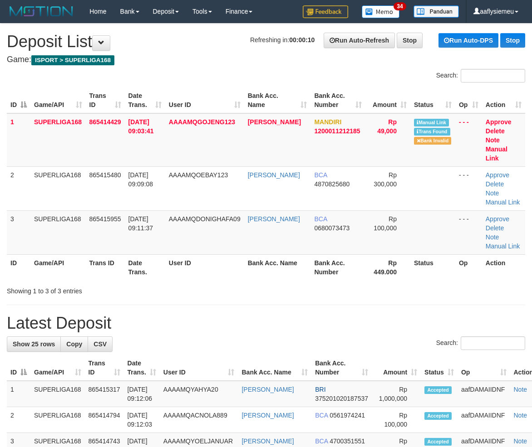
scroll to position [51, 0]
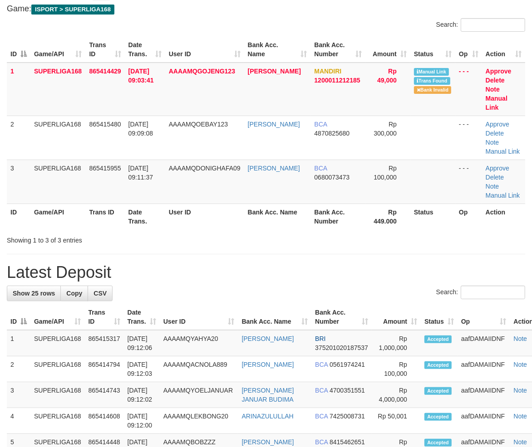
drag, startPoint x: 215, startPoint y: 210, endPoint x: 125, endPoint y: 255, distance: 100.6
click at [212, 211] on th "User ID" at bounding box center [204, 217] width 79 height 26
click at [117, 232] on div "Showing 1 to 3 of 3 entries" at bounding box center [111, 238] width 208 height 13
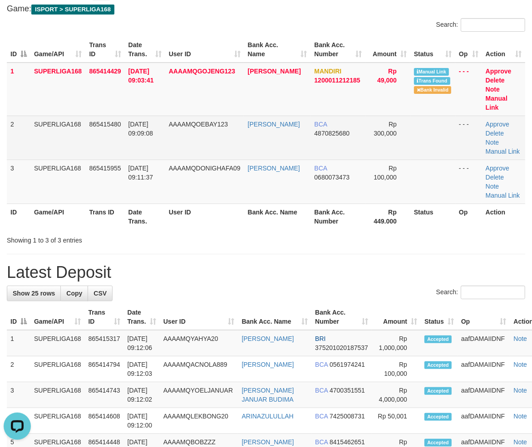
click at [62, 150] on tbody "1 SUPERLIGA168 865414429 31/08/2025 09:03:41 AAAAMQGOJENG123 BAHRUN RIFANGI MAN…" at bounding box center [266, 134] width 518 height 142
click at [62, 150] on td "SUPERLIGA168" at bounding box center [57, 138] width 55 height 44
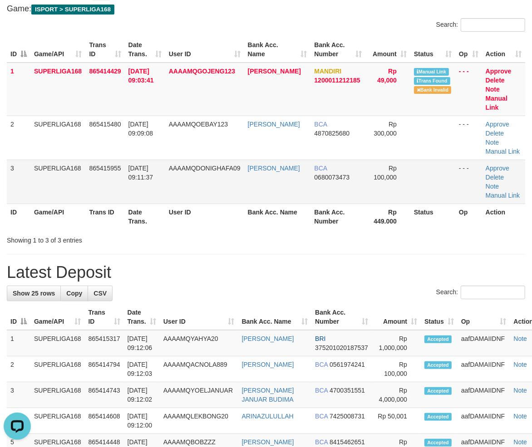
click at [108, 165] on span "865415955" at bounding box center [105, 168] width 32 height 7
click at [115, 169] on td "865415955" at bounding box center [105, 182] width 39 height 44
click at [62, 215] on th "Game/API" at bounding box center [57, 217] width 55 height 26
click at [162, 200] on table "ID Game/API Trans ID Date Trans. User ID Bank Acc. Name Bank Acc. Number Amount…" at bounding box center [266, 133] width 518 height 193
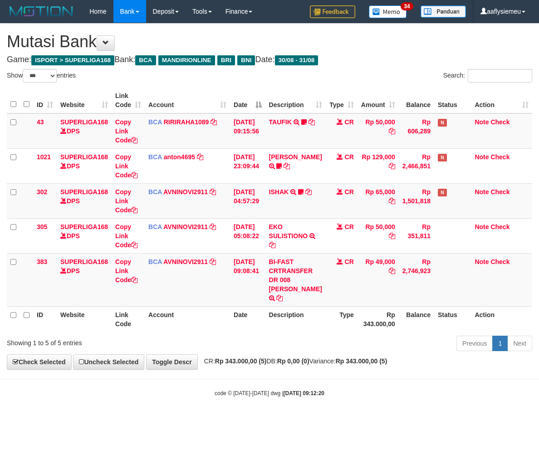
select select "***"
click at [304, 356] on div "**********" at bounding box center [269, 197] width 539 height 346
click at [292, 323] on th "Description" at bounding box center [295, 319] width 60 height 26
click at [283, 333] on div "ID Website Link Code Account Date Description Type Amount Balance Status Action…" at bounding box center [269, 210] width 539 height 250
click at [373, 310] on th "Rp 343.000,00" at bounding box center [378, 319] width 41 height 26
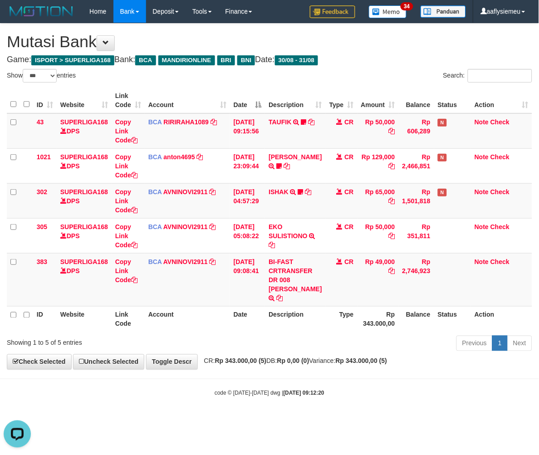
click at [410, 308] on th "Balance" at bounding box center [416, 319] width 35 height 26
click at [375, 321] on th "Rp 343.000,00" at bounding box center [378, 319] width 41 height 26
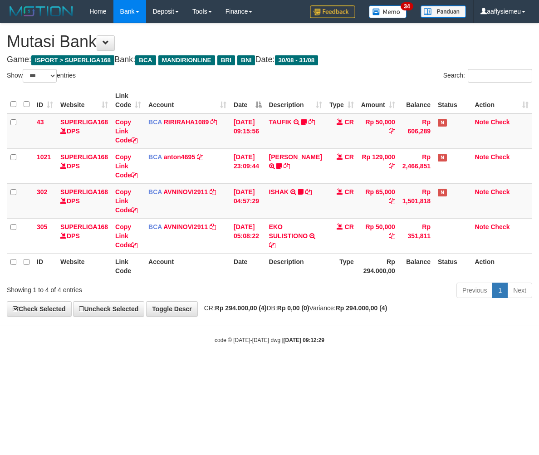
select select "***"
click at [433, 364] on body "Toggle navigation Home Bank Account List Load By Website Group [ISPORT] SUPERLI…" at bounding box center [269, 183] width 539 height 367
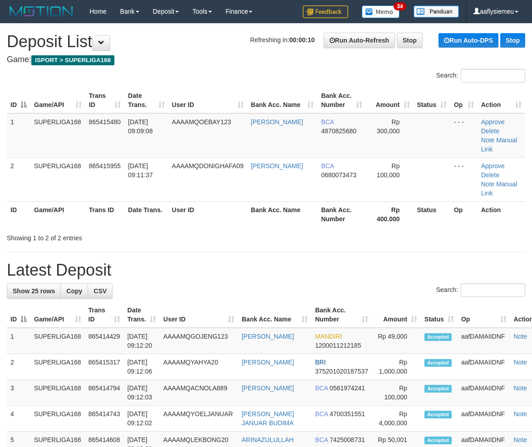
scroll to position [28, 0]
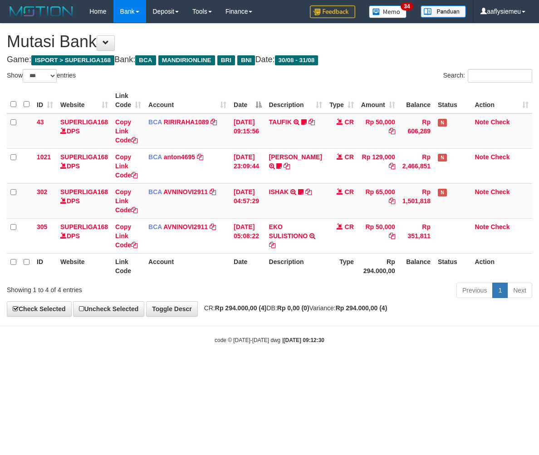
select select "***"
click at [362, 333] on body "Toggle navigation Home Bank Account List Load By Website Group [ISPORT] SUPERLI…" at bounding box center [269, 183] width 539 height 367
click at [310, 330] on body "Toggle navigation Home Bank Account List Load By Website Group [ISPORT] SUPERLI…" at bounding box center [269, 183] width 539 height 367
click at [422, 317] on body "Toggle navigation Home Bank Account List Load By Website Group [ISPORT] SUPERLI…" at bounding box center [269, 183] width 539 height 367
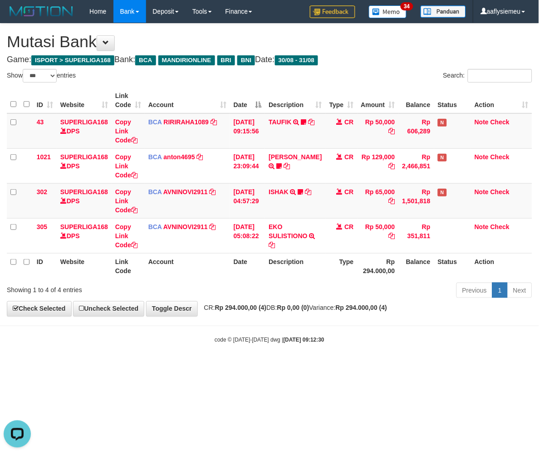
click at [423, 302] on div "**********" at bounding box center [269, 170] width 539 height 293
click at [372, 323] on body "Toggle navigation Home Bank Account List Load By Website Group [ISPORT] SUPERLI…" at bounding box center [269, 183] width 539 height 367
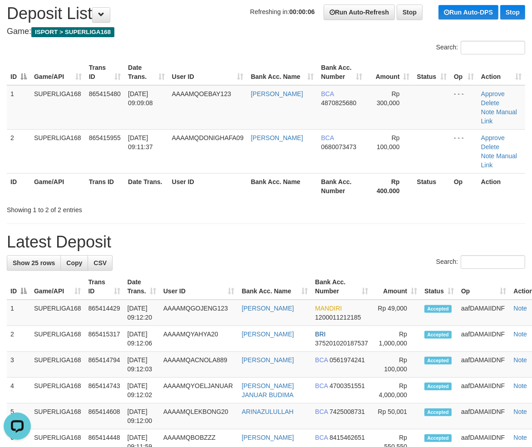
click at [144, 180] on div "ID Game/API Trans ID Date Trans. User ID Bank Acc. Name Bank Acc. Number Amount…" at bounding box center [266, 129] width 532 height 145
click at [103, 202] on div "Showing 1 to 2 of 2 entries" at bounding box center [111, 208] width 208 height 13
drag, startPoint x: 131, startPoint y: 152, endPoint x: 119, endPoint y: 159, distance: 13.2
click at [131, 152] on td "31/08/2025 09:11:37" at bounding box center [146, 151] width 44 height 44
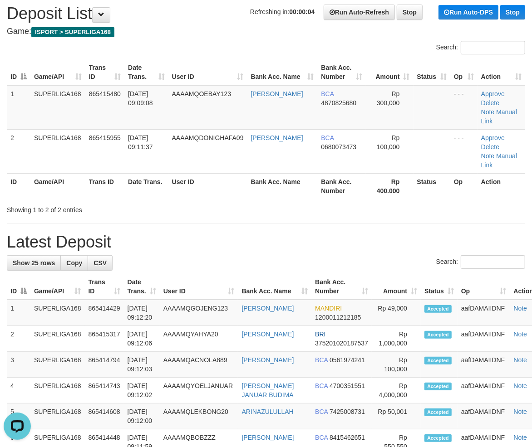
click at [139, 176] on th "Date Trans." at bounding box center [146, 186] width 44 height 26
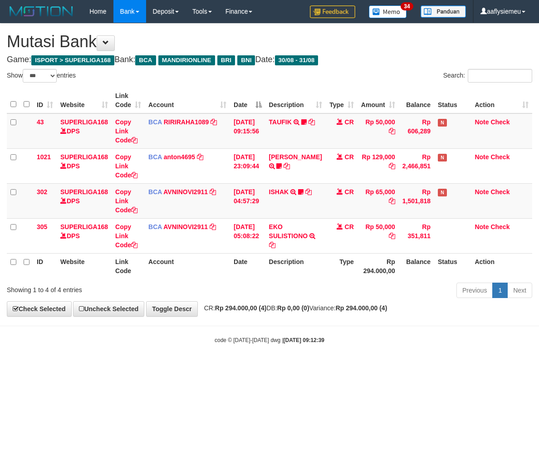
select select "***"
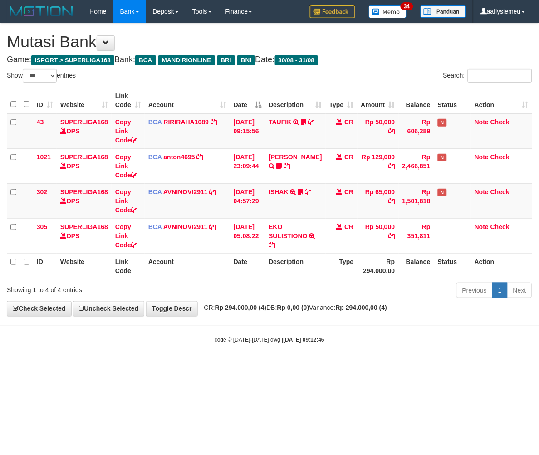
click at [312, 295] on div "Previous 1 Next" at bounding box center [381, 292] width 301 height 20
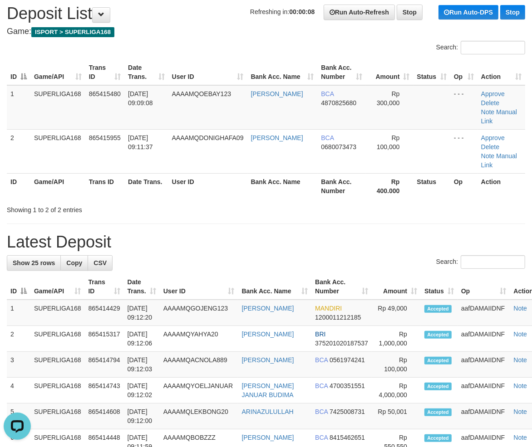
drag, startPoint x: 211, startPoint y: 193, endPoint x: 162, endPoint y: 220, distance: 56.6
click at [211, 202] on div "Showing 1 to 2 of 2 entries" at bounding box center [111, 208] width 208 height 13
drag, startPoint x: 116, startPoint y: 188, endPoint x: 111, endPoint y: 191, distance: 5.7
click at [115, 202] on div "Showing 1 to 2 of 2 entries" at bounding box center [111, 208] width 208 height 13
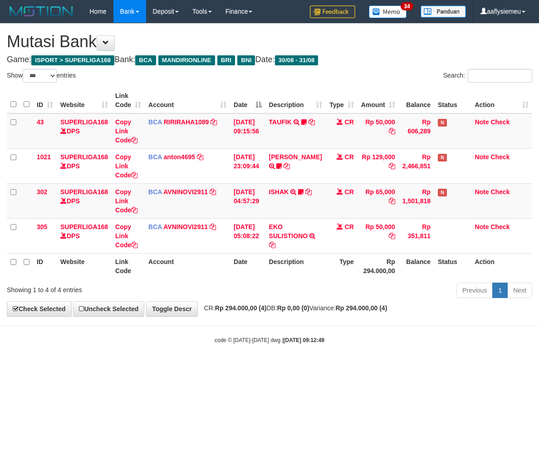
select select "***"
click at [311, 295] on div "Previous 1 Next" at bounding box center [381, 292] width 301 height 20
select select "***"
drag, startPoint x: 382, startPoint y: 315, endPoint x: 373, endPoint y: 315, distance: 8.2
click at [382, 315] on div "**********" at bounding box center [269, 170] width 539 height 293
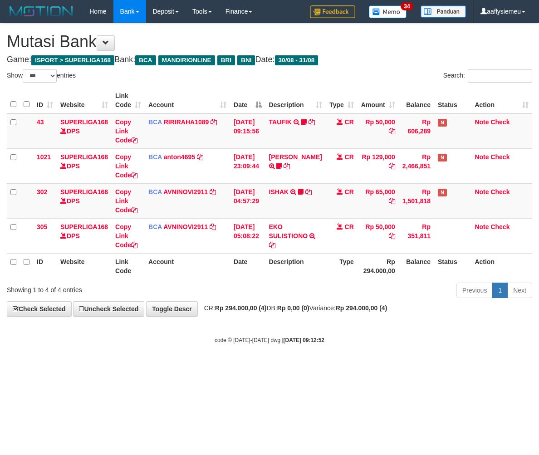
select select "***"
click at [336, 328] on body "Toggle navigation Home Bank Account List Load By Website Group [ISPORT] SUPERLI…" at bounding box center [269, 183] width 539 height 367
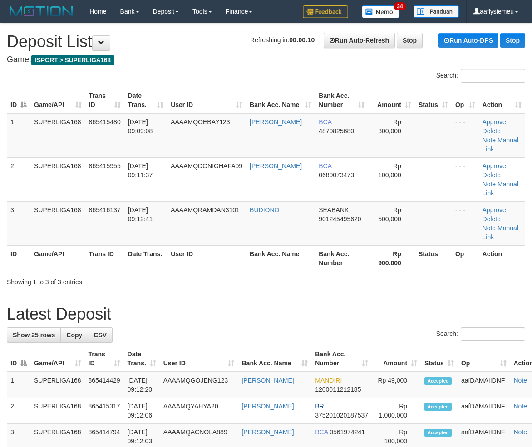
scroll to position [28, 0]
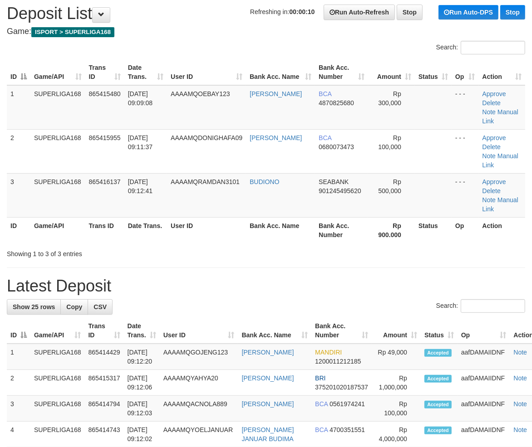
click at [180, 181] on td "AAAAMQRAMDAN3101" at bounding box center [206, 195] width 79 height 44
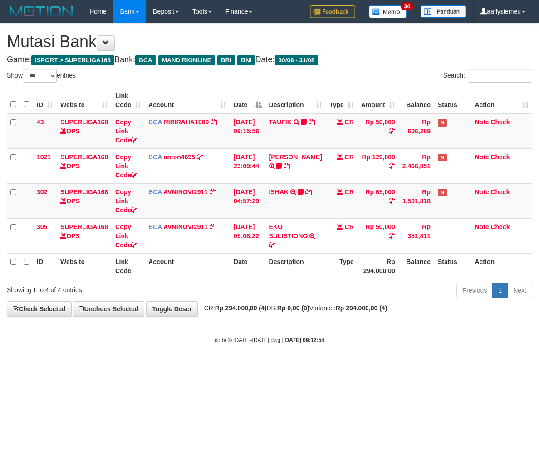
select select "***"
drag, startPoint x: 235, startPoint y: 283, endPoint x: 284, endPoint y: 270, distance: 51.6
click at [236, 284] on div "Previous 1 Next" at bounding box center [381, 292] width 301 height 20
click at [335, 292] on div "Previous 1 Next" at bounding box center [381, 292] width 301 height 20
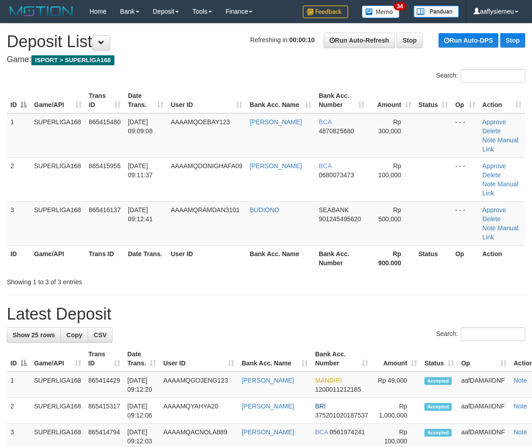
scroll to position [28, 0]
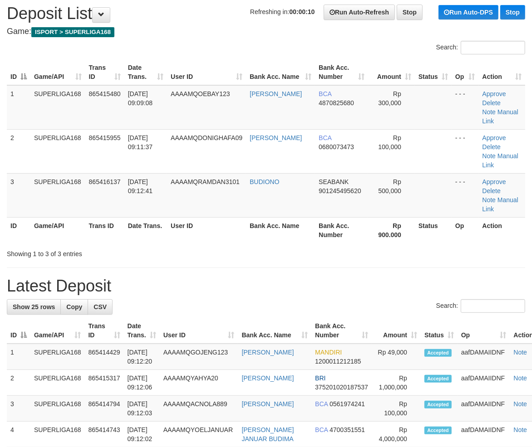
click at [130, 217] on th "Date Trans." at bounding box center [145, 230] width 43 height 26
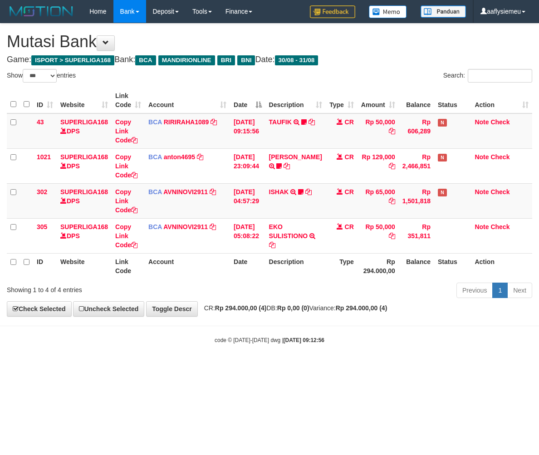
select select "***"
click at [335, 292] on div "Previous 1 Next" at bounding box center [381, 292] width 301 height 20
click at [333, 294] on div "Previous 1 Next" at bounding box center [381, 292] width 301 height 20
click at [280, 297] on div "Previous 1 Next" at bounding box center [381, 292] width 301 height 20
select select "***"
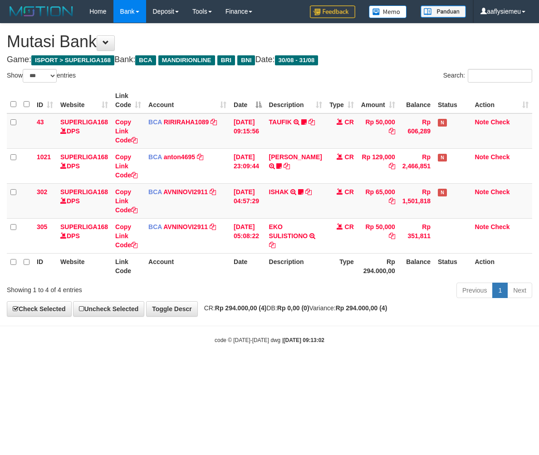
select select "***"
click at [250, 282] on div "Previous 1 Next" at bounding box center [381, 292] width 301 height 20
select select "***"
click at [205, 265] on th "Account" at bounding box center [187, 266] width 85 height 26
select select "***"
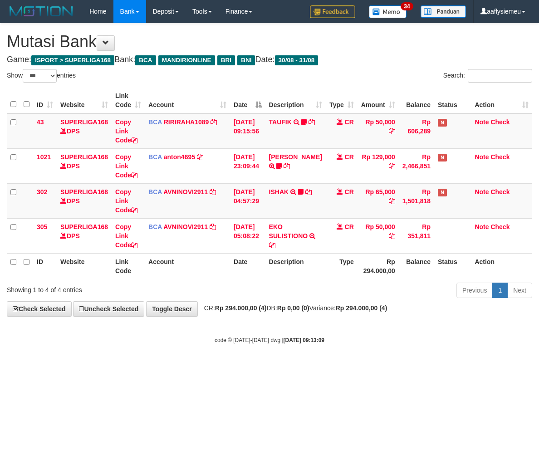
select select "***"
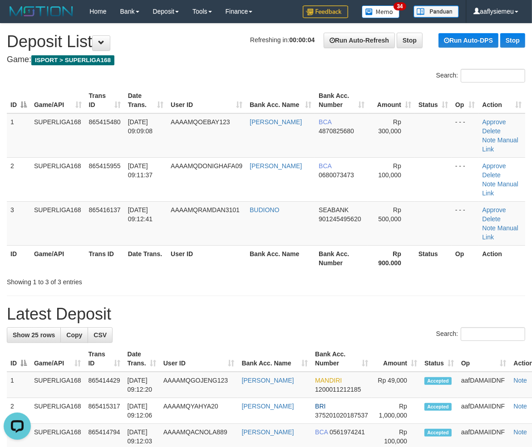
drag, startPoint x: 177, startPoint y: 210, endPoint x: 154, endPoint y: 221, distance: 25.6
click at [177, 210] on td "AAAAMQRAMDAN3101" at bounding box center [206, 223] width 79 height 44
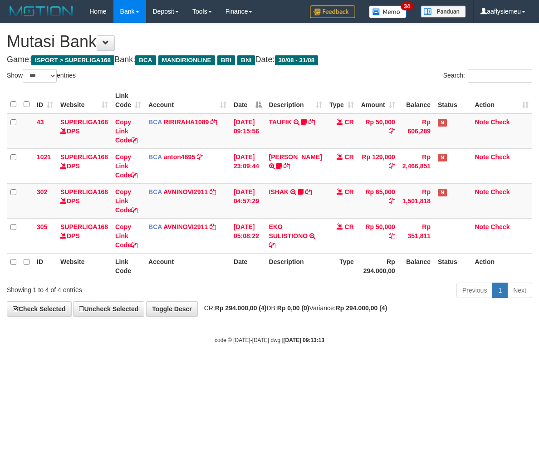
select select "***"
click at [243, 270] on th "Date" at bounding box center [247, 266] width 35 height 26
select select "***"
click at [357, 301] on div "Previous 1 Next" at bounding box center [381, 292] width 301 height 20
click at [320, 300] on div "Previous 1 Next" at bounding box center [381, 292] width 301 height 20
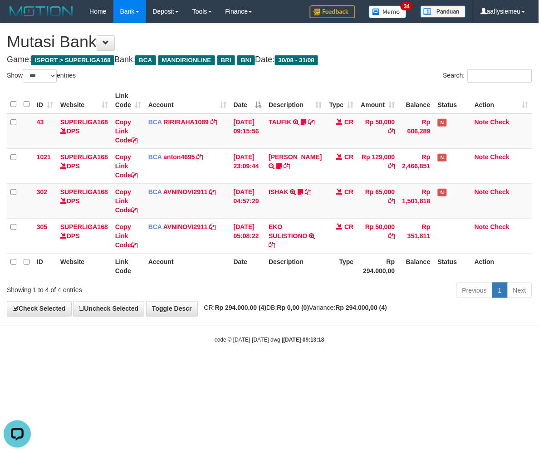
click at [318, 301] on div "Previous 1 Next" at bounding box center [381, 292] width 301 height 20
click at [316, 300] on div "Previous 1 Next" at bounding box center [381, 292] width 301 height 20
select select "***"
click at [316, 300] on div "Previous 1 Next" at bounding box center [381, 292] width 301 height 20
select select "***"
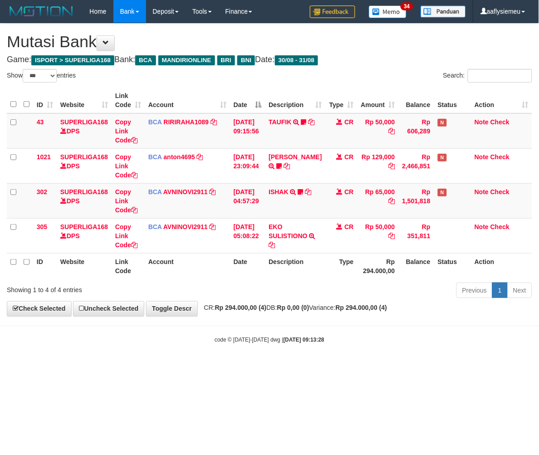
click at [316, 300] on div "Previous 1 Next" at bounding box center [381, 292] width 301 height 20
click at [315, 300] on div "Previous 1 Next" at bounding box center [381, 292] width 301 height 20
select select "***"
click at [314, 300] on div "Previous 1 Next" at bounding box center [381, 292] width 301 height 20
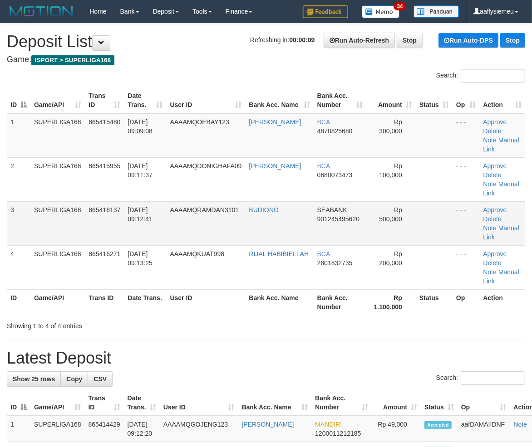
click at [172, 243] on td "AAAAMQRAMDAN3101" at bounding box center [206, 223] width 79 height 44
drag, startPoint x: 137, startPoint y: 230, endPoint x: 121, endPoint y: 239, distance: 17.9
click at [137, 230] on td "31/08/2025 09:12:41" at bounding box center [145, 223] width 42 height 44
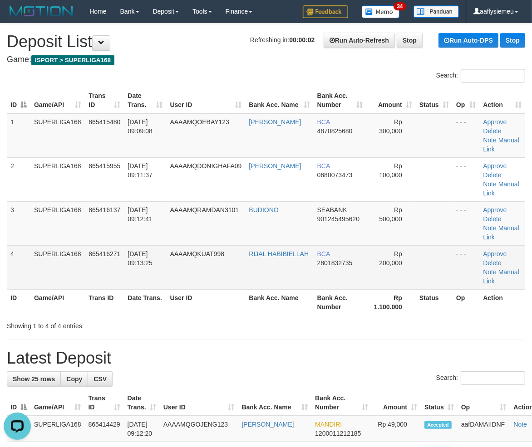
click at [42, 266] on td "SUPERLIGA168" at bounding box center [57, 267] width 54 height 44
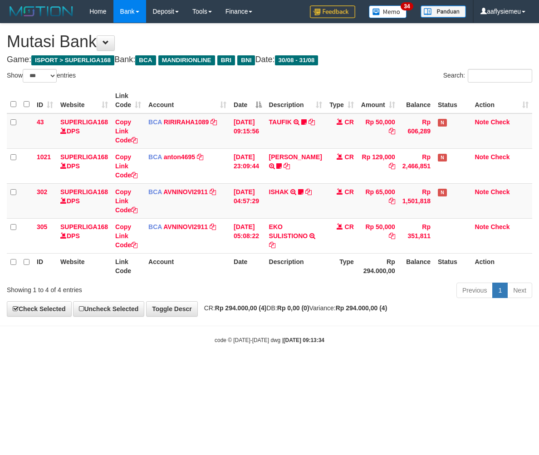
select select "***"
click at [314, 297] on div "Previous 1 Next" at bounding box center [381, 292] width 301 height 20
click at [303, 313] on div "**********" at bounding box center [269, 170] width 539 height 293
click at [257, 300] on div "Previous 1 Next" at bounding box center [381, 292] width 301 height 20
click at [234, 292] on div "Previous 1 Next" at bounding box center [381, 292] width 301 height 20
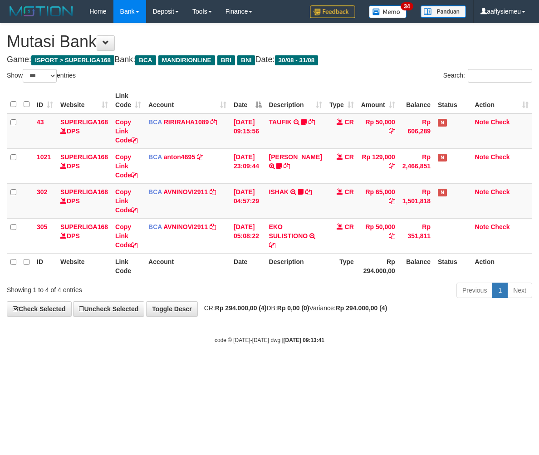
select select "***"
click at [292, 339] on strong "[DATE] 09:13:41" at bounding box center [304, 340] width 41 height 6
click at [305, 367] on html "Toggle navigation Home Bank Account List Load By Website Group [ISPORT] SUPERLI…" at bounding box center [269, 183] width 539 height 367
select select "***"
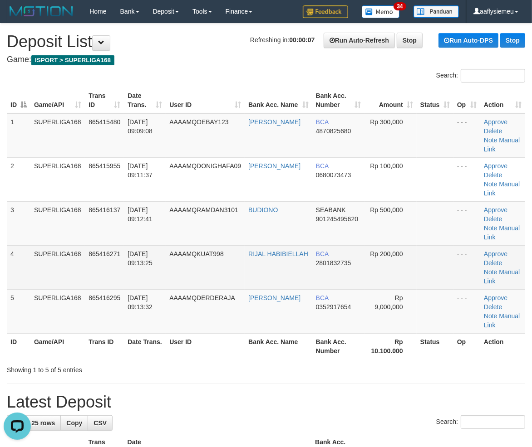
click at [71, 275] on td "SUPERLIGA168" at bounding box center [57, 267] width 54 height 44
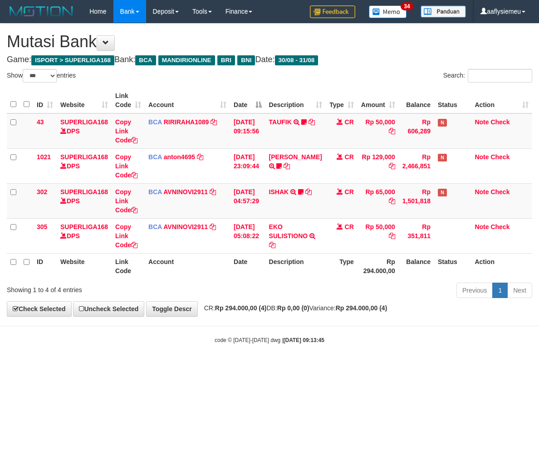
select select "***"
click at [252, 350] on body "Toggle navigation Home Bank Account List Load By Website Group [ISPORT] SUPERLI…" at bounding box center [269, 183] width 539 height 367
select select "***"
click at [304, 343] on div "code © [DATE]-[DATE] dwg | [DATE] 09:13:47" at bounding box center [269, 339] width 539 height 9
click at [304, 343] on strong "2025/08/31 09:13:47" at bounding box center [304, 340] width 41 height 6
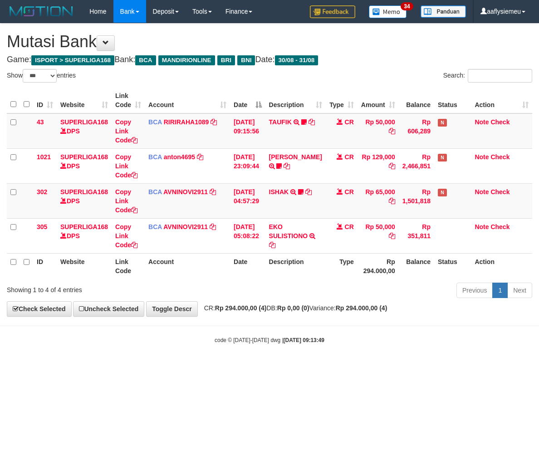
select select "***"
click at [267, 339] on small "code © [DATE]-[DATE] dwg | [DATE] 09:13:49" at bounding box center [270, 340] width 110 height 6
select select "***"
click at [280, 292] on div "Previous 1 Next" at bounding box center [381, 292] width 301 height 20
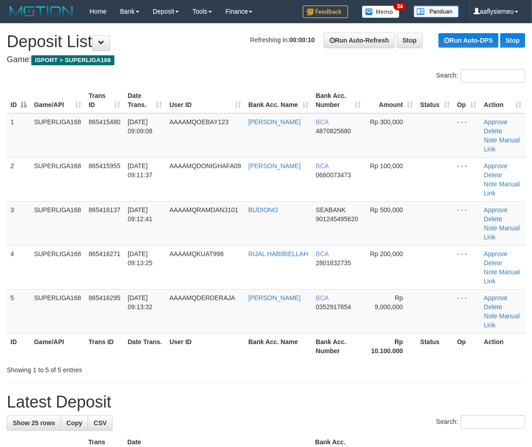
click at [175, 248] on td "AAAAMQKUAT998" at bounding box center [205, 267] width 79 height 44
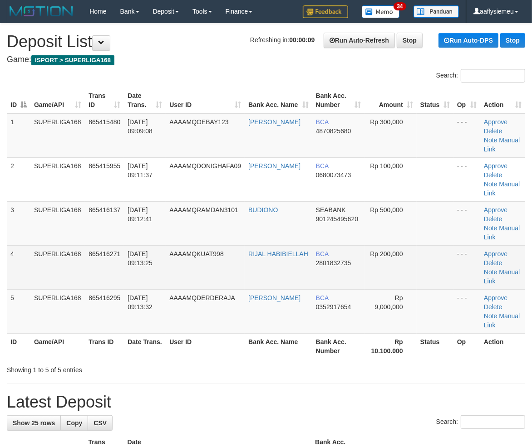
click at [140, 262] on span "31/08/2025 09:13:25" at bounding box center [139, 258] width 25 height 16
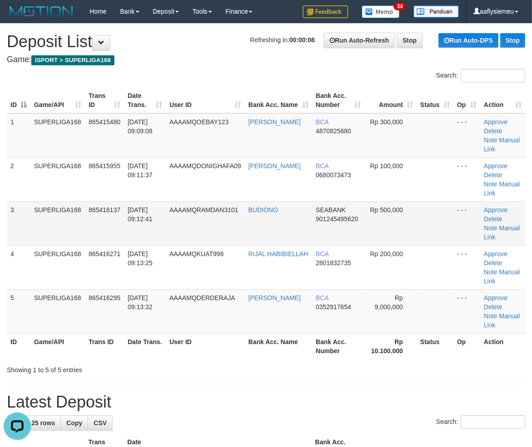
click at [151, 241] on td "31/08/2025 09:12:41" at bounding box center [145, 223] width 42 height 44
click at [25, 221] on td "3" at bounding box center [19, 223] width 24 height 44
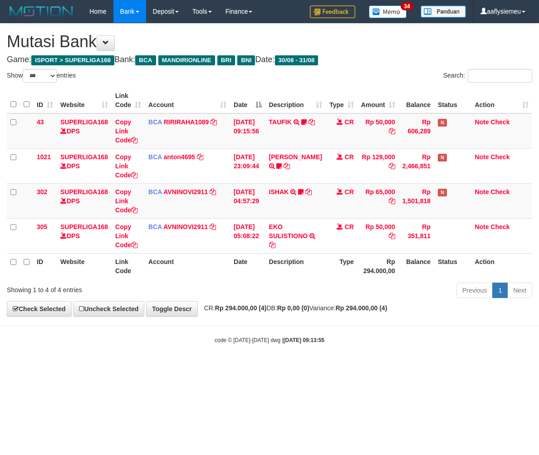
select select "***"
click at [382, 337] on div "code © 2012-2018 dwg | 2025/08/31 09:13:56" at bounding box center [269, 339] width 539 height 9
select select "***"
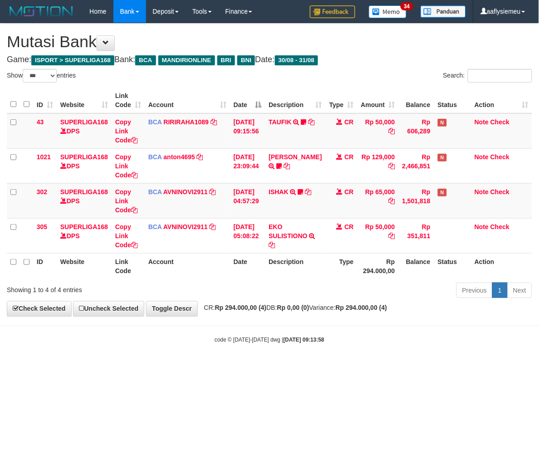
click at [331, 284] on div "Previous 1 Next" at bounding box center [381, 292] width 301 height 20
click at [362, 310] on strong "Rp 294.000,00 (4)" at bounding box center [362, 307] width 52 height 7
click at [334, 296] on div "Previous 1 Next" at bounding box center [381, 292] width 301 height 20
click at [308, 297] on div "Previous 1 Next" at bounding box center [381, 292] width 301 height 20
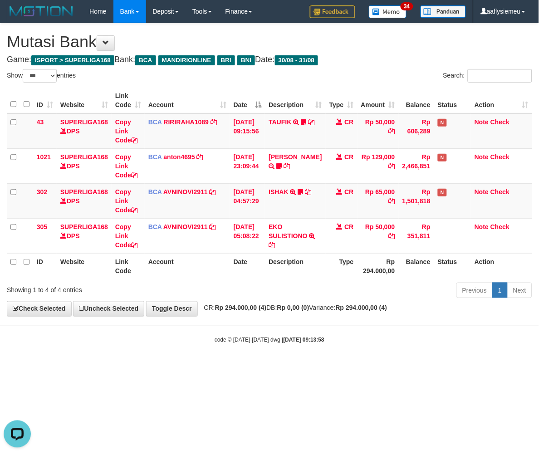
click at [289, 328] on body "Toggle navigation Home Bank Account List Load By Website Group [ISPORT] SUPERLI…" at bounding box center [269, 183] width 539 height 367
click at [283, 284] on div "Previous 1 Next" at bounding box center [381, 292] width 301 height 20
click at [291, 324] on body "Toggle navigation Home Bank Account List Load By Website Group [ISPORT] SUPERLI…" at bounding box center [269, 183] width 539 height 367
click at [287, 287] on div "Previous 1 Next" at bounding box center [381, 292] width 301 height 20
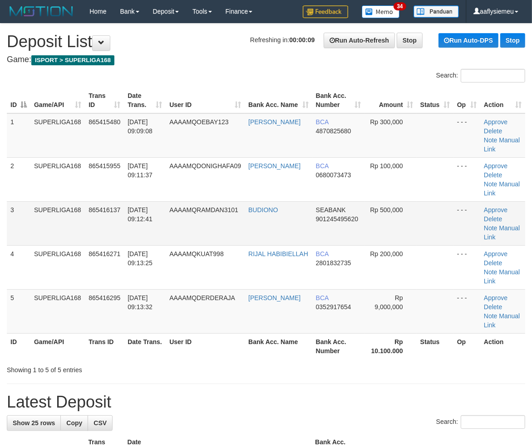
click at [86, 230] on td "865416137" at bounding box center [104, 223] width 39 height 44
drag, startPoint x: 150, startPoint y: 206, endPoint x: 145, endPoint y: 210, distance: 6.4
click at [150, 206] on td "31/08/2025 09:12:41" at bounding box center [145, 223] width 42 height 44
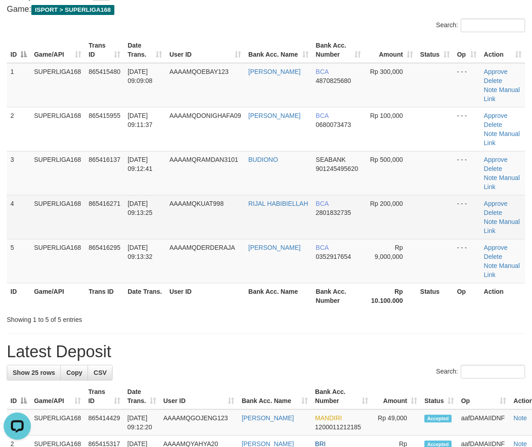
click at [131, 196] on td "31/08/2025 09:13:25" at bounding box center [145, 217] width 42 height 44
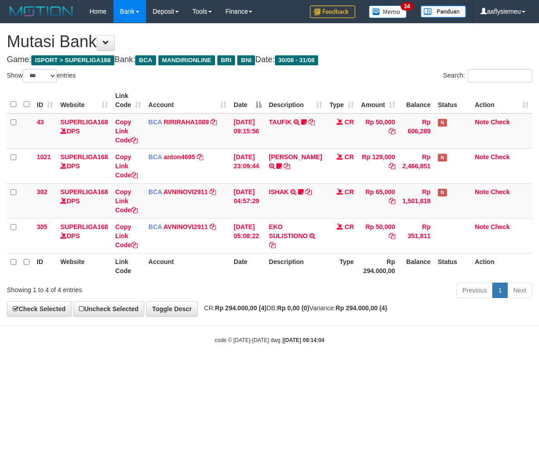
select select "***"
click at [285, 292] on div "Previous 1 Next" at bounding box center [381, 292] width 301 height 20
click at [289, 315] on div "**********" at bounding box center [269, 170] width 539 height 293
click at [288, 296] on div "Previous 1 Next" at bounding box center [381, 292] width 301 height 20
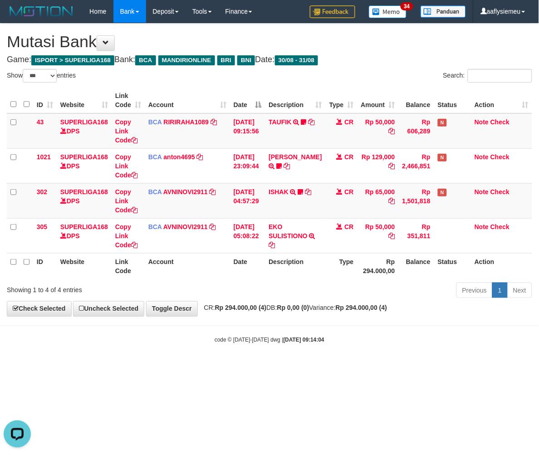
click at [293, 321] on body "Toggle navigation Home Bank Account List Load By Website Group [ISPORT] SUPERLI…" at bounding box center [269, 183] width 539 height 367
click at [291, 289] on div "Previous 1 Next" at bounding box center [381, 292] width 301 height 20
click at [303, 328] on body "Toggle navigation Home Bank Account List Load By Website Group [ISPORT] SUPERLI…" at bounding box center [269, 183] width 539 height 367
click at [295, 285] on div "Previous 1 Next" at bounding box center [381, 292] width 301 height 20
click at [305, 329] on body "Toggle navigation Home Bank Account List Load By Website Group [ISPORT] SUPERLI…" at bounding box center [269, 183] width 539 height 367
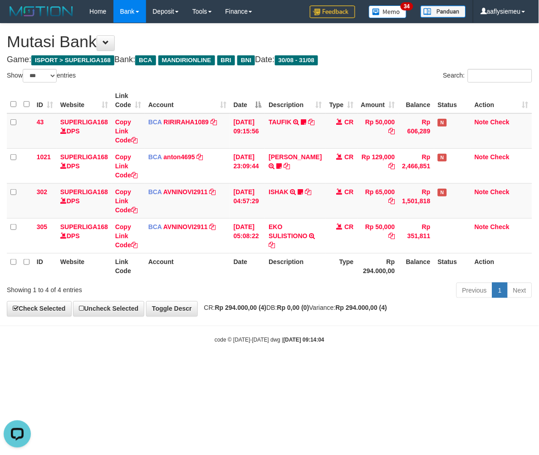
click at [299, 289] on div "Previous 1 Next" at bounding box center [381, 292] width 301 height 20
select select "***"
click at [301, 296] on div "Previous 1 Next" at bounding box center [381, 292] width 301 height 20
click at [304, 333] on body "Toggle navigation Home Bank Account List Load By Website Group [ISPORT] SUPERLI…" at bounding box center [269, 183] width 539 height 367
click at [296, 288] on div "Previous 1 Next" at bounding box center [381, 292] width 301 height 20
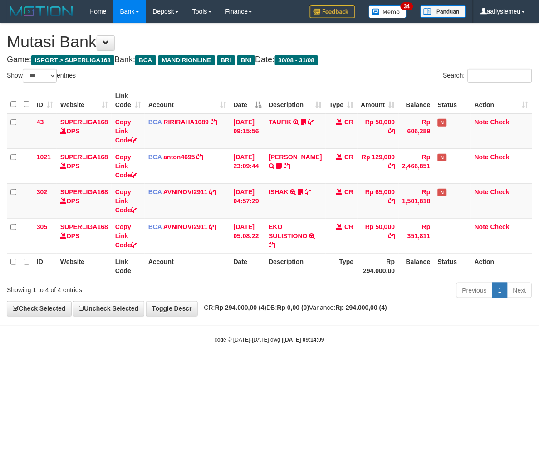
click at [301, 323] on body "Toggle navigation Home Bank Account List Load By Website Group [ISPORT] SUPERLI…" at bounding box center [269, 183] width 539 height 367
click at [298, 287] on div "Previous 1 Next" at bounding box center [381, 292] width 301 height 20
click at [296, 318] on body "Toggle navigation Home Bank Account List Load By Website Group [ISPORT] SUPERLI…" at bounding box center [269, 183] width 539 height 367
drag, startPoint x: 289, startPoint y: 371, endPoint x: 283, endPoint y: 341, distance: 30.7
click at [289, 367] on html "Toggle navigation Home Bank Account List Load By Website Group [ISPORT] SUPERLI…" at bounding box center [269, 183] width 539 height 367
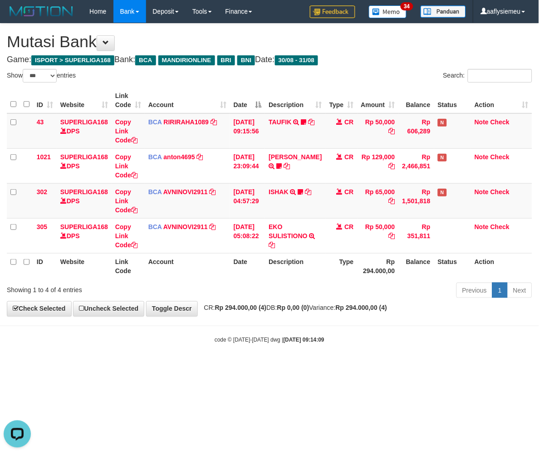
click at [280, 325] on body "Toggle navigation Home Bank Account List Load By Website Group [ISPORT] SUPERLI…" at bounding box center [269, 183] width 539 height 367
click at [275, 299] on div "Previous 1 Next" at bounding box center [381, 292] width 301 height 20
select select "***"
click at [373, 333] on body "Toggle navigation Home Bank Account List Load By Website Group [ISPORT] SUPERLI…" at bounding box center [269, 183] width 539 height 367
click at [340, 356] on body "Toggle navigation Home Bank Account List Load By Website Group [ISPORT] SUPERLI…" at bounding box center [269, 183] width 539 height 367
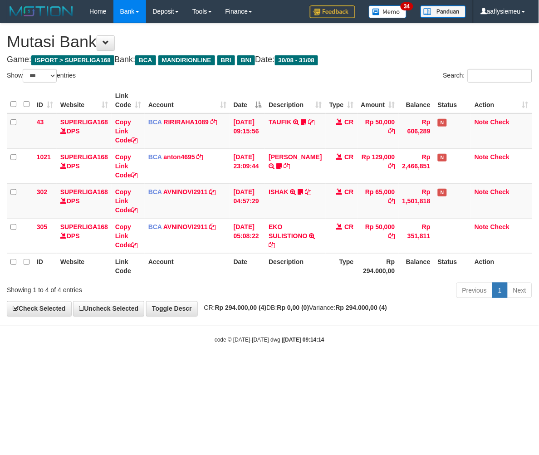
click at [338, 354] on body "Toggle navigation Home Bank Account List Load By Website Group [ISPORT] SUPERLI…" at bounding box center [269, 183] width 539 height 367
click at [337, 353] on body "Toggle navigation Home Bank Account List Load By Website Group [ISPORT] SUPERLI…" at bounding box center [269, 183] width 539 height 367
click at [336, 353] on body "Toggle navigation Home Bank Account List Load By Website Group [ISPORT] SUPERLI…" at bounding box center [269, 183] width 539 height 367
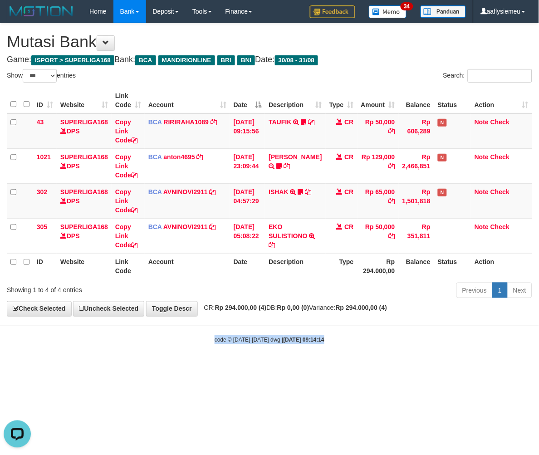
click at [335, 352] on body "Toggle navigation Home Bank Account List Load By Website Group [ISPORT] SUPERLI…" at bounding box center [269, 183] width 539 height 367
click at [329, 351] on body "Toggle navigation Home Bank Account List Load By Website Group [ISPORT] SUPERLI…" at bounding box center [269, 183] width 539 height 367
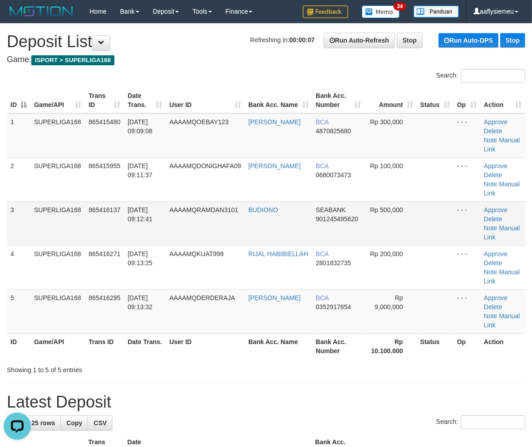
click at [34, 241] on td "SUPERLIGA168" at bounding box center [57, 223] width 54 height 44
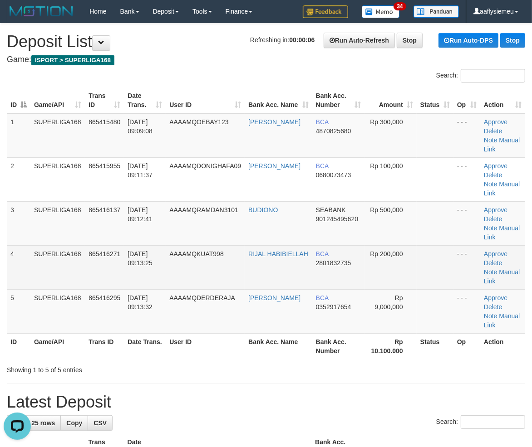
drag, startPoint x: 58, startPoint y: 273, endPoint x: 47, endPoint y: 277, distance: 12.2
click at [58, 273] on td "SUPERLIGA168" at bounding box center [57, 267] width 54 height 44
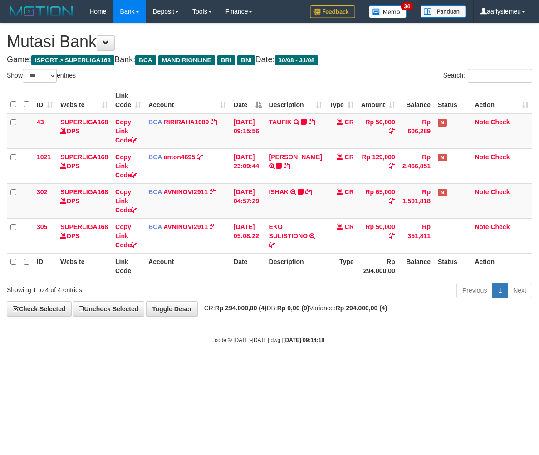
select select "***"
click at [328, 351] on body "Toggle navigation Home Bank Account List Load By Website Group [ISPORT] SUPERLI…" at bounding box center [269, 183] width 539 height 367
click at [328, 352] on body "Toggle navigation Home Bank Account List Load By Website Group [ISPORT] SUPERLI…" at bounding box center [269, 183] width 539 height 367
click at [327, 352] on body "Toggle navigation Home Bank Account List Load By Website Group [ISPORT] SUPERLI…" at bounding box center [269, 183] width 539 height 367
click at [324, 351] on body "Toggle navigation Home Bank Account List Load By Website Group [ISPORT] SUPERLI…" at bounding box center [269, 183] width 539 height 367
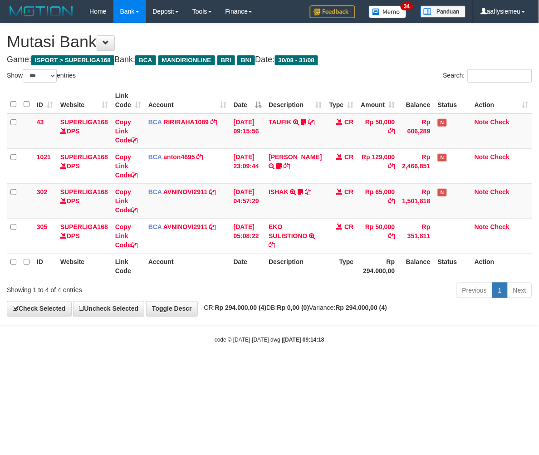
click at [324, 351] on body "Toggle navigation Home Bank Account List Load By Website Group [ISPORT] SUPERLI…" at bounding box center [269, 183] width 539 height 367
click at [315, 354] on body "Toggle navigation Home Bank Account List Load By Website Group [ISPORT] SUPERLI…" at bounding box center [269, 183] width 539 height 367
click at [333, 365] on body "Toggle navigation Home Bank Account List Load By Website Group [ISPORT] SUPERLI…" at bounding box center [269, 183] width 539 height 367
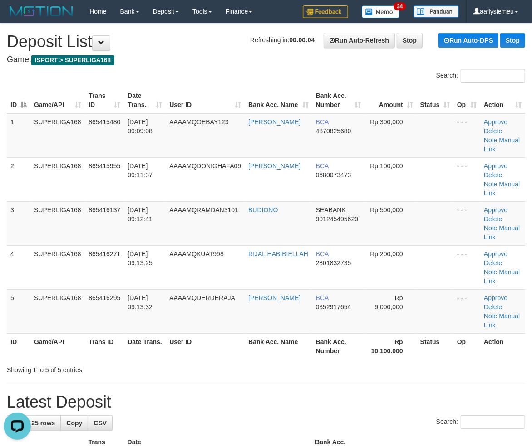
drag, startPoint x: 128, startPoint y: 194, endPoint x: 0, endPoint y: 278, distance: 153.3
click at [128, 195] on td "[DATE] 09:11:37" at bounding box center [145, 179] width 42 height 44
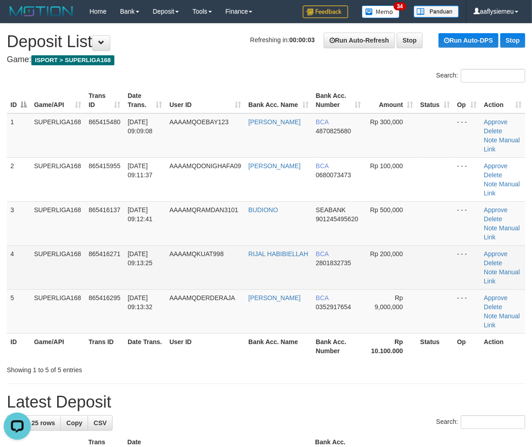
drag, startPoint x: 88, startPoint y: 252, endPoint x: 20, endPoint y: 280, distance: 73.8
click at [87, 253] on td "865416271" at bounding box center [104, 267] width 39 height 44
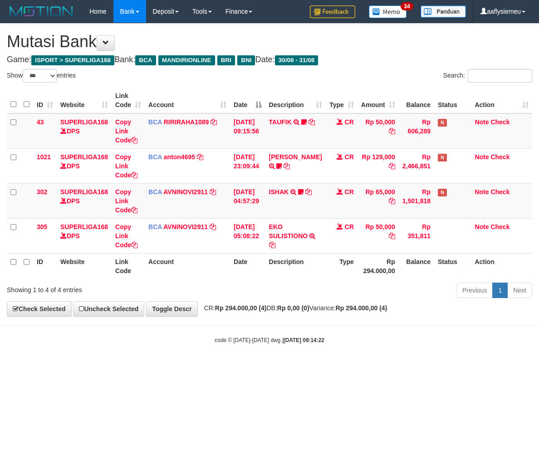
select select "***"
click at [225, 342] on small "code © 2012-2018 dwg | 2025/08/31 09:14:22" at bounding box center [270, 340] width 110 height 6
select select "***"
click at [259, 322] on body "Toggle navigation Home Bank Account List Load By Website Group [ISPORT] SUPERLI…" at bounding box center [269, 183] width 539 height 367
drag, startPoint x: 273, startPoint y: 343, endPoint x: 271, endPoint y: 334, distance: 9.2
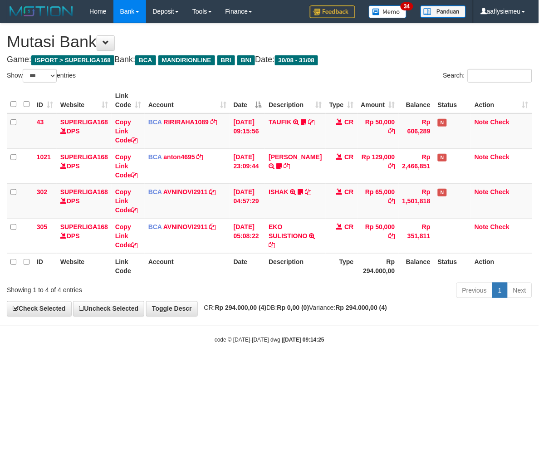
click at [273, 344] on div "code © [DATE]-[DATE] dwg | [DATE] 09:14:25" at bounding box center [269, 339] width 539 height 9
click at [261, 295] on div "Previous 1 Next" at bounding box center [381, 292] width 301 height 20
click at [272, 324] on body "Toggle navigation Home Bank Account List Load By Website Group [ISPORT] SUPERLI…" at bounding box center [269, 183] width 539 height 367
click at [263, 324] on body "Toggle navigation Home Bank Account List Load By Website Group [ISPORT] SUPERLI…" at bounding box center [269, 183] width 539 height 367
click at [259, 295] on div "Previous 1 Next" at bounding box center [381, 292] width 301 height 20
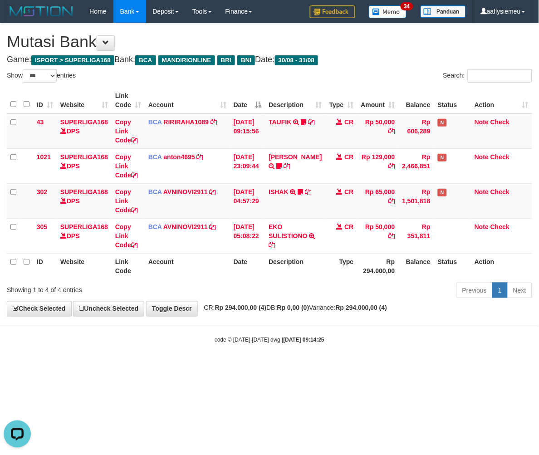
click at [266, 328] on body "Toggle navigation Home Bank Account List Load By Website Group [ISPORT] SUPERLI…" at bounding box center [269, 183] width 539 height 367
drag, startPoint x: 368, startPoint y: 345, endPoint x: 401, endPoint y: 333, distance: 35.6
click at [366, 345] on body "Toggle navigation Home Bank Account List Load By Website Group [ISPORT] SUPERLI…" at bounding box center [269, 183] width 539 height 367
click at [337, 353] on body "Toggle navigation Home Bank Account List Load By Website Group [ISPORT] SUPERLI…" at bounding box center [269, 183] width 539 height 367
click at [335, 352] on body "Toggle navigation Home Bank Account List Load By Website Group [ISPORT] SUPERLI…" at bounding box center [269, 183] width 539 height 367
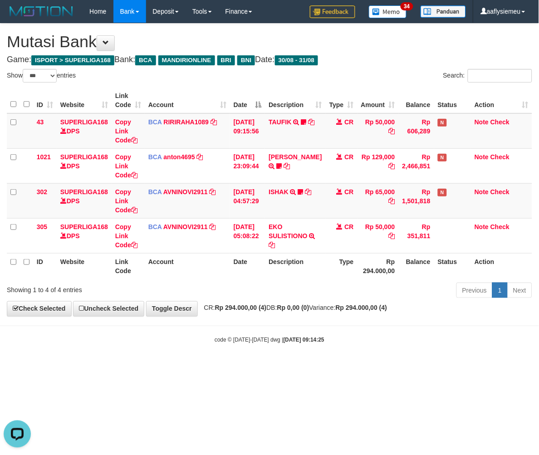
click at [279, 348] on body "Toggle navigation Home Bank Account List Load By Website Group [ISPORT] SUPERLI…" at bounding box center [269, 183] width 539 height 367
click at [248, 367] on html "Toggle navigation Home Bank Account List Load By Website Group [ISPORT] SUPERLI…" at bounding box center [269, 183] width 539 height 367
click at [249, 367] on html "Toggle navigation Home Bank Account List Load By Website Group [ISPORT] SUPERLI…" at bounding box center [269, 183] width 539 height 367
click at [248, 367] on html "Toggle navigation Home Bank Account List Load By Website Group [ISPORT] SUPERLI…" at bounding box center [269, 183] width 539 height 367
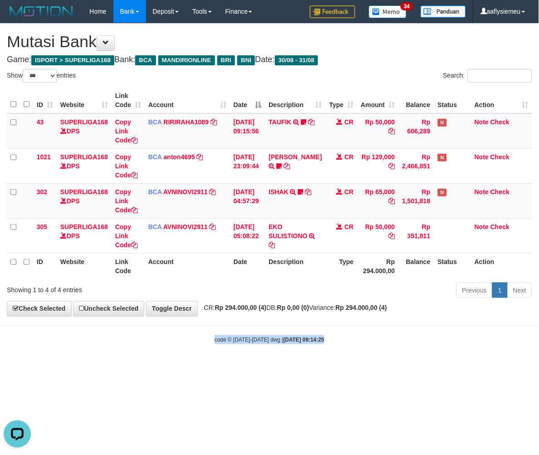
click at [248, 367] on html "Toggle navigation Home Bank Account List Load By Website Group [ISPORT] SUPERLI…" at bounding box center [269, 183] width 539 height 367
drag, startPoint x: 248, startPoint y: 371, endPoint x: 250, endPoint y: 358, distance: 13.7
click at [248, 367] on html "Toggle navigation Home Bank Account List Load By Website Group [ISPORT] SUPERLI…" at bounding box center [269, 183] width 539 height 367
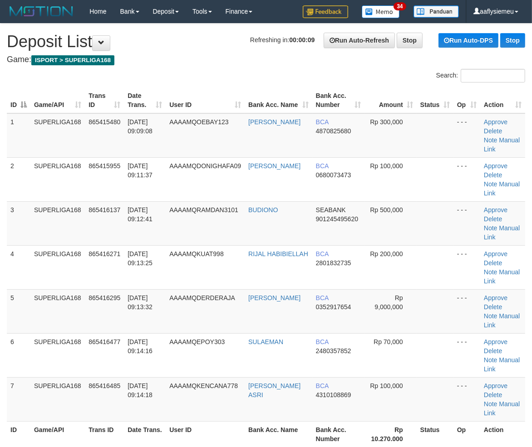
drag, startPoint x: 34, startPoint y: 276, endPoint x: 1, endPoint y: 289, distance: 36.1
click at [32, 277] on td "SUPERLIGA168" at bounding box center [57, 267] width 54 height 44
drag, startPoint x: 77, startPoint y: 248, endPoint x: 0, endPoint y: 286, distance: 85.6
click at [77, 249] on td "SUPERLIGA168" at bounding box center [57, 267] width 54 height 44
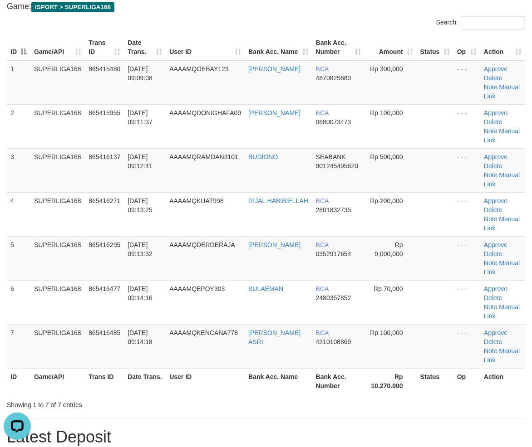
scroll to position [50, 0]
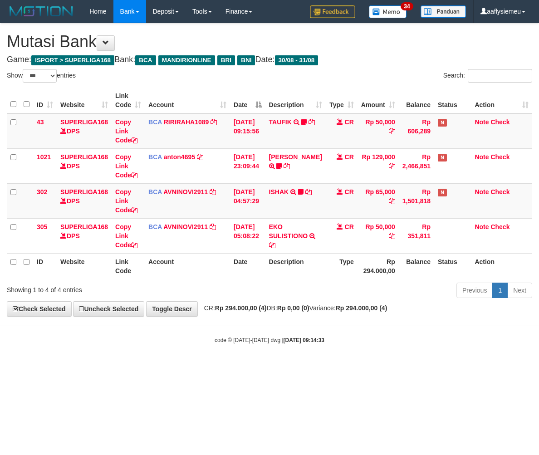
select select "***"
click at [217, 363] on body "Toggle navigation Home Bank Account List Load By Website Group [ISPORT] SUPERLI…" at bounding box center [269, 183] width 539 height 367
click at [360, 367] on html "Toggle navigation Home Bank Account List Load By Website Group [ISPORT] SUPERLI…" at bounding box center [269, 183] width 539 height 367
click at [350, 367] on html "Toggle navigation Home Bank Account List Load By Website Group [ISPORT] SUPERLI…" at bounding box center [269, 183] width 539 height 367
click at [371, 361] on body "Toggle navigation Home Bank Account List Load By Website Group [ISPORT] SUPERLI…" at bounding box center [269, 183] width 539 height 367
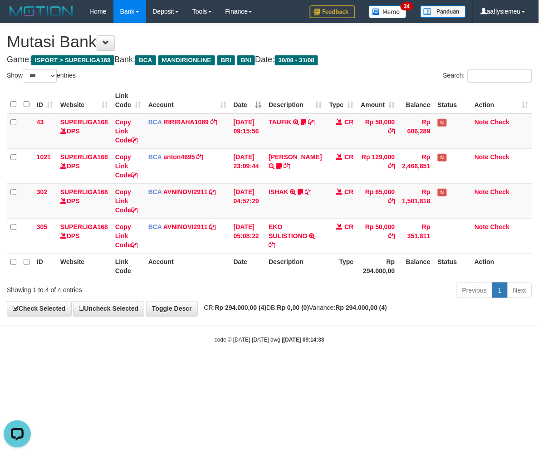
click at [356, 360] on body "Toggle navigation Home Bank Account List Load By Website Group [ISPORT] SUPERLI…" at bounding box center [269, 183] width 539 height 367
click at [293, 367] on html "Toggle navigation Home Bank Account List Load By Website Group [ISPORT] SUPERLI…" at bounding box center [269, 183] width 539 height 367
click at [292, 367] on html "Toggle navigation Home Bank Account List Load By Website Group [ISPORT] SUPERLI…" at bounding box center [269, 183] width 539 height 367
click at [291, 367] on html "Toggle navigation Home Bank Account List Load By Website Group [ISPORT] SUPERLI…" at bounding box center [269, 183] width 539 height 367
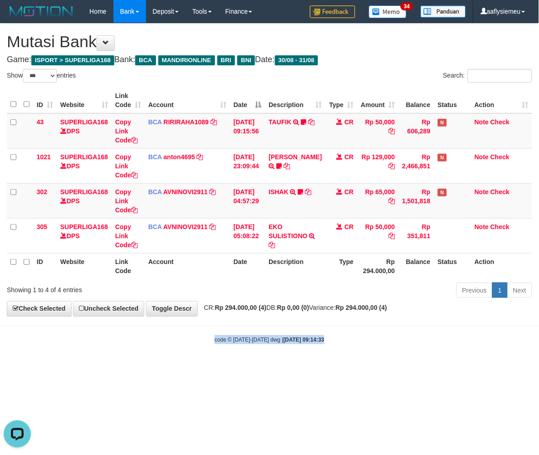
click at [290, 367] on html "Toggle navigation Home Bank Account List Load By Website Group [ISPORT] SUPERLI…" at bounding box center [269, 183] width 539 height 367
click at [289, 367] on html "Toggle navigation Home Bank Account List Load By Website Group [ISPORT] SUPERLI…" at bounding box center [269, 183] width 539 height 367
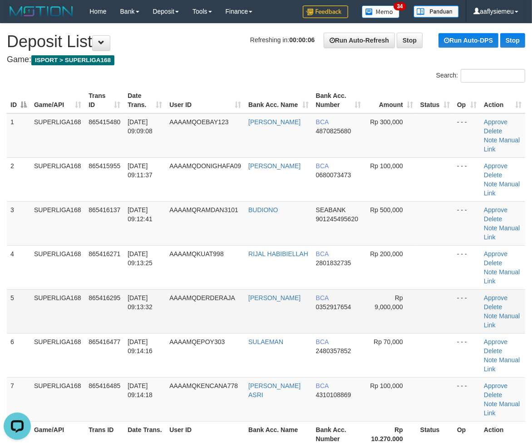
drag, startPoint x: 69, startPoint y: 288, endPoint x: 46, endPoint y: 301, distance: 26.5
click at [69, 287] on td "SUPERLIGA168" at bounding box center [57, 267] width 54 height 44
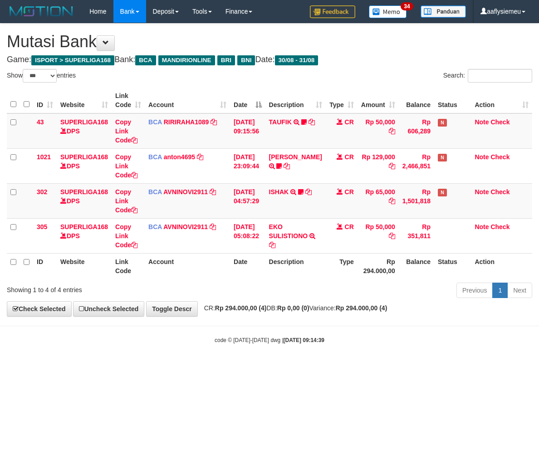
select select "***"
click at [324, 367] on html "Toggle navigation Home Bank Account List Load By Website Group [ISPORT] SUPERLI…" at bounding box center [269, 183] width 539 height 367
click at [269, 367] on body "Toggle navigation Home Bank Account List Load By Website Group [ISPORT] SUPERLI…" at bounding box center [269, 183] width 539 height 367
click at [265, 362] on body "Toggle navigation Home Bank Account List Load By Website Group [ISPORT] SUPERLI…" at bounding box center [269, 183] width 539 height 367
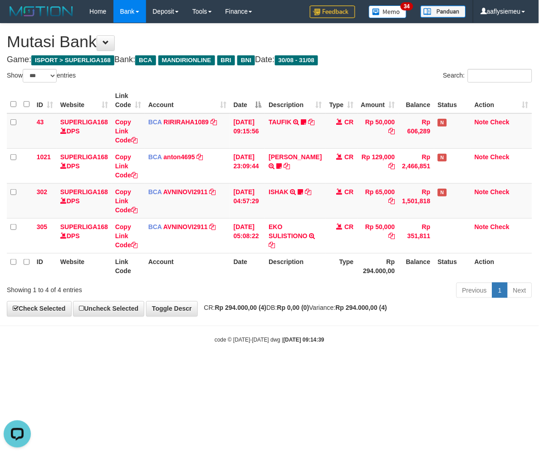
click at [337, 357] on body "Toggle navigation Home Bank Account List Load By Website Group [ISPORT] SUPERLI…" at bounding box center [269, 183] width 539 height 367
click at [336, 357] on body "Toggle navigation Home Bank Account List Load By Website Group [ISPORT] SUPERLI…" at bounding box center [269, 183] width 539 height 367
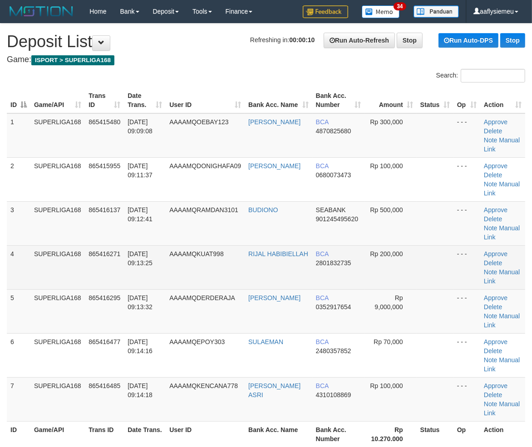
click at [83, 250] on td "SUPERLIGA168" at bounding box center [57, 267] width 54 height 44
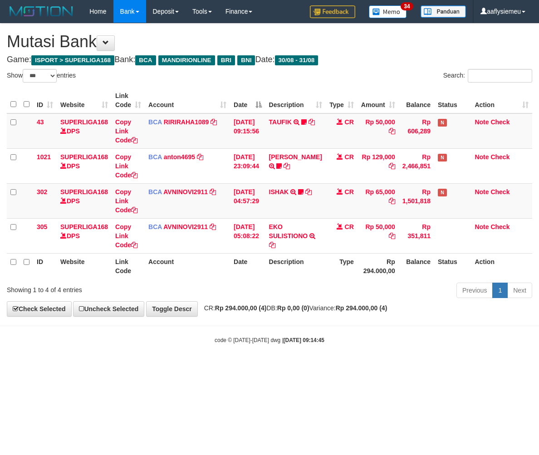
select select "***"
drag, startPoint x: 223, startPoint y: 358, endPoint x: 377, endPoint y: 324, distance: 158.2
click at [224, 358] on body "Toggle navigation Home Bank Account List Load By Website Group [ISPORT] SUPERLI…" at bounding box center [269, 183] width 539 height 367
click at [411, 348] on body "Toggle navigation Home Bank Account List Load By Website Group [ISPORT] SUPERLI…" at bounding box center [269, 183] width 539 height 367
click at [430, 348] on body "Toggle navigation Home Bank Account List Load By Website Group [ISPORT] SUPERLI…" at bounding box center [269, 183] width 539 height 367
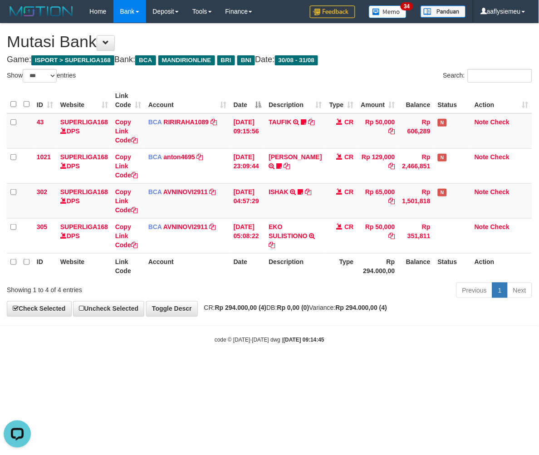
drag, startPoint x: 429, startPoint y: 348, endPoint x: 538, endPoint y: 323, distance: 111.7
click at [429, 348] on body "Toggle navigation Home Bank Account List Load By Website Group [ISPORT] SUPERLI…" at bounding box center [269, 183] width 539 height 367
drag, startPoint x: 403, startPoint y: 352, endPoint x: 517, endPoint y: 318, distance: 119.3
click at [403, 352] on body "Toggle navigation Home Bank Account List Load By Website Group [ISPORT] SUPERLI…" at bounding box center [269, 183] width 539 height 367
click at [360, 367] on html "Toggle navigation Home Bank Account List Load By Website Group [ISPORT] SUPERLI…" at bounding box center [269, 183] width 539 height 367
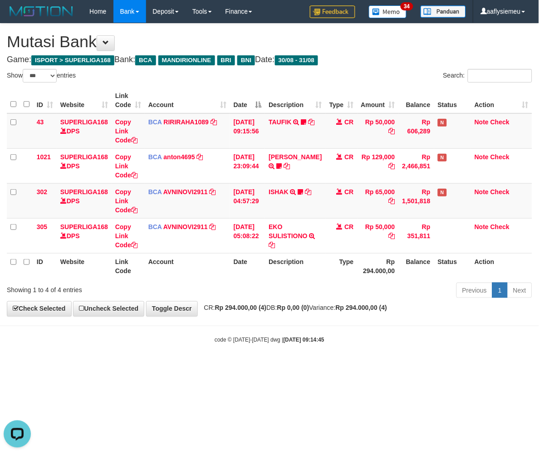
click at [360, 367] on html "Toggle navigation Home Bank Account List Load By Website Group [ISPORT] SUPERLI…" at bounding box center [269, 183] width 539 height 367
click at [336, 364] on body "Toggle navigation Home Bank Account List Load By Website Group [ISPORT] SUPERLI…" at bounding box center [269, 183] width 539 height 367
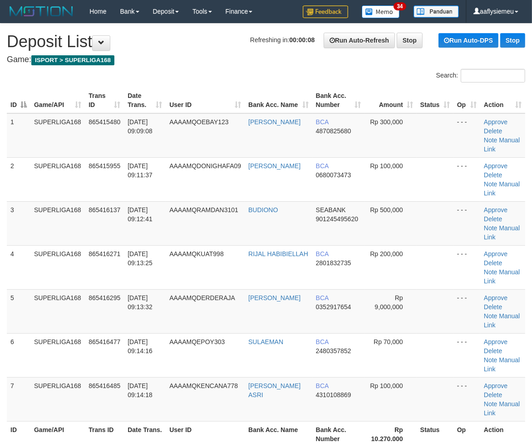
drag, startPoint x: 155, startPoint y: 215, endPoint x: 0, endPoint y: 286, distance: 170.1
click at [152, 219] on td "[DATE] 09:12:41" at bounding box center [145, 223] width 42 height 44
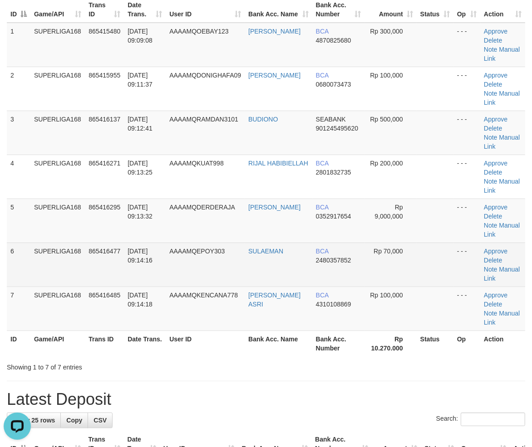
scroll to position [15, 0]
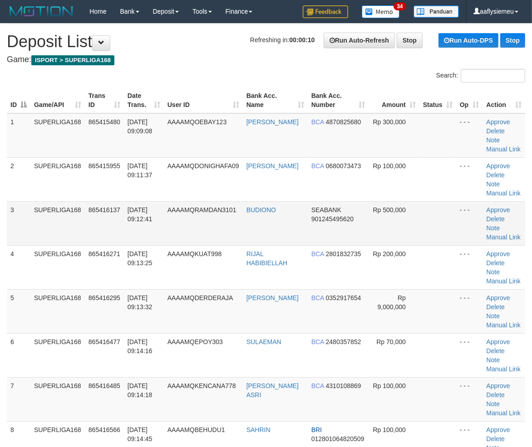
click at [150, 238] on td "[DATE] 09:12:41" at bounding box center [144, 223] width 40 height 44
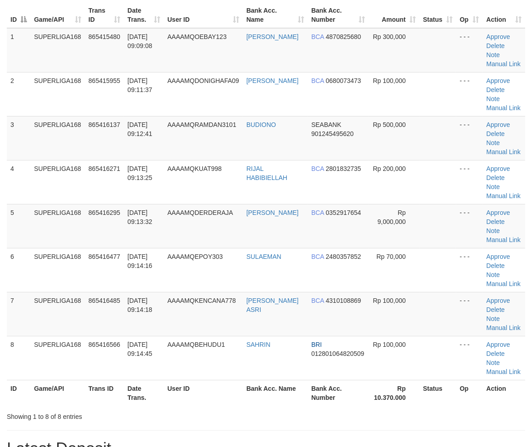
scroll to position [101, 0]
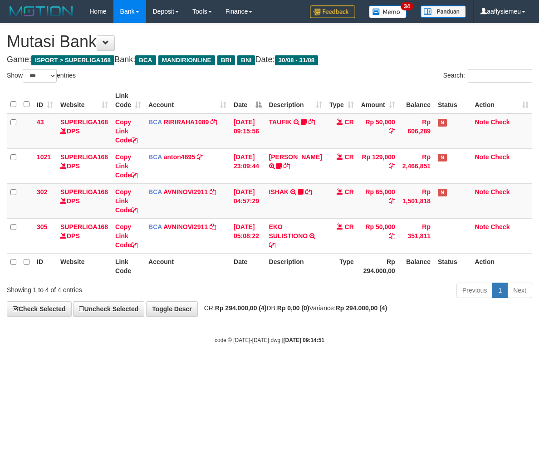
select select "***"
drag, startPoint x: 0, startPoint y: 0, endPoint x: 336, endPoint y: 362, distance: 493.8
click at [336, 362] on body "Toggle navigation Home Bank Account List Load By Website Group [ISPORT] SUPERLI…" at bounding box center [269, 183] width 539 height 367
select select "***"
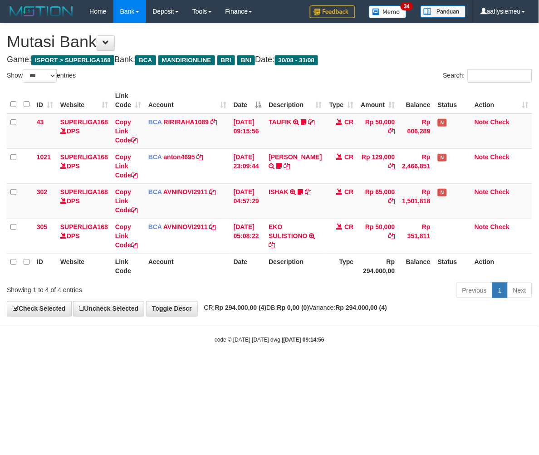
click at [335, 360] on body "Toggle navigation Home Bank Account List Load By Website Group [ISPORT] SUPERLI…" at bounding box center [269, 183] width 539 height 367
click at [334, 360] on body "Toggle navigation Home Bank Account List Load By Website Group [ISPORT] SUPERLI…" at bounding box center [269, 183] width 539 height 367
click at [334, 359] on body "Toggle navigation Home Bank Account List Load By Website Group [ISPORT] SUPERLI…" at bounding box center [269, 183] width 539 height 367
click at [333, 358] on body "Toggle navigation Home Bank Account List Load By Website Group [ISPORT] SUPERLI…" at bounding box center [269, 183] width 539 height 367
select select "***"
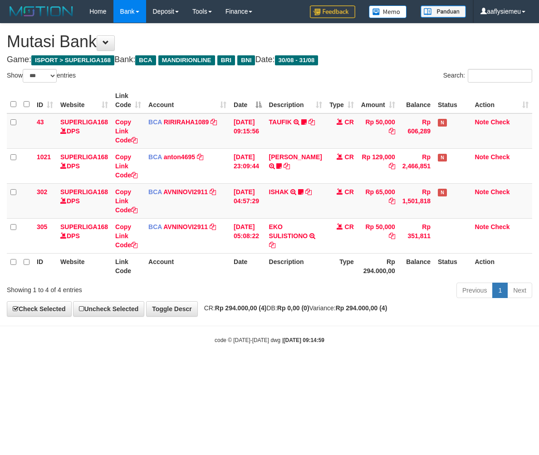
select select "***"
click at [336, 318] on body "Toggle navigation Home Bank Account List Load By Website Group [ISPORT] SUPERLI…" at bounding box center [269, 183] width 539 height 367
click at [324, 361] on body "Toggle navigation Home Bank Account List Load By Website Group [ISPORT] SUPERLI…" at bounding box center [269, 183] width 539 height 367
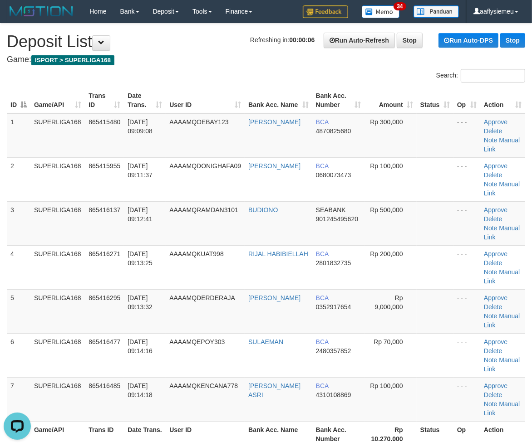
drag, startPoint x: 67, startPoint y: 250, endPoint x: 5, endPoint y: 278, distance: 68.2
click at [60, 255] on td "SUPERLIGA168" at bounding box center [57, 267] width 54 height 44
drag, startPoint x: 57, startPoint y: 255, endPoint x: 2, endPoint y: 280, distance: 59.9
click at [56, 255] on td "SUPERLIGA168" at bounding box center [57, 267] width 54 height 44
drag, startPoint x: 117, startPoint y: 254, endPoint x: 3, endPoint y: 295, distance: 121.0
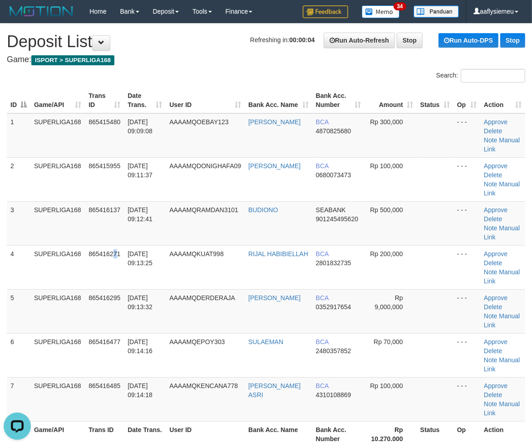
click at [115, 255] on span "865416271" at bounding box center [104, 253] width 32 height 7
drag, startPoint x: 106, startPoint y: 275, endPoint x: 17, endPoint y: 308, distance: 94.9
click at [103, 278] on td "865416271" at bounding box center [104, 267] width 39 height 44
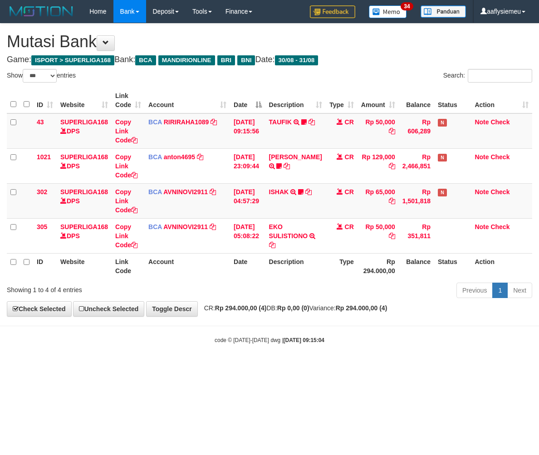
select select "***"
click at [274, 340] on small "code © 2012-2018 dwg | 2025/08/31 09:15:04" at bounding box center [270, 340] width 110 height 6
click at [270, 277] on th "Description" at bounding box center [295, 266] width 60 height 26
drag, startPoint x: 339, startPoint y: 346, endPoint x: 537, endPoint y: 293, distance: 204.4
click at [339, 345] on body "Toggle navigation Home Bank Account List Load By Website Group [ISPORT] SUPERLI…" at bounding box center [269, 183] width 539 height 367
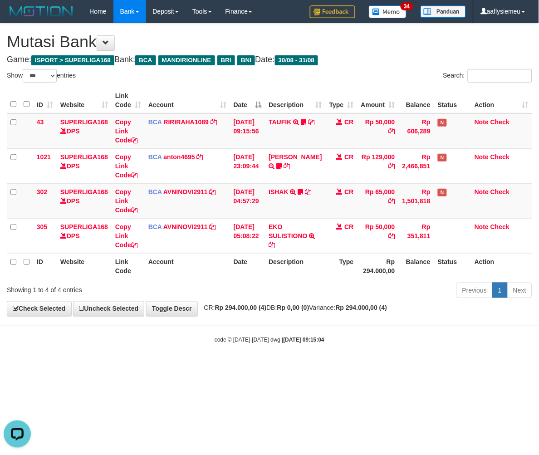
click at [330, 353] on body "Toggle navigation Home Bank Account List Load By Website Group [ISPORT] SUPERLI…" at bounding box center [269, 183] width 539 height 367
click at [345, 365] on body "Toggle navigation Home Bank Account List Load By Website Group [ISPORT] SUPERLI…" at bounding box center [269, 183] width 539 height 367
click at [343, 365] on body "Toggle navigation Home Bank Account List Load By Website Group [ISPORT] SUPERLI…" at bounding box center [269, 183] width 539 height 367
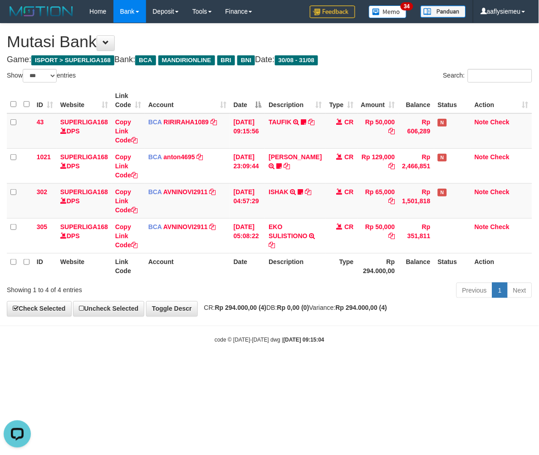
click at [309, 362] on body "Toggle navigation Home Bank Account List Load By Website Group [ISPORT] SUPERLI…" at bounding box center [269, 183] width 539 height 367
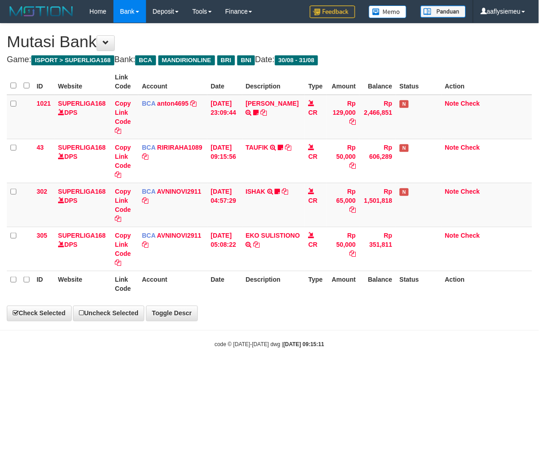
click at [306, 368] on html "Toggle navigation Home Bank Account List Load By Website Group [ISPORT] SUPERLI…" at bounding box center [269, 186] width 539 height 372
select select "***"
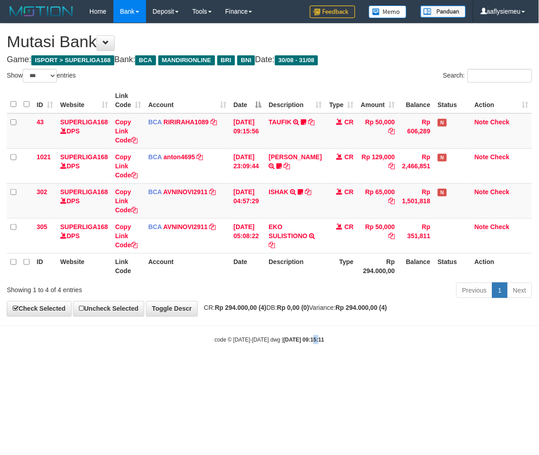
click at [306, 367] on html "Toggle navigation Home Bank Account List Load By Website Group [ISPORT] SUPERLI…" at bounding box center [269, 183] width 539 height 367
select select "***"
click at [264, 367] on html "Toggle navigation Home Bank Account List Load By Website Group [ISPORT] SUPERLI…" at bounding box center [269, 183] width 539 height 367
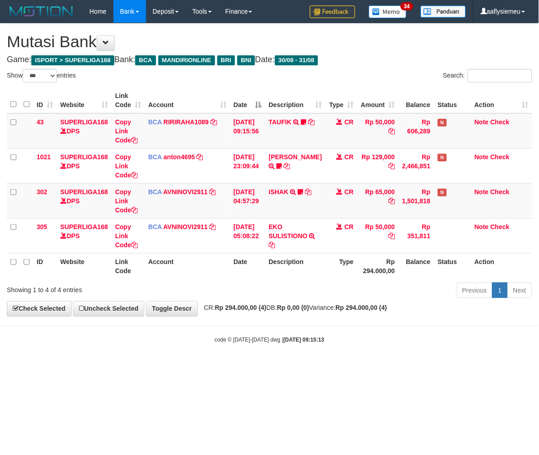
click at [260, 263] on th "Date" at bounding box center [247, 266] width 35 height 26
click at [260, 346] on body "Toggle navigation Home Bank Account List Load By Website Group [ISPORT] SUPERLI…" at bounding box center [269, 183] width 539 height 367
click at [257, 360] on body "Toggle navigation Home Bank Account List Load By Website Group [ISPORT] SUPERLI…" at bounding box center [269, 183] width 539 height 367
click at [266, 320] on body "Toggle navigation Home Bank Account List Load By Website Group [ISPORT] SUPERLI…" at bounding box center [269, 183] width 539 height 367
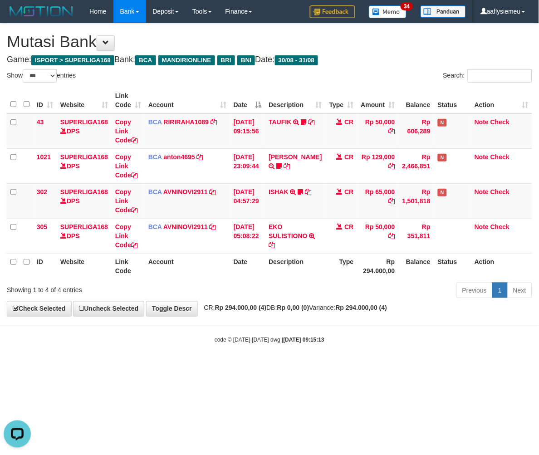
click at [270, 361] on body "Toggle navigation Home Bank Account List Load By Website Group [ISPORT] SUPERLI…" at bounding box center [269, 183] width 539 height 367
click at [270, 328] on body "Toggle navigation Home Bank Account List Load By Website Group [ISPORT] SUPERLI…" at bounding box center [269, 183] width 539 height 367
click at [265, 273] on th "Date" at bounding box center [247, 266] width 35 height 26
click at [270, 329] on body "Toggle navigation Home Bank Account List Load By Website Group [ISPORT] SUPERLI…" at bounding box center [269, 183] width 539 height 367
click at [272, 357] on body "Toggle navigation Home Bank Account List Load By Website Group [ISPORT] SUPERLI…" at bounding box center [269, 183] width 539 height 367
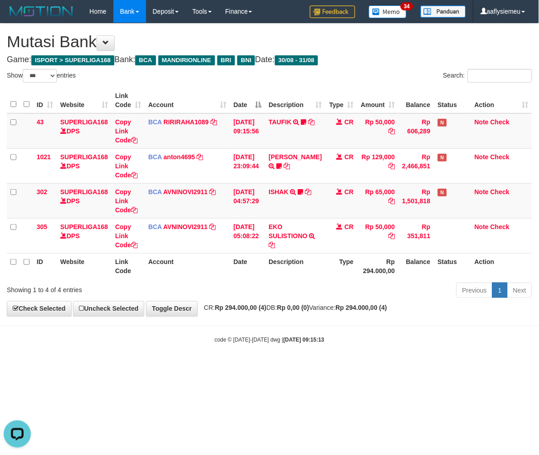
click at [275, 329] on body "Toggle navigation Home Bank Account List Load By Website Group [ISPORT] SUPERLI…" at bounding box center [269, 183] width 539 height 367
click at [270, 295] on div "Previous 1 Next" at bounding box center [381, 292] width 301 height 20
click at [270, 329] on body "Toggle navigation Home Bank Account List Load By Website Group [ISPORT] SUPERLI…" at bounding box center [269, 183] width 539 height 367
drag, startPoint x: 275, startPoint y: 361, endPoint x: 275, endPoint y: 320, distance: 40.8
click at [275, 358] on body "Toggle navigation Home Bank Account List Load By Website Group [ISPORT] SUPERLI…" at bounding box center [269, 183] width 539 height 367
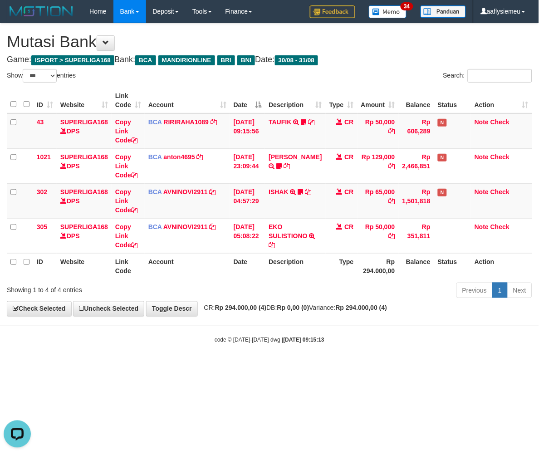
click at [275, 320] on body "Toggle navigation Home Bank Account List Load By Website Group [ISPORT] SUPERLI…" at bounding box center [269, 183] width 539 height 367
click at [270, 289] on div "Previous 1 Next" at bounding box center [381, 292] width 301 height 20
click at [274, 331] on body "Toggle navigation Home Bank Account List Load By Website Group [ISPORT] SUPERLI…" at bounding box center [269, 183] width 539 height 367
click at [278, 365] on body "Toggle navigation Home Bank Account List Load By Website Group [ISPORT] SUPERLI…" at bounding box center [269, 183] width 539 height 367
click at [271, 324] on body "Toggle navigation Home Bank Account List Load By Website Group [ISPORT] SUPERLI…" at bounding box center [269, 183] width 539 height 367
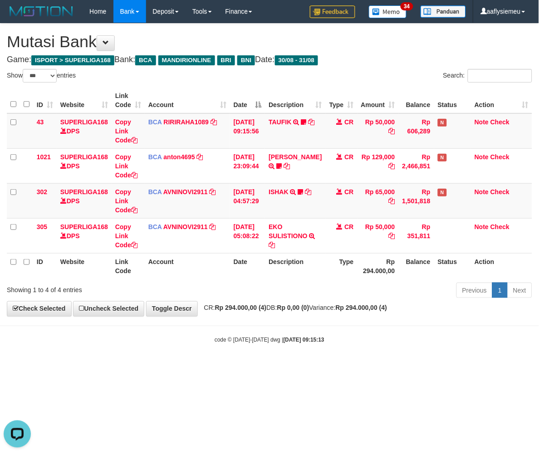
click at [269, 279] on div "ID Website Link Code Account Date Description Type Amount Balance Status Action…" at bounding box center [269, 183] width 539 height 197
click at [271, 322] on body "Toggle navigation Home Bank Account List Load By Website Group [ISPORT] SUPERLI…" at bounding box center [269, 183] width 539 height 367
click at [275, 367] on html "Toggle navigation Home Bank Account List Load By Website Group [ISPORT] SUPERLI…" at bounding box center [269, 183] width 539 height 367
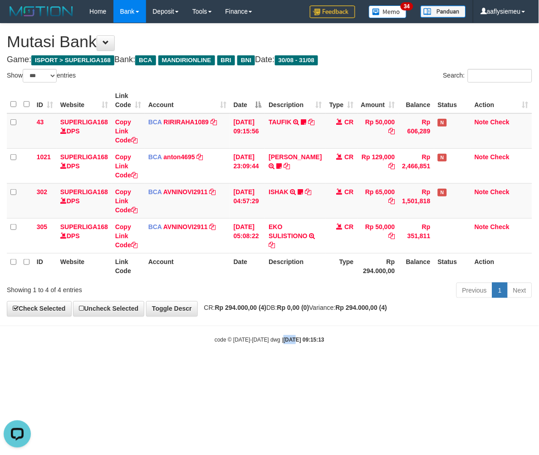
drag, startPoint x: 274, startPoint y: 387, endPoint x: 269, endPoint y: 348, distance: 40.2
click at [273, 367] on html "Toggle navigation Home Bank Account List Load By Website Group [ISPORT] SUPERLI…" at bounding box center [269, 183] width 539 height 367
click at [265, 333] on body "Toggle navigation Home Bank Account List Load By Website Group [ISPORT] SUPERLI…" at bounding box center [269, 183] width 539 height 367
click at [261, 320] on body "Toggle navigation Home Bank Account List Load By Website Group [ISPORT] SUPERLI…" at bounding box center [269, 183] width 539 height 367
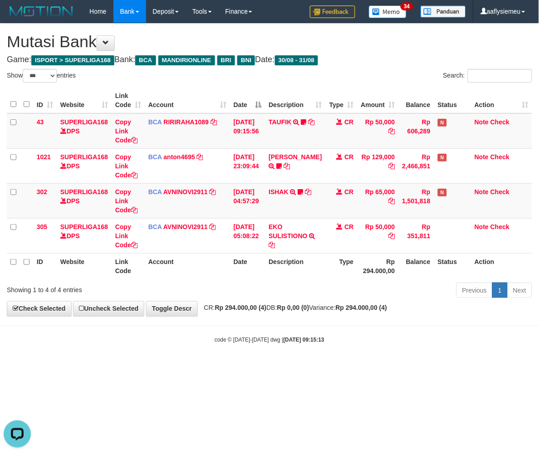
click at [252, 272] on th "Date" at bounding box center [247, 266] width 35 height 26
click at [264, 319] on body "Toggle navigation Home Bank Account List Load By Website Group [ISPORT] SUPERLI…" at bounding box center [269, 183] width 539 height 367
click at [267, 367] on html "Toggle navigation Home Bank Account List Load By Website Group [ISPORT] SUPERLI…" at bounding box center [269, 183] width 539 height 367
click at [425, 367] on html "Toggle navigation Home Bank Account List Load By Website Group [ISPORT] SUPERLI…" at bounding box center [269, 183] width 539 height 367
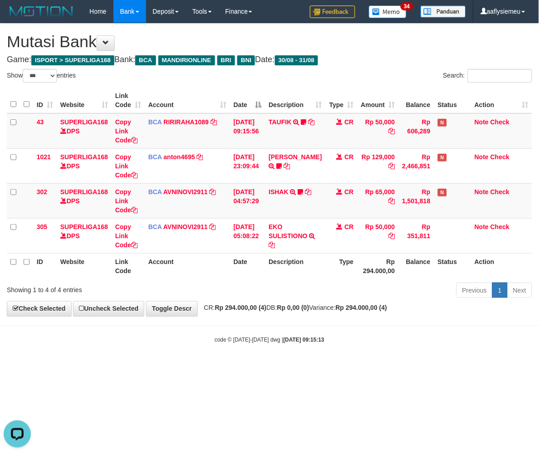
click at [426, 365] on body "Toggle navigation Home Bank Account List Load By Website Group [ISPORT] SUPERLI…" at bounding box center [269, 183] width 539 height 367
click at [401, 359] on body "Toggle navigation Home Bank Account List Load By Website Group [ISPORT] SUPERLI…" at bounding box center [269, 183] width 539 height 367
click at [446, 361] on body "Toggle navigation Home Bank Account List Load By Website Group [ISPORT] SUPERLI…" at bounding box center [269, 183] width 539 height 367
click at [484, 339] on div "code © 2012-2018 dwg | 2025/08/31 09:15:13" at bounding box center [269, 339] width 539 height 9
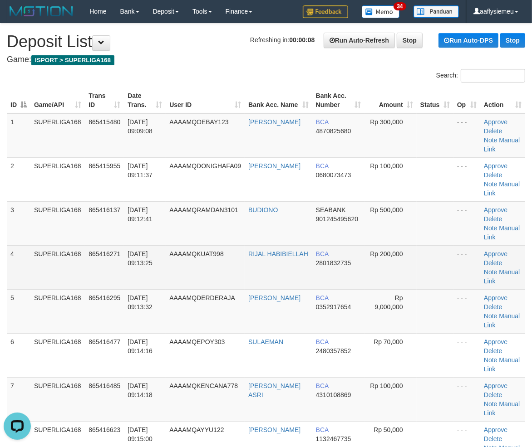
click at [75, 274] on td "SUPERLIGA168" at bounding box center [57, 267] width 54 height 44
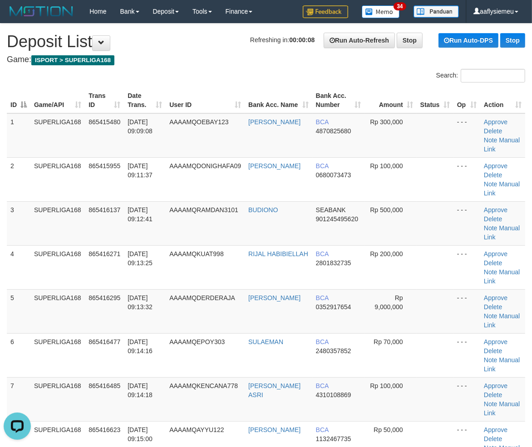
click at [58, 288] on td "SUPERLIGA168" at bounding box center [57, 267] width 54 height 44
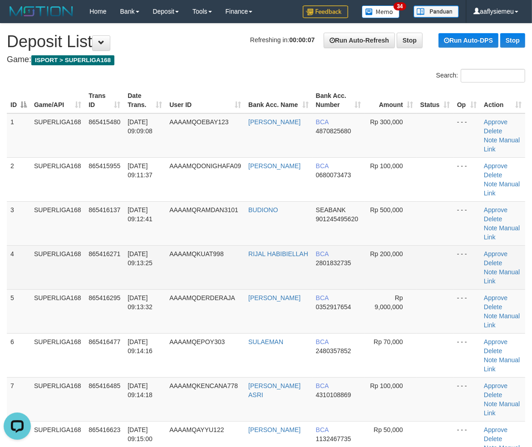
click at [132, 284] on td "31/08/2025 09:13:25" at bounding box center [145, 267] width 42 height 44
click at [146, 287] on td "31/08/2025 09:13:25" at bounding box center [145, 267] width 42 height 44
click at [147, 275] on td "31/08/2025 09:13:25" at bounding box center [145, 267] width 42 height 44
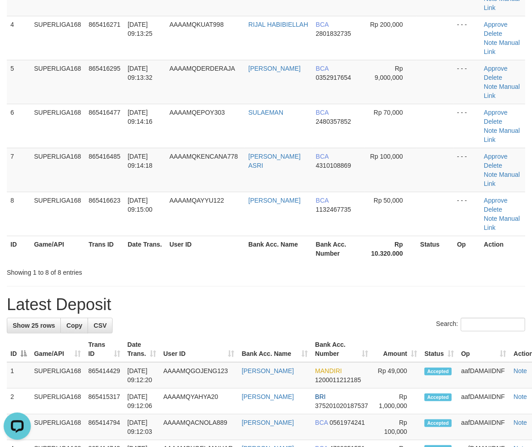
scroll to position [302, 0]
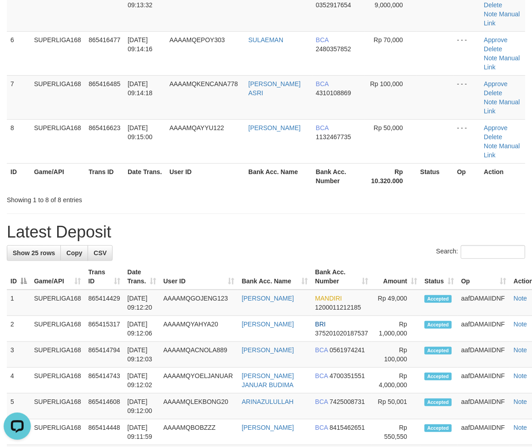
click at [164, 226] on h1 "Latest Deposit" at bounding box center [266, 232] width 518 height 18
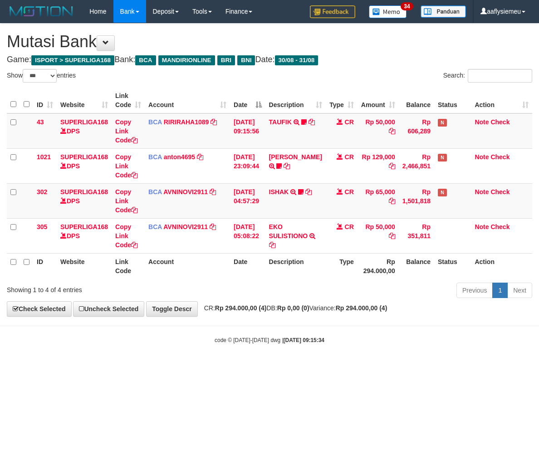
select select "***"
drag, startPoint x: 0, startPoint y: 0, endPoint x: 352, endPoint y: 349, distance: 495.7
click at [352, 355] on body "Toggle navigation Home Bank Account List Load By Website Group [ISPORT] SUPERLI…" at bounding box center [269, 183] width 539 height 367
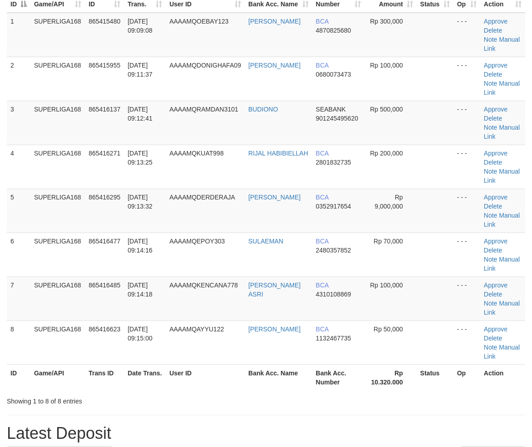
drag, startPoint x: 135, startPoint y: 234, endPoint x: 1, endPoint y: 286, distance: 143.5
click at [134, 234] on td "31/08/2025 09:14:16" at bounding box center [145, 255] width 42 height 44
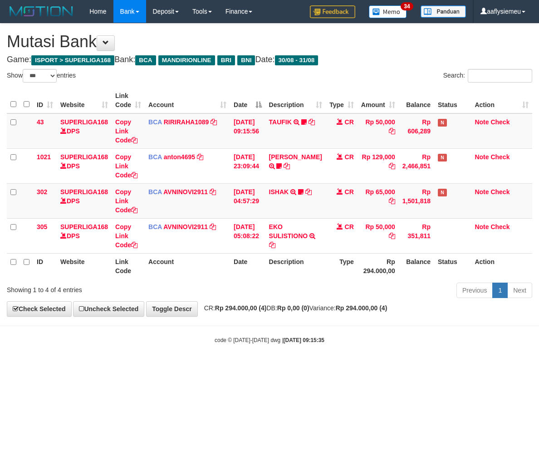
select select "***"
click at [399, 337] on div "code © [DATE]-[DATE] dwg | [DATE] 09:15:35" at bounding box center [269, 339] width 539 height 9
drag, startPoint x: 399, startPoint y: 337, endPoint x: 526, endPoint y: 315, distance: 128.9
click at [408, 333] on body "Toggle navigation Home Bank Account List Load By Website Group [ISPORT] SUPERLI…" at bounding box center [269, 183] width 539 height 367
drag, startPoint x: 354, startPoint y: 338, endPoint x: 361, endPoint y: 333, distance: 8.4
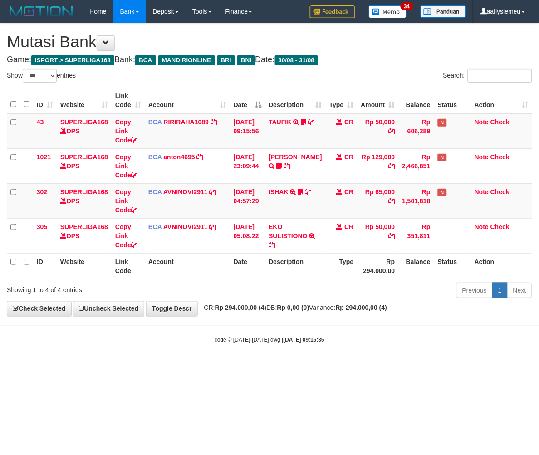
click at [355, 338] on div "code © 2012-2018 dwg | 2025/08/31 09:15:35" at bounding box center [269, 339] width 539 height 9
click at [303, 332] on body "Toggle navigation Home Bank Account List Load By Website Group [ISPORT] SUPERLI…" at bounding box center [269, 183] width 539 height 367
click at [518, 321] on body "Toggle navigation Home Bank Account List Load By Website Group [ISPORT] SUPERLI…" at bounding box center [269, 183] width 539 height 367
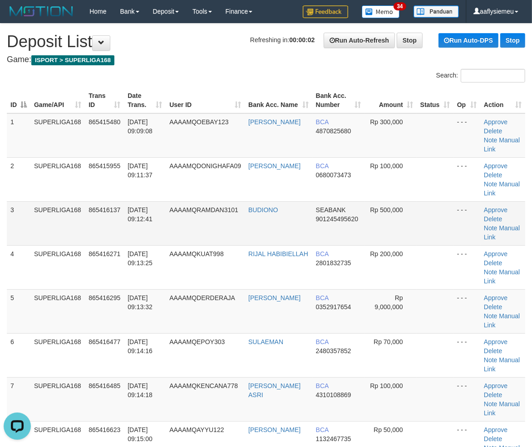
click at [132, 233] on td "[DATE] 09:12:41" at bounding box center [145, 223] width 42 height 44
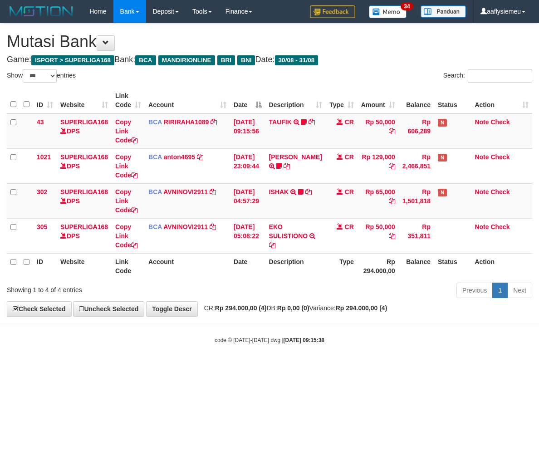
select select "***"
click at [258, 333] on body "Toggle navigation Home Bank Account List Load By Website Group [ISPORT] SUPERLI…" at bounding box center [269, 183] width 539 height 367
select select "***"
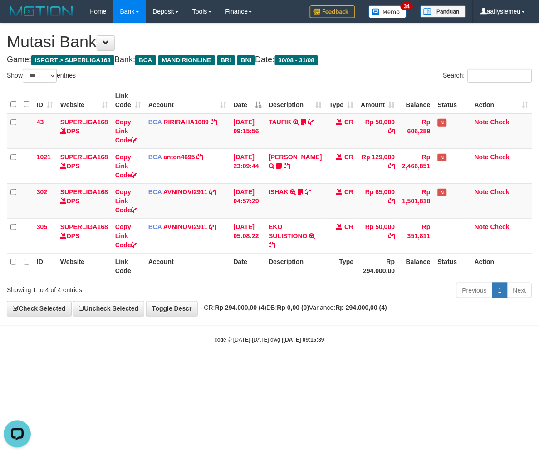
click at [255, 325] on body "Toggle navigation Home Bank Account List Load By Website Group [ISPORT] SUPERLI…" at bounding box center [269, 183] width 539 height 367
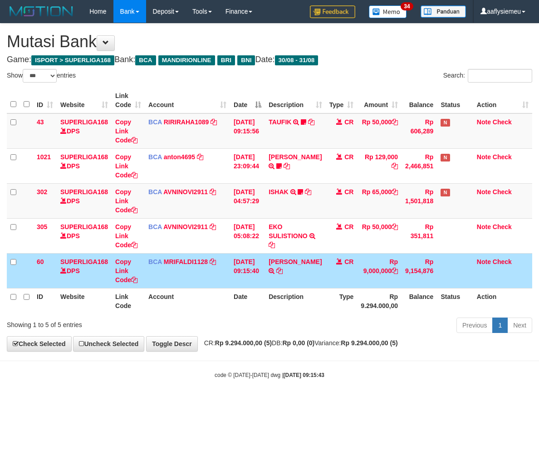
select select "***"
click at [276, 274] on icon at bounding box center [279, 271] width 6 height 6
click at [304, 358] on body "Toggle navigation Home Bank Account List Load By Website Group [ISPORT] SUPERLI…" at bounding box center [269, 201] width 539 height 402
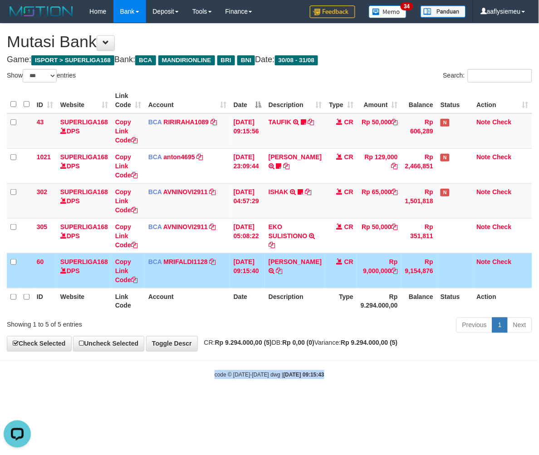
click at [301, 362] on body "Toggle navigation Home Bank Account List Load By Website Group [ISPORT] SUPERLI…" at bounding box center [269, 201] width 539 height 402
drag, startPoint x: 355, startPoint y: 342, endPoint x: 378, endPoint y: 336, distance: 24.0
click at [355, 342] on span "CR: Rp 9.294.000,00 (5) DB: Rp 0,00 (0) Variance: Rp 9.294.000,00 (5)" at bounding box center [299, 342] width 198 height 7
click at [382, 348] on div "**********" at bounding box center [269, 188] width 539 height 328
click at [336, 352] on body "Toggle navigation Home Bank Account List Load By Website Group [ISPORT] SUPERLI…" at bounding box center [269, 201] width 539 height 402
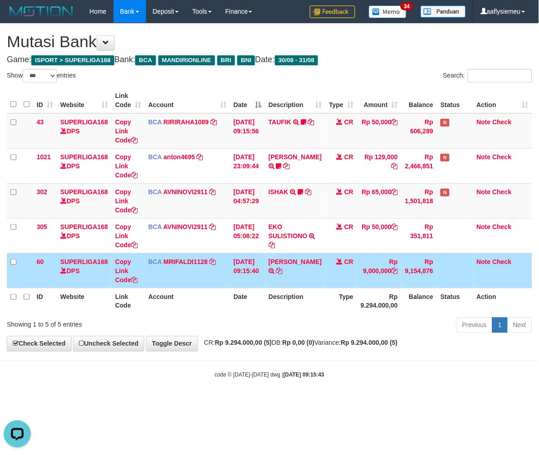
click at [336, 352] on body "Toggle navigation Home Bank Account List Load By Website Group [ISPORT] SUPERLI…" at bounding box center [269, 201] width 539 height 402
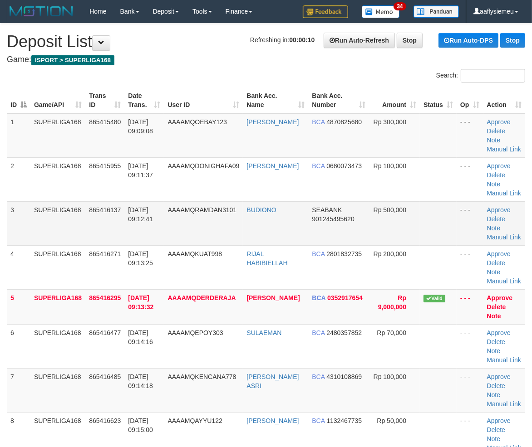
drag, startPoint x: 112, startPoint y: 241, endPoint x: 100, endPoint y: 249, distance: 13.9
click at [110, 242] on td "865416137" at bounding box center [104, 223] width 39 height 44
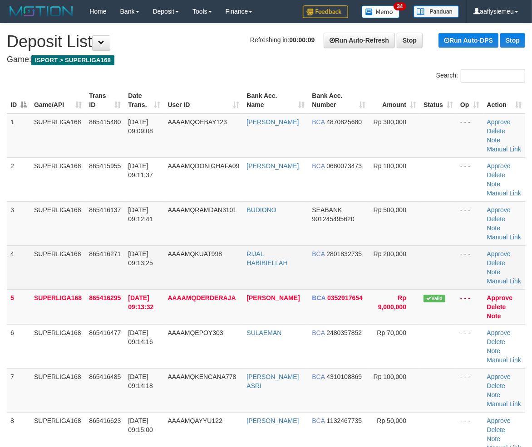
click at [82, 269] on td "SUPERLIGA168" at bounding box center [57, 267] width 55 height 44
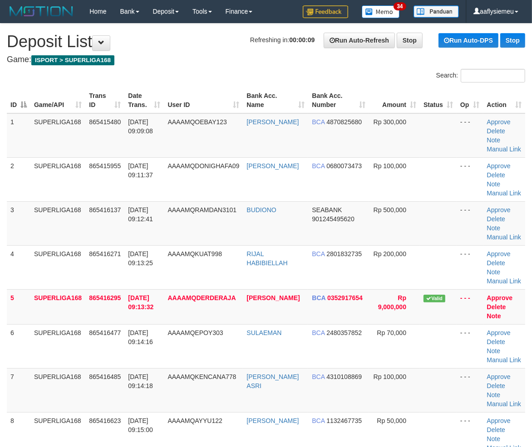
drag, startPoint x: 82, startPoint y: 269, endPoint x: 1, endPoint y: 297, distance: 85.1
click at [78, 271] on td "SUPERLIGA168" at bounding box center [57, 267] width 55 height 44
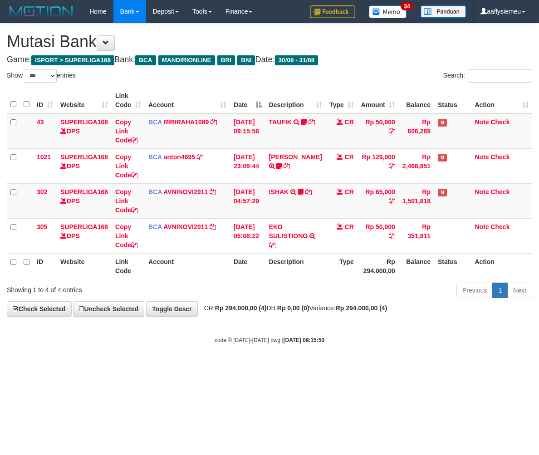
select select "***"
click at [335, 352] on body "Toggle navigation Home Bank Account List Load By Website Group [ISPORT] SUPERLI…" at bounding box center [269, 183] width 539 height 367
click at [334, 352] on body "Toggle navigation Home Bank Account List Load By Website Group [ISPORT] SUPERLI…" at bounding box center [269, 183] width 539 height 367
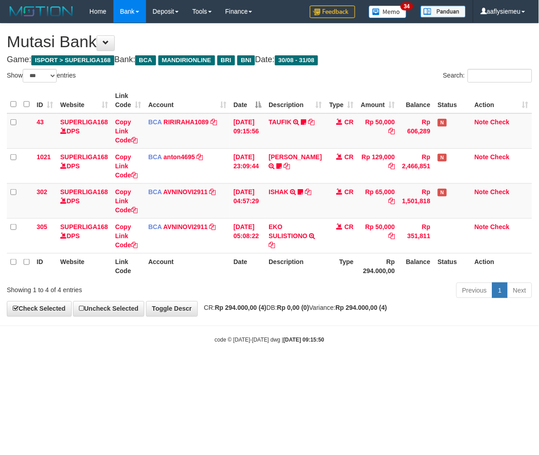
click at [334, 352] on body "Toggle navigation Home Bank Account List Load By Website Group [ISPORT] SUPERLI…" at bounding box center [269, 183] width 539 height 367
click at [333, 351] on body "Toggle navigation Home Bank Account List Load By Website Group [ISPORT] SUPERLI…" at bounding box center [269, 183] width 539 height 367
click at [333, 350] on body "Toggle navigation Home Bank Account List Load By Website Group [ISPORT] SUPERLI…" at bounding box center [269, 183] width 539 height 367
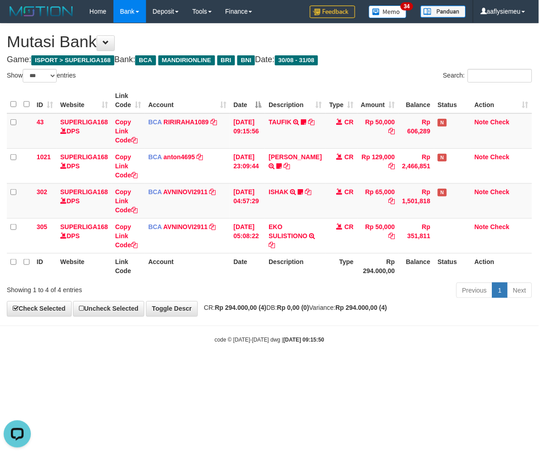
click at [323, 297] on div "Previous 1 Next" at bounding box center [381, 292] width 301 height 20
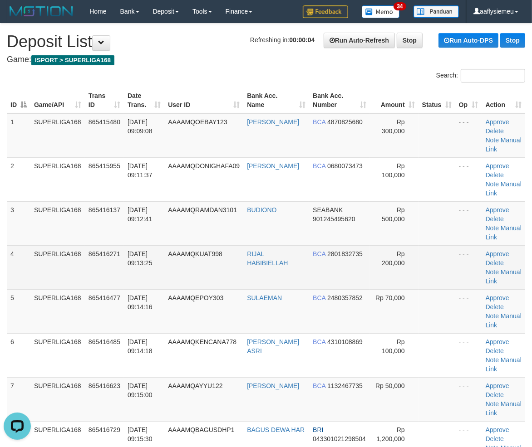
click at [51, 279] on td "SUPERLIGA168" at bounding box center [57, 267] width 54 height 44
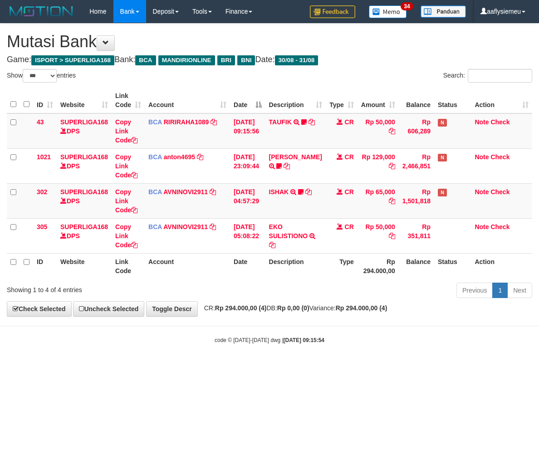
select select "***"
click at [294, 308] on strong "Rp 0,00 (0)" at bounding box center [293, 307] width 32 height 7
select select "***"
click at [294, 319] on body "Toggle navigation Home Bank Account List Load By Website Group [ISPORT] SUPERLI…" at bounding box center [269, 183] width 539 height 367
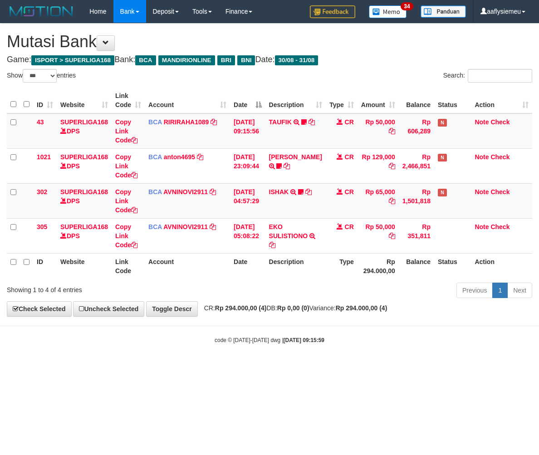
select select "***"
click at [238, 265] on th "Date" at bounding box center [247, 266] width 35 height 26
select select "***"
click at [238, 265] on th "Date" at bounding box center [247, 266] width 35 height 26
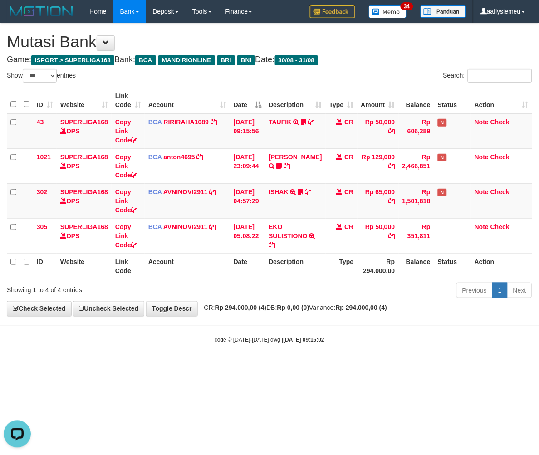
click at [303, 279] on div "ID Website Link Code Account Date Description Type Amount Balance Status Action…" at bounding box center [269, 183] width 539 height 197
click at [302, 279] on div "ID Website Link Code Account Date Description Type Amount Balance Status Action…" at bounding box center [269, 183] width 539 height 197
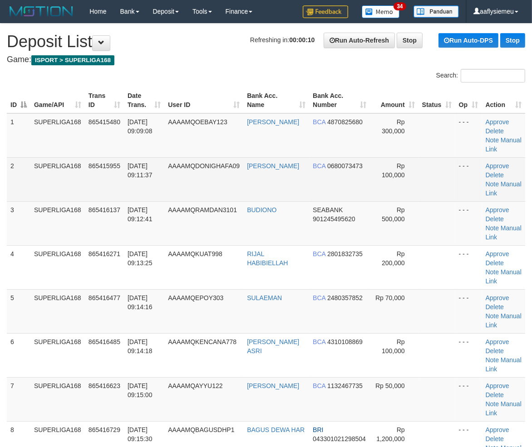
drag, startPoint x: 134, startPoint y: 159, endPoint x: 121, endPoint y: 166, distance: 14.6
click at [134, 159] on td "31/08/2025 09:11:37" at bounding box center [144, 179] width 40 height 44
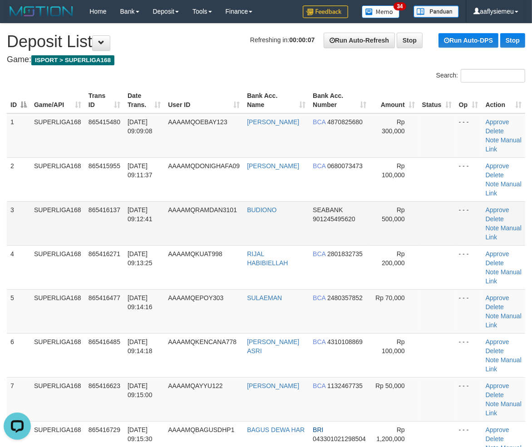
click at [29, 214] on td "3" at bounding box center [19, 223] width 24 height 44
drag, startPoint x: 93, startPoint y: 226, endPoint x: 2, endPoint y: 277, distance: 104.2
click at [91, 227] on td "865416137" at bounding box center [104, 223] width 39 height 44
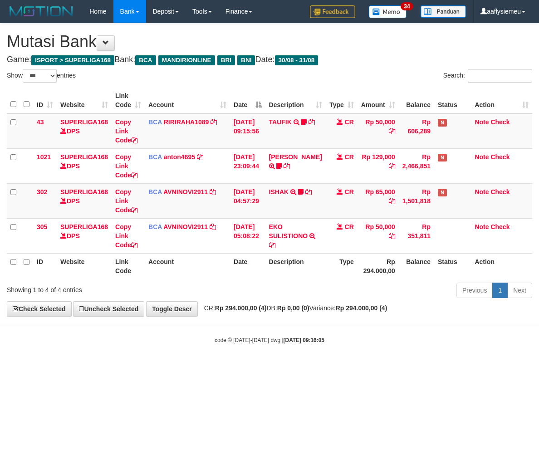
select select "***"
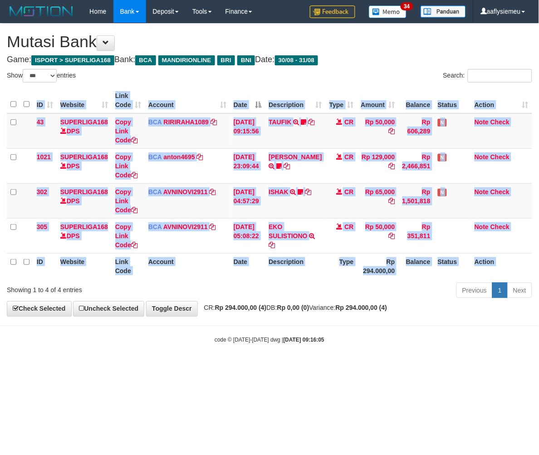
click at [302, 279] on div "ID Website Link Code Account Date Description Type Amount Balance Status Action…" at bounding box center [269, 183] width 539 height 197
drag, startPoint x: 0, startPoint y: 0, endPoint x: 303, endPoint y: 282, distance: 413.5
click at [302, 280] on div "ID Website Link Code Account Date Description Type Amount Balance Status Action…" at bounding box center [269, 183] width 539 height 197
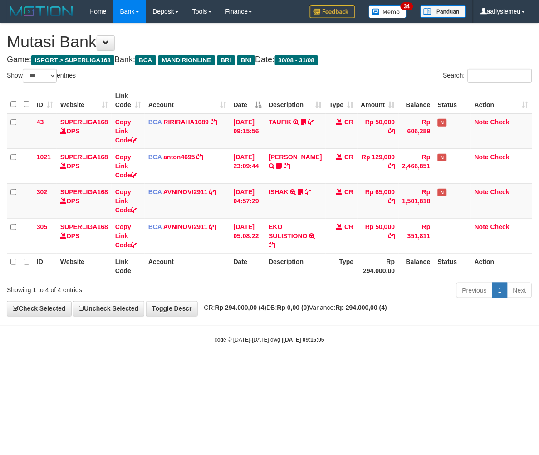
click at [247, 314] on div "**********" at bounding box center [269, 170] width 539 height 293
click at [294, 288] on div "Previous 1 Next" at bounding box center [381, 292] width 301 height 20
drag, startPoint x: 270, startPoint y: 390, endPoint x: 537, endPoint y: 309, distance: 278.9
click at [270, 367] on html "Toggle navigation Home Bank Account List Load By Website Group [ISPORT] SUPERLI…" at bounding box center [269, 183] width 539 height 367
click at [341, 346] on body "Toggle navigation Home Bank Account List Load By Website Group [ISPORT] SUPERLI…" at bounding box center [269, 183] width 539 height 367
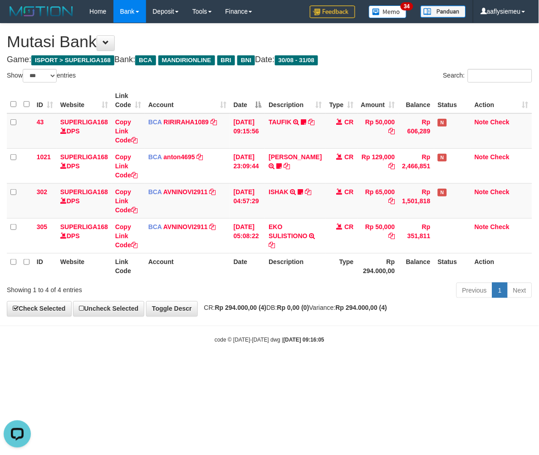
click at [341, 346] on body "Toggle navigation Home Bank Account List Load By Website Group [ISPORT] SUPERLI…" at bounding box center [269, 183] width 539 height 367
select select "***"
click at [374, 367] on html "Toggle navigation Home Bank Account List Load By Website Group [ISPORT] SUPERLI…" at bounding box center [269, 183] width 539 height 367
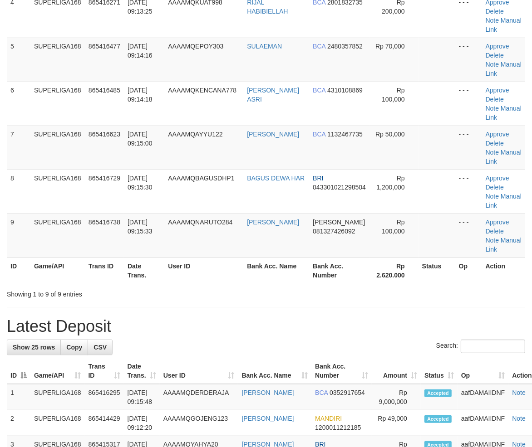
click at [250, 261] on th "Bank Acc. Name" at bounding box center [276, 271] width 66 height 26
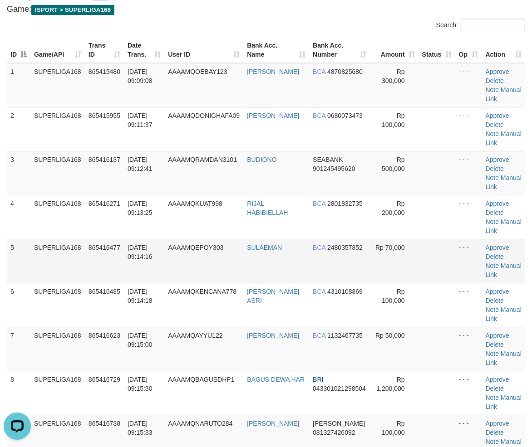
click at [124, 239] on td "31/08/2025 09:14:16" at bounding box center [144, 261] width 40 height 44
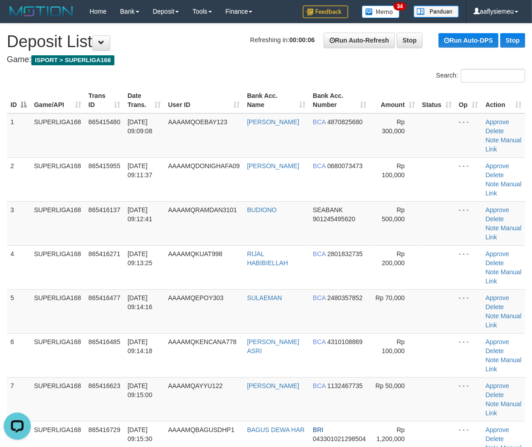
drag, startPoint x: 150, startPoint y: 256, endPoint x: 2, endPoint y: 310, distance: 157.9
click at [148, 259] on td "31/08/2025 09:13:25" at bounding box center [144, 267] width 40 height 44
drag, startPoint x: 187, startPoint y: 248, endPoint x: 1, endPoint y: 311, distance: 196.0
click at [176, 255] on td "AAAAMQKUAT998" at bounding box center [203, 267] width 79 height 44
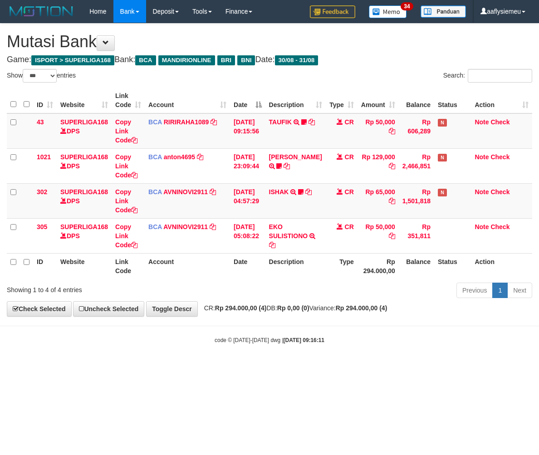
select select "***"
click at [312, 367] on html "Toggle navigation Home Bank Account List Load By Website Group [ISPORT] SUPERLI…" at bounding box center [269, 183] width 539 height 367
click at [311, 367] on html "Toggle navigation Home Bank Account List Load By Website Group [ISPORT] SUPERLI…" at bounding box center [269, 183] width 539 height 367
click at [312, 367] on html "Toggle navigation Home Bank Account List Load By Website Group [ISPORT] SUPERLI…" at bounding box center [269, 183] width 539 height 367
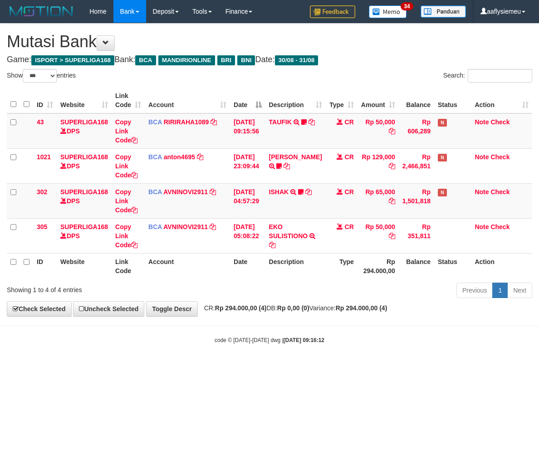
select select "***"
drag, startPoint x: 0, startPoint y: 0, endPoint x: 316, endPoint y: 366, distance: 483.5
click at [310, 366] on body "Toggle navigation Home Bank Account List Load By Website Group [ISPORT] SUPERLI…" at bounding box center [269, 183] width 539 height 367
click at [347, 359] on body "Toggle navigation Home Bank Account List Load By Website Group [ISPORT] SUPERLI…" at bounding box center [269, 183] width 539 height 367
click at [428, 352] on body "Toggle navigation Home Bank Account List Load By Website Group [ISPORT] SUPERLI…" at bounding box center [269, 183] width 539 height 367
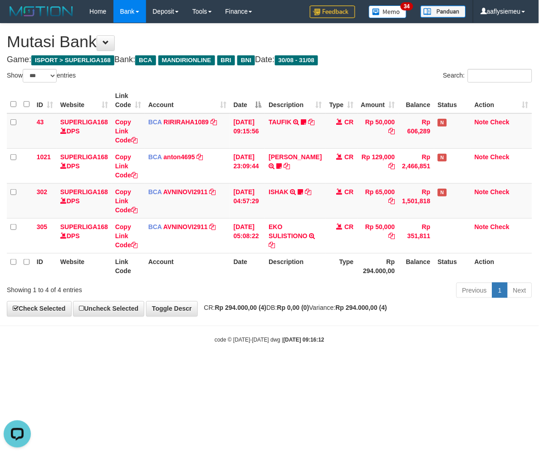
click at [496, 342] on div "code © [DATE]-[DATE] dwg | [DATE] 09:16:12" at bounding box center [269, 339] width 539 height 9
click at [407, 354] on body "Toggle navigation Home Bank Account List Load By Website Group [ISPORT] SUPERLI…" at bounding box center [269, 183] width 539 height 367
click at [406, 354] on body "Toggle navigation Home Bank Account List Load By Website Group [ISPORT] SUPERLI…" at bounding box center [269, 183] width 539 height 367
drag, startPoint x: 406, startPoint y: 354, endPoint x: 389, endPoint y: 357, distance: 16.9
click at [404, 355] on body "Toggle navigation Home Bank Account List Load By Website Group [ISPORT] SUPERLI…" at bounding box center [269, 183] width 539 height 367
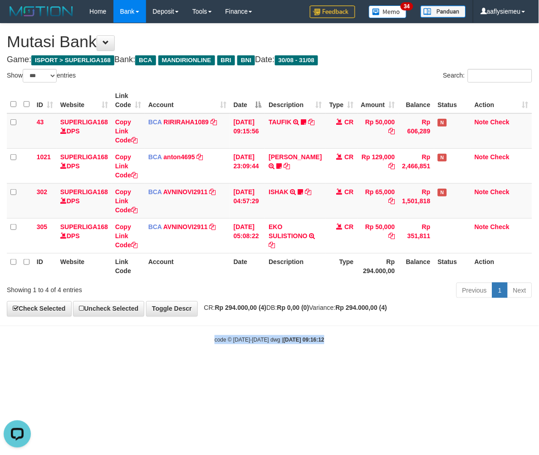
click at [363, 361] on body "Toggle navigation Home Bank Account List Load By Website Group [ISPORT] SUPERLI…" at bounding box center [269, 183] width 539 height 367
click at [359, 362] on body "Toggle navigation Home Bank Account List Load By Website Group [ISPORT] SUPERLI…" at bounding box center [269, 183] width 539 height 367
click at [358, 362] on body "Toggle navigation Home Bank Account List Load By Website Group [ISPORT] SUPERLI…" at bounding box center [269, 183] width 539 height 367
click at [356, 362] on body "Toggle navigation Home Bank Account List Load By Website Group [ISPORT] SUPERLI…" at bounding box center [269, 183] width 539 height 367
click at [324, 366] on body "Toggle navigation Home Bank Account List Load By Website Group [ISPORT] SUPERLI…" at bounding box center [269, 183] width 539 height 367
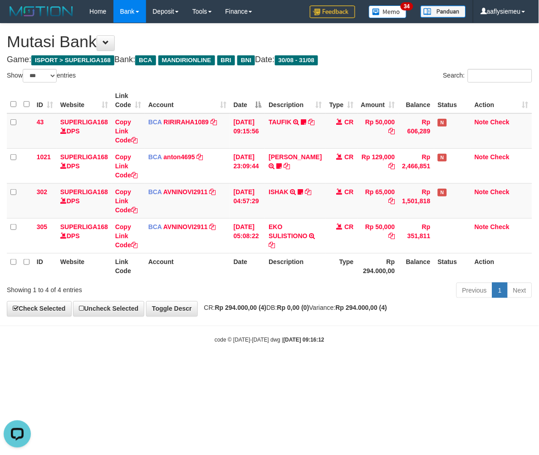
click at [323, 365] on body "Toggle navigation Home Bank Account List Load By Website Group [ISPORT] SUPERLI…" at bounding box center [269, 183] width 539 height 367
click at [314, 341] on strong "2025/08/31 09:16:12" at bounding box center [304, 340] width 41 height 6
click at [211, 307] on span "CR: Rp 294.000,00 (4) DB: Rp 0,00 (0) Variance: Rp 294.000,00 (4)" at bounding box center [294, 307] width 188 height 7
click at [212, 308] on span "CR: Rp 294.000,00 (4) DB: Rp 0,00 (0) Variance: Rp 294.000,00 (4)" at bounding box center [294, 307] width 188 height 7
click at [304, 367] on html "Toggle navigation Home Bank Account List Load By Website Group [ISPORT] SUPERLI…" at bounding box center [269, 183] width 539 height 367
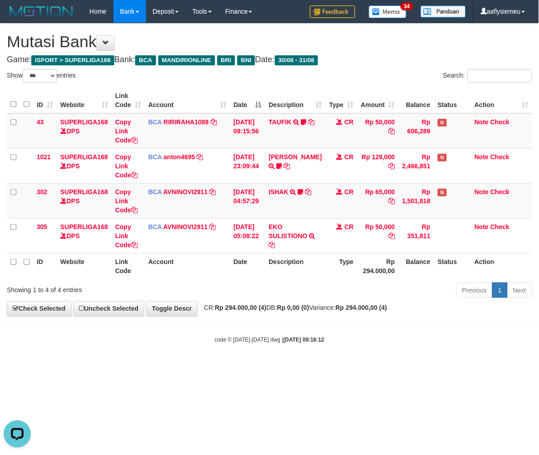
drag, startPoint x: 306, startPoint y: 393, endPoint x: 389, endPoint y: 377, distance: 84.7
click at [307, 367] on html "Toggle navigation Home Bank Account List Load By Website Group [ISPORT] SUPERLI…" at bounding box center [269, 183] width 539 height 367
click at [251, 367] on html "Toggle navigation Home Bank Account List Load By Website Group [ISPORT] SUPERLI…" at bounding box center [269, 183] width 539 height 367
drag, startPoint x: 251, startPoint y: 380, endPoint x: 455, endPoint y: 331, distance: 209.5
click at [251, 367] on html "Toggle navigation Home Bank Account List Load By Website Group [ISPORT] SUPERLI…" at bounding box center [269, 183] width 539 height 367
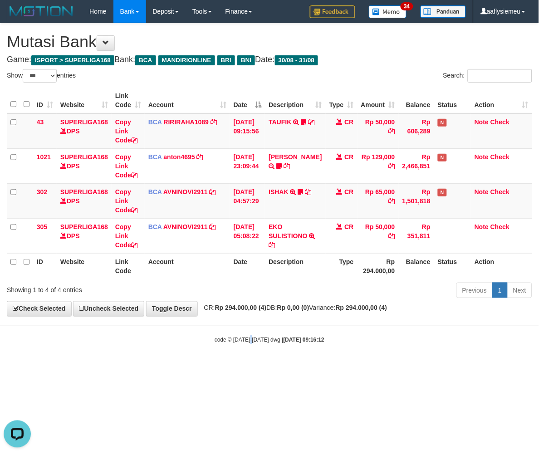
click at [332, 334] on body "Toggle navigation Home Bank Account List Load By Website Group [ISPORT] SUPERLI…" at bounding box center [269, 183] width 539 height 367
click at [347, 309] on span "CR: Rp 294.000,00 (4) DB: Rp 0,00 (0) Variance: Rp 294.000,00 (4)" at bounding box center [294, 307] width 188 height 7
drag, startPoint x: 347, startPoint y: 309, endPoint x: 532, endPoint y: 266, distance: 190.0
click at [362, 307] on span "CR: Rp 294.000,00 (4) DB: Rp 0,00 (0) Variance: Rp 294.000,00 (4)" at bounding box center [294, 307] width 188 height 7
click at [362, 321] on body "Toggle navigation Home Bank Account List Load By Website Group [ISPORT] SUPERLI…" at bounding box center [269, 183] width 539 height 367
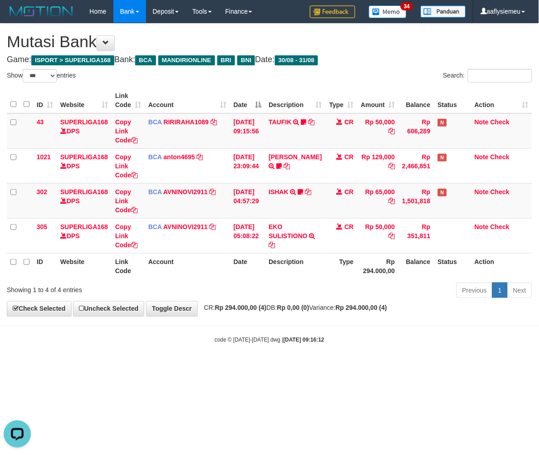
click at [373, 302] on div "**********" at bounding box center [269, 170] width 539 height 293
click at [360, 294] on div "Previous 1 Next" at bounding box center [381, 292] width 301 height 20
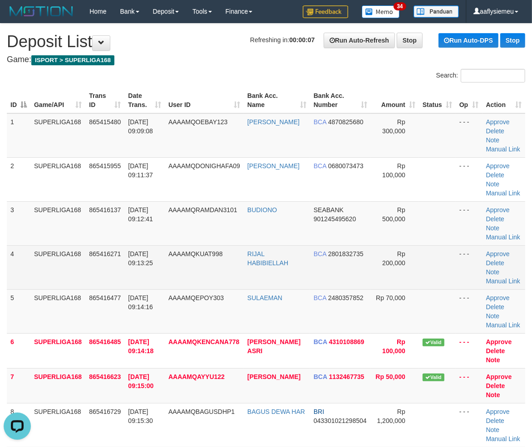
click at [87, 251] on tr "4 SUPERLIGA168 865416271 31/08/2025 09:13:25 AAAAMQKUAT998 RIJAL HABIBIELLAH BC…" at bounding box center [266, 267] width 518 height 44
click at [23, 275] on td "4" at bounding box center [19, 267] width 24 height 44
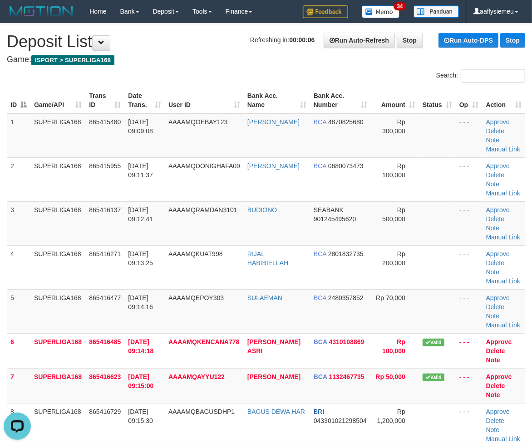
scroll to position [302, 0]
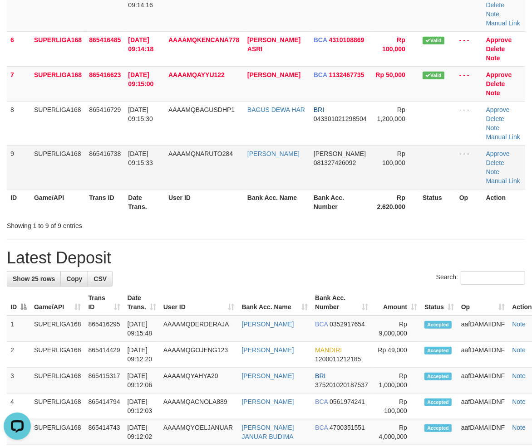
click at [211, 157] on td "AAAAMQNARUTO284" at bounding box center [204, 167] width 79 height 44
drag, startPoint x: 119, startPoint y: 169, endPoint x: 1, endPoint y: 231, distance: 133.3
click at [107, 180] on td "865416738" at bounding box center [104, 167] width 39 height 44
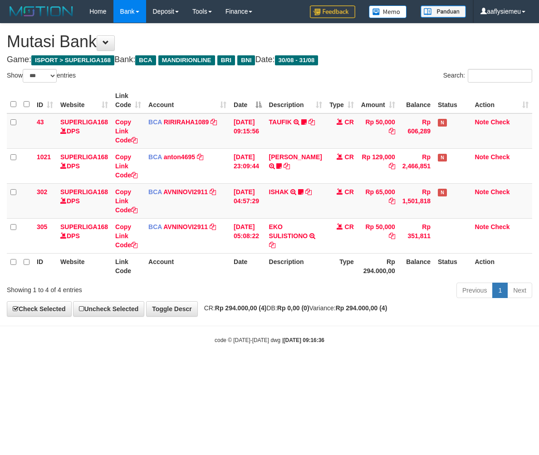
select select "***"
click at [212, 338] on div "code © [DATE]-[DATE] dwg | [DATE] 09:16:36" at bounding box center [269, 339] width 539 height 9
click at [284, 337] on strong "[DATE] 09:16:36" at bounding box center [304, 340] width 41 height 6
click at [289, 358] on body "Toggle navigation Home Bank Account List Load By Website Group [ISPORT] SUPERLI…" at bounding box center [269, 183] width 539 height 367
